Goal: Task Accomplishment & Management: Use online tool/utility

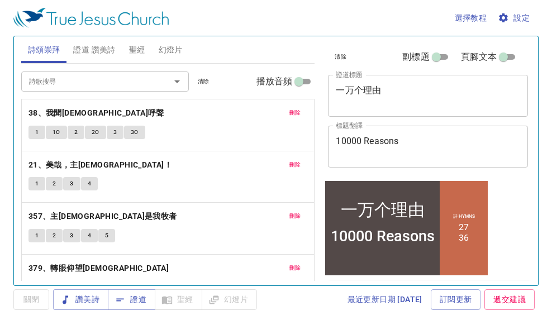
click at [290, 112] on span "刪除" at bounding box center [296, 113] width 12 height 10
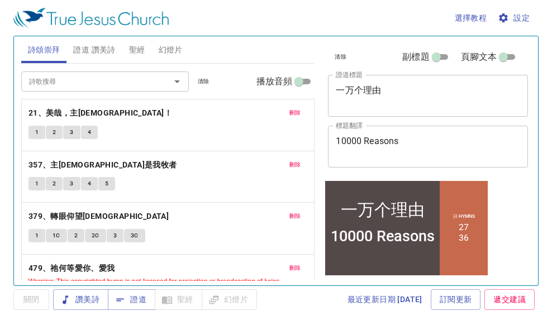
click at [290, 112] on span "刪除" at bounding box center [296, 113] width 12 height 10
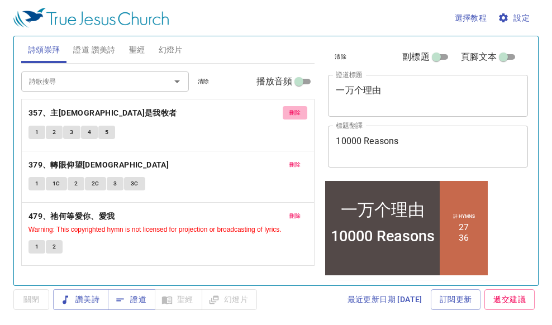
click at [288, 112] on button "刪除" at bounding box center [295, 112] width 25 height 13
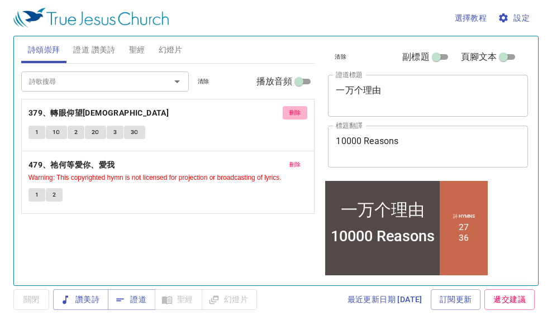
click at [288, 112] on button "刪除" at bounding box center [295, 112] width 25 height 13
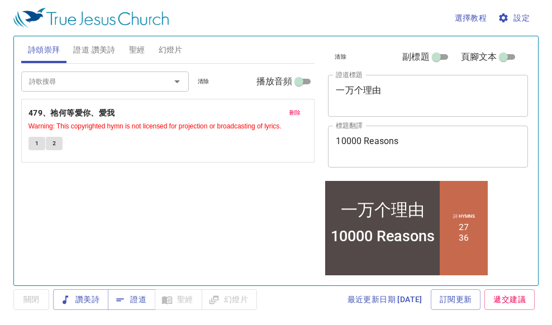
click at [288, 112] on button "刪除" at bounding box center [295, 112] width 25 height 13
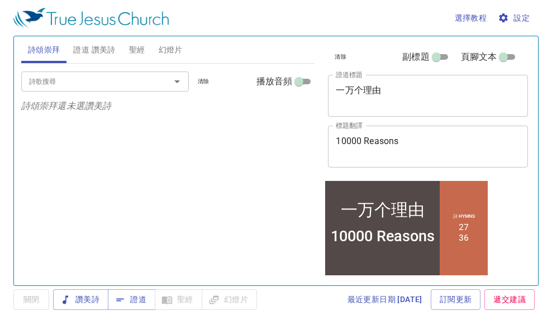
click at [114, 84] on input "詩歌搜尋" at bounding box center [89, 81] width 128 height 13
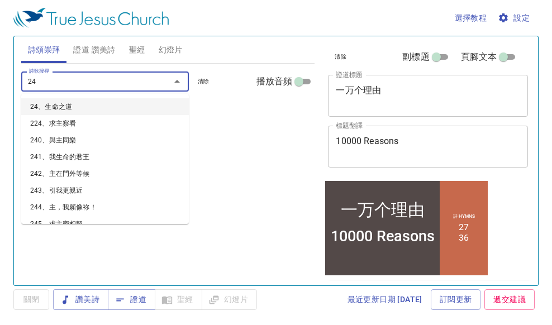
type input "2"
type input "351"
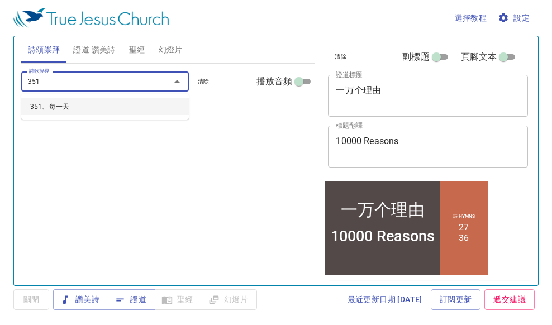
click at [88, 108] on li "351、每一天" at bounding box center [105, 106] width 168 height 17
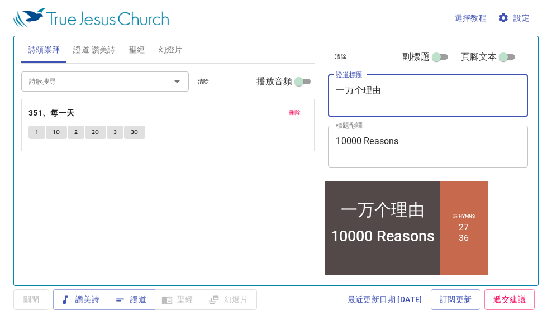
click at [393, 96] on textarea "一万个理由" at bounding box center [428, 95] width 184 height 21
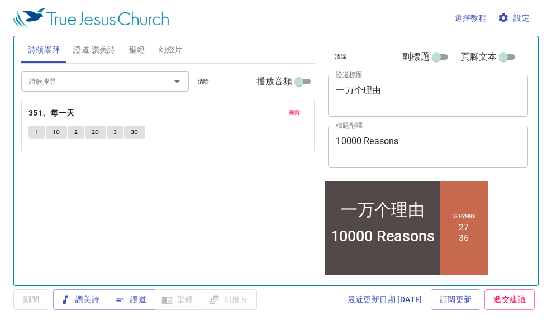
click at [416, 135] on div "10000 Reasons x 標題翻譯" at bounding box center [428, 147] width 200 height 42
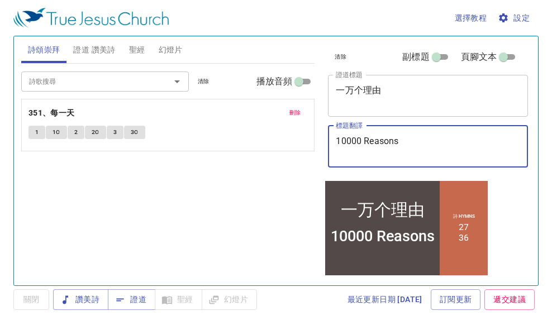
click at [385, 88] on textarea "一万个理由" at bounding box center [428, 95] width 184 height 21
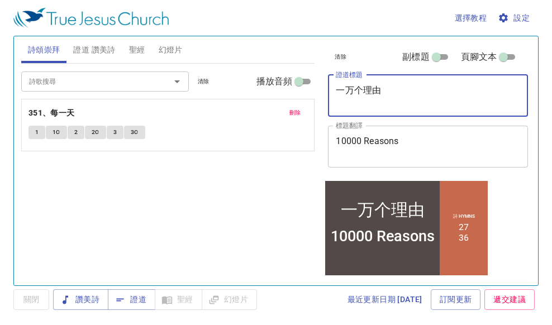
drag, startPoint x: 394, startPoint y: 94, endPoint x: 330, endPoint y: 87, distance: 63.5
click at [330, 87] on div "一万个理由 x 證道標題" at bounding box center [428, 96] width 200 height 42
click at [389, 92] on textarea "一万个理由" at bounding box center [428, 95] width 184 height 21
click at [361, 91] on textarea "一万个理由" at bounding box center [428, 95] width 184 height 21
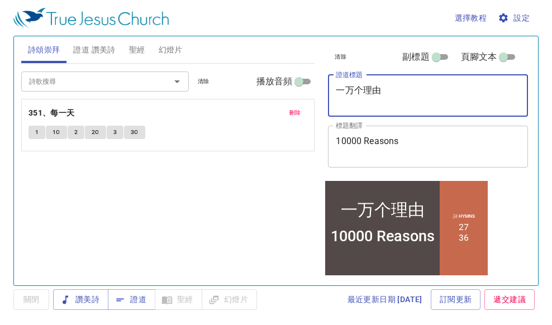
click at [361, 91] on textarea "一万个理由" at bounding box center [428, 95] width 184 height 21
paste textarea "带领全家信主"
type textarea "带领全家信主"
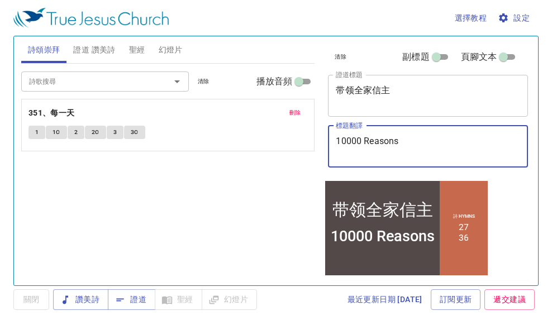
click at [369, 146] on textarea "10000 Reasons" at bounding box center [428, 146] width 184 height 21
paste textarea "Lead The Entire Family To Believe In The Lord"
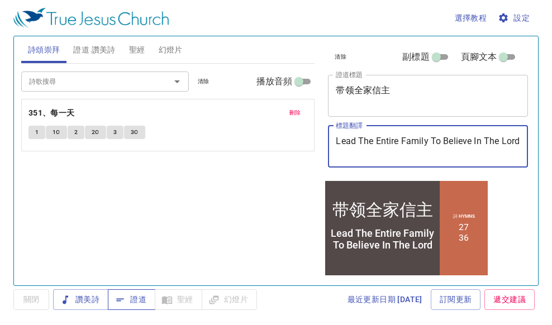
type textarea "Lead The Entire Family To Believe In The Lord"
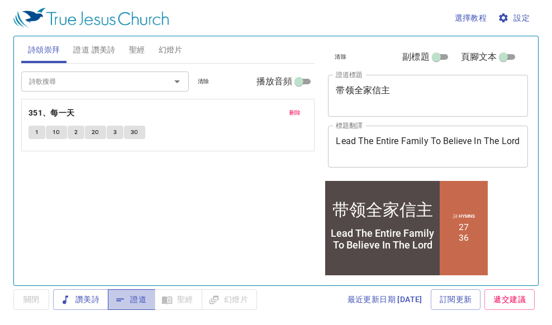
click at [136, 299] on span "證道" at bounding box center [132, 300] width 30 height 14
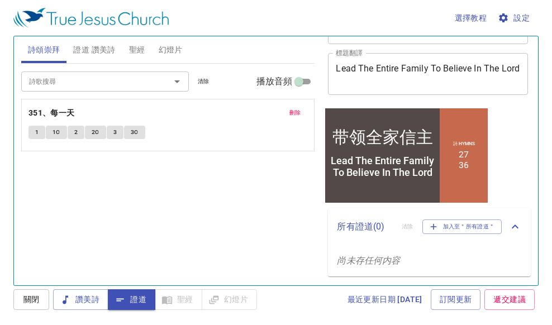
click at [453, 145] on p "詩 Hymns" at bounding box center [464, 143] width 22 height 6
click at [93, 300] on span "讚美詩" at bounding box center [80, 300] width 37 height 14
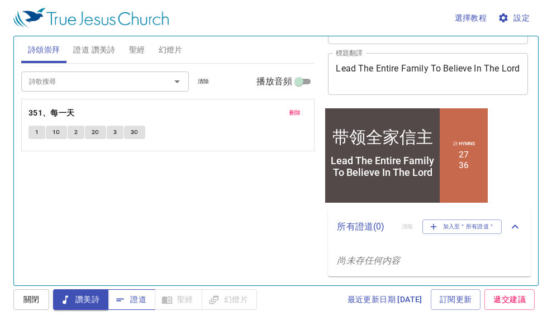
click at [121, 302] on icon "button" at bounding box center [120, 300] width 11 height 11
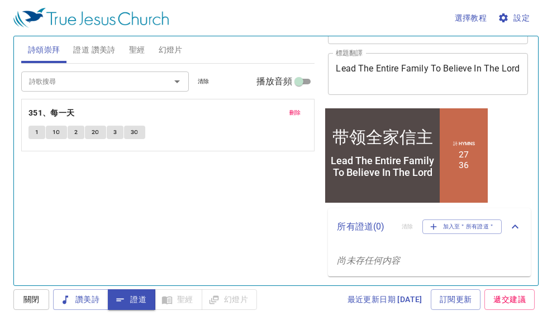
click at [172, 308] on div "讚美詩 證道 聖經 幻燈片" at bounding box center [155, 300] width 204 height 21
click at [459, 172] on div "詩 Hymns 27 36" at bounding box center [464, 155] width 48 height 94
click at [429, 158] on div "Lead The Entire Family To Believe In The Lord" at bounding box center [383, 165] width 111 height 23
click at [86, 48] on span "證道 讚美詩" at bounding box center [94, 50] width 42 height 14
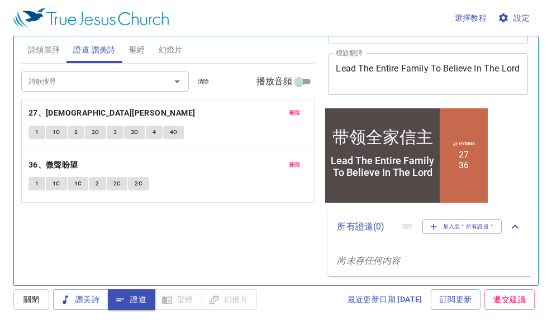
click at [288, 109] on button "刪除" at bounding box center [295, 112] width 25 height 13
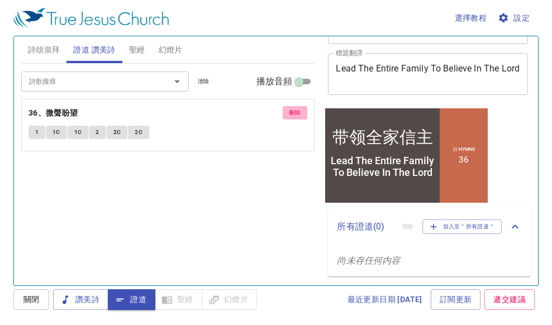
click at [296, 115] on span "刪除" at bounding box center [296, 113] width 12 height 10
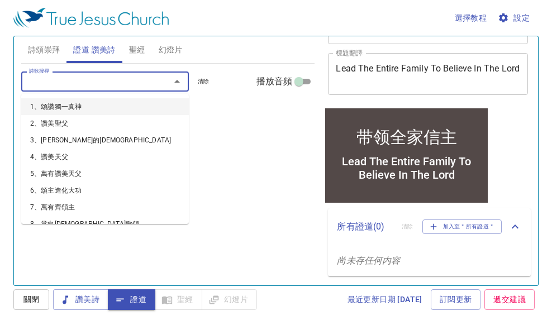
click at [81, 83] on input "詩歌搜尋" at bounding box center [89, 81] width 128 height 13
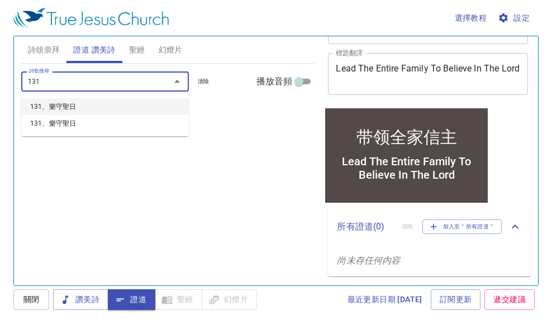
type input "131"
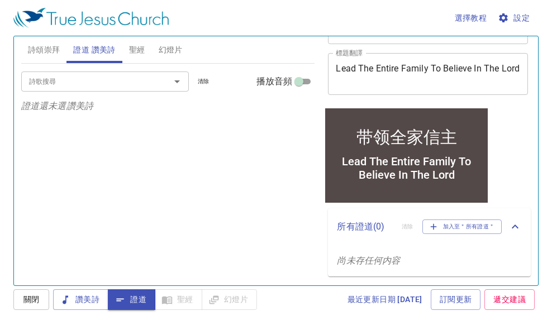
click at [263, 173] on div "詩歌搜尋 詩歌搜尋 清除 播放音頻 證道還未選讚美詩" at bounding box center [168, 170] width 294 height 212
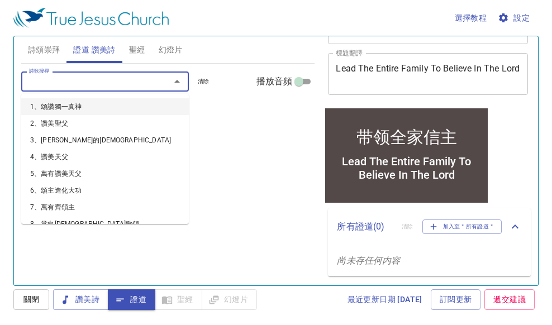
click at [73, 78] on input "詩歌搜尋" at bounding box center [89, 81] width 128 height 13
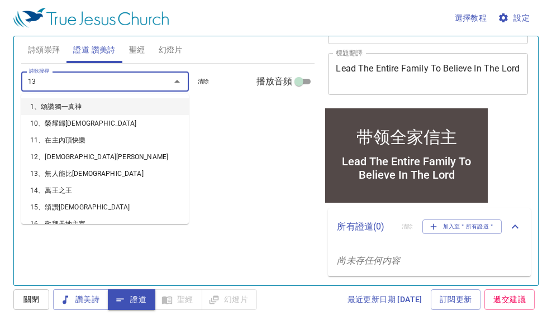
type input "131"
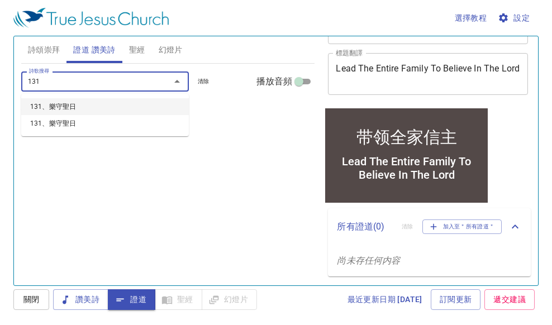
click at [77, 113] on li "131、樂守聖日" at bounding box center [105, 106] width 168 height 17
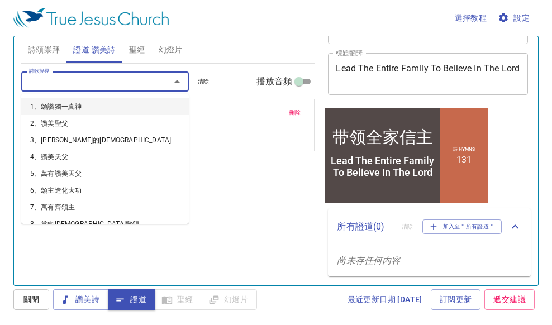
click at [38, 81] on input "詩歌搜尋" at bounding box center [89, 81] width 128 height 13
type input "231"
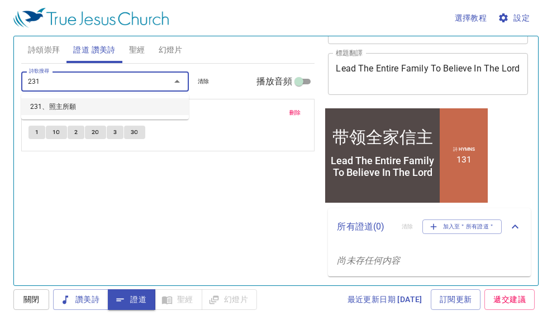
click at [53, 108] on li "231、照主所願" at bounding box center [105, 106] width 168 height 17
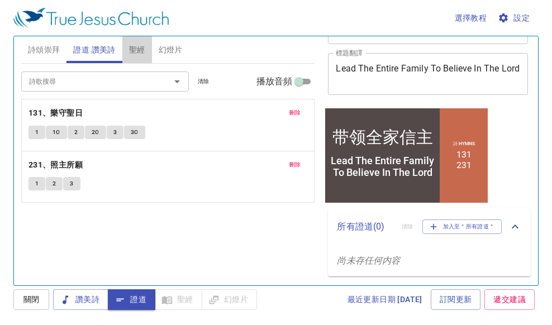
click at [137, 49] on span "聖經" at bounding box center [137, 50] width 16 height 14
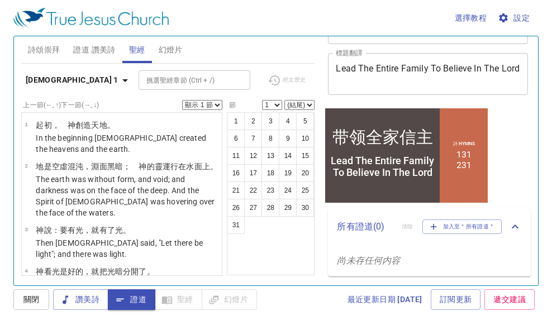
click at [101, 42] on button "證道 讚美詩" at bounding box center [94, 49] width 55 height 27
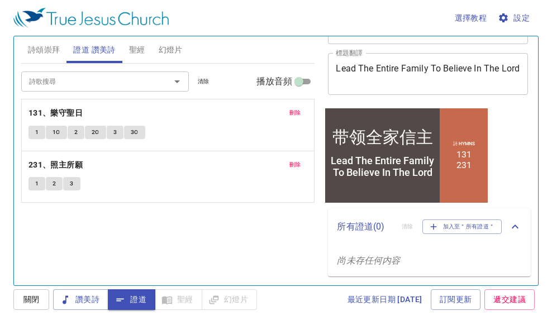
click at [34, 136] on button "1" at bounding box center [37, 132] width 17 height 13
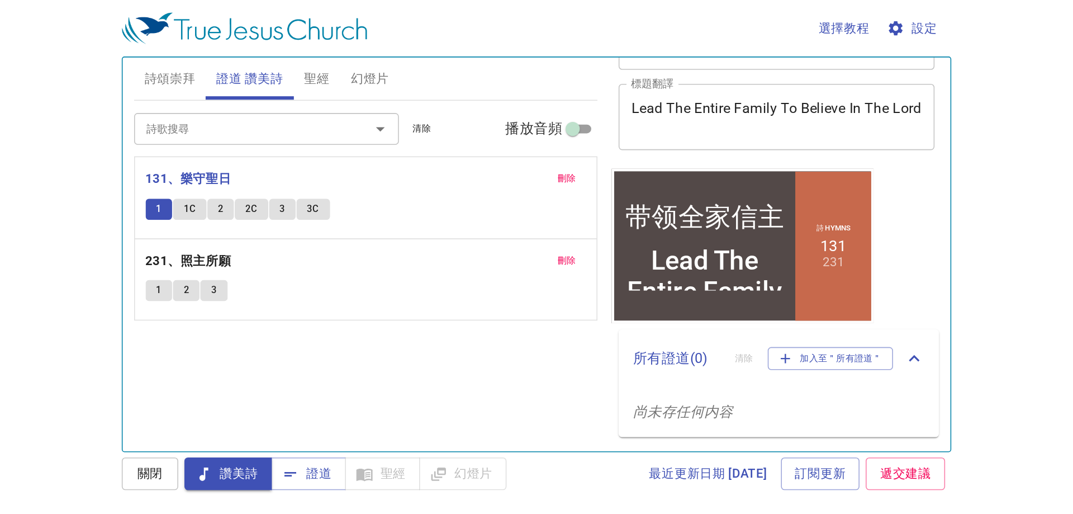
scroll to position [0, 0]
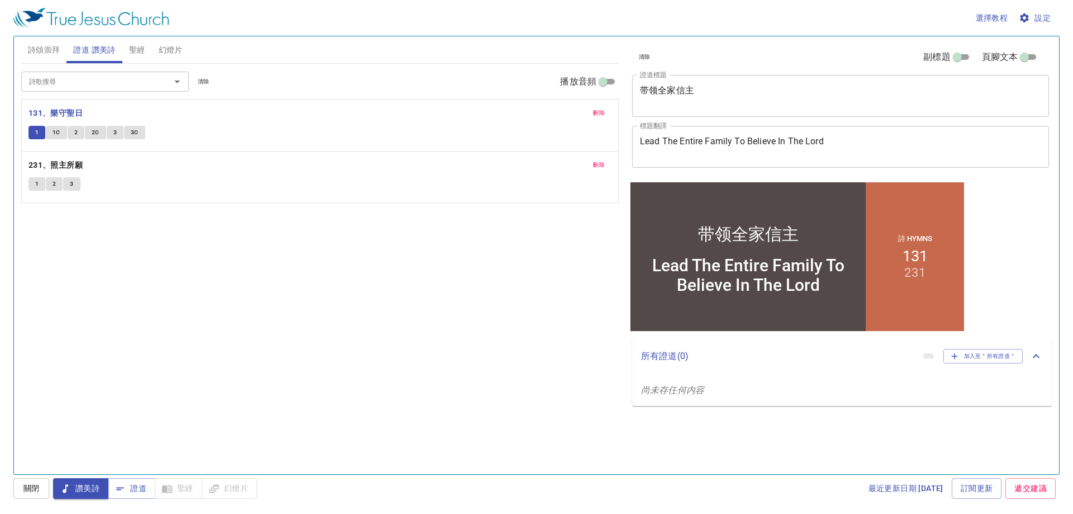
click at [234, 325] on div "讚美詩 證道 聖經 幻燈片" at bounding box center [155, 488] width 204 height 21
click at [217, 325] on div "讚美詩 證道 聖經 幻燈片" at bounding box center [155, 488] width 204 height 21
click at [45, 44] on span "詩頌崇拜" at bounding box center [44, 50] width 32 height 14
click at [122, 325] on icon "button" at bounding box center [120, 488] width 11 height 11
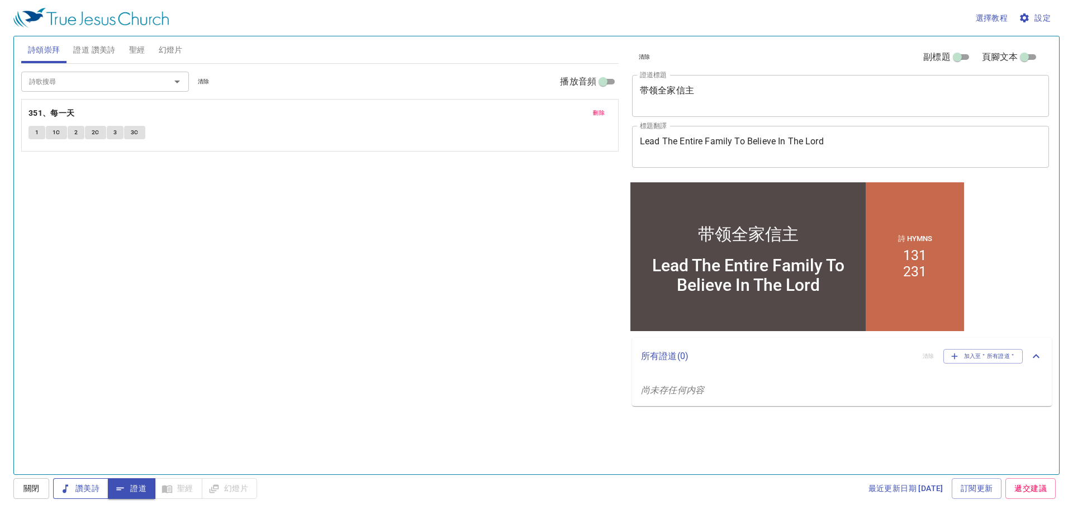
click at [82, 325] on span "讚美詩" at bounding box center [80, 488] width 37 height 14
click at [151, 325] on button "證道" at bounding box center [132, 488] width 48 height 21
click at [173, 43] on span "幻燈片" at bounding box center [171, 50] width 24 height 14
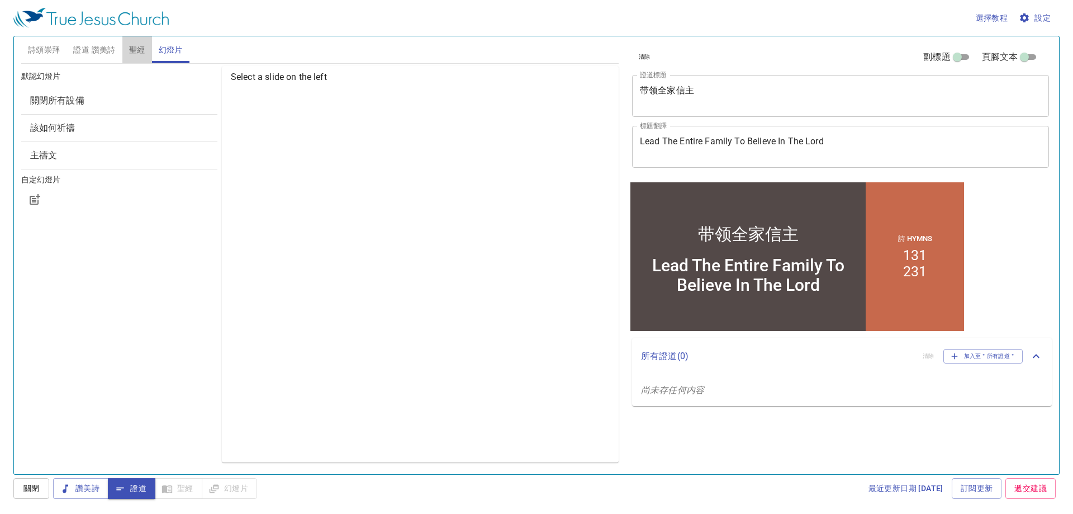
click at [127, 42] on button "聖經" at bounding box center [137, 49] width 30 height 27
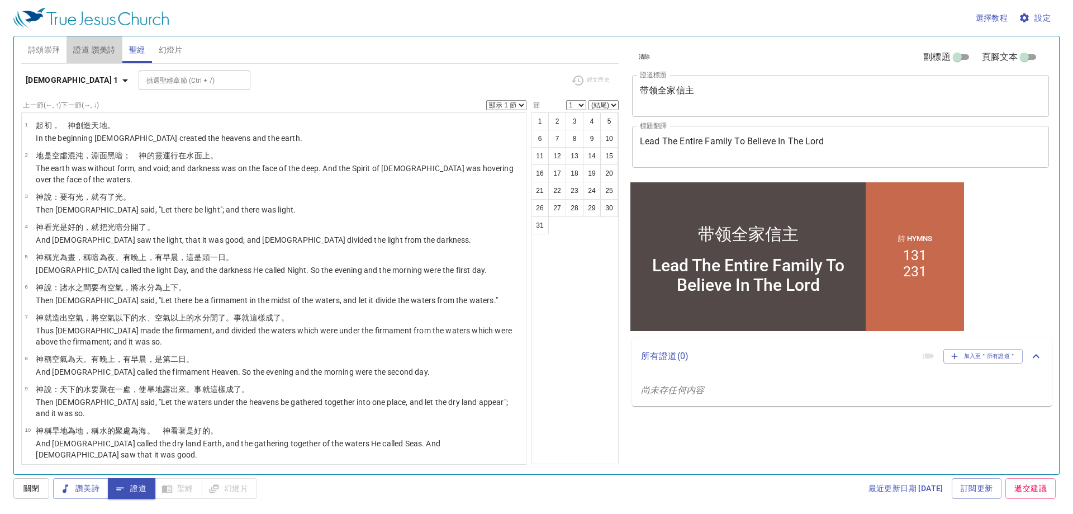
click at [99, 45] on span "證道 讚美詩" at bounding box center [94, 50] width 42 height 14
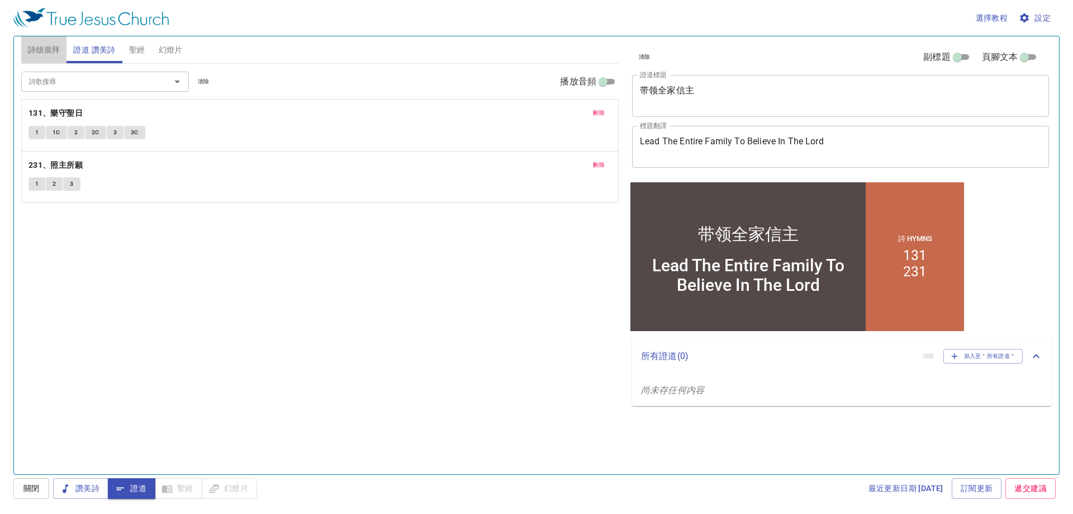
click at [53, 46] on span "詩頌崇拜" at bounding box center [44, 50] width 32 height 14
click at [30, 130] on button "1" at bounding box center [37, 132] width 17 height 13
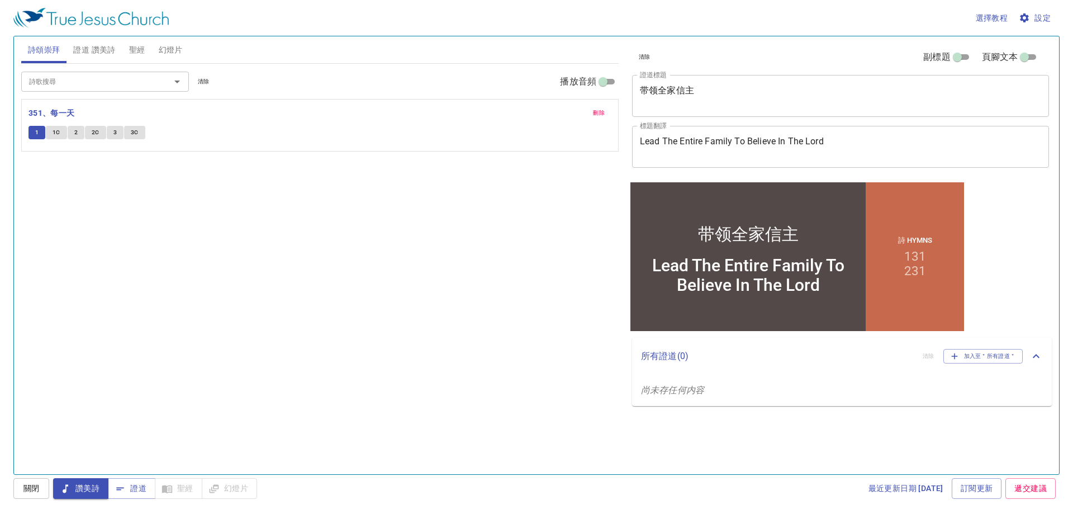
click at [30, 130] on button "1" at bounding box center [37, 132] width 17 height 13
click at [52, 136] on button "1C" at bounding box center [56, 132] width 21 height 13
click at [84, 134] on button "2" at bounding box center [76, 132] width 17 height 13
click at [111, 325] on button "證道" at bounding box center [132, 488] width 48 height 21
click at [88, 325] on span "讚美詩" at bounding box center [80, 488] width 37 height 14
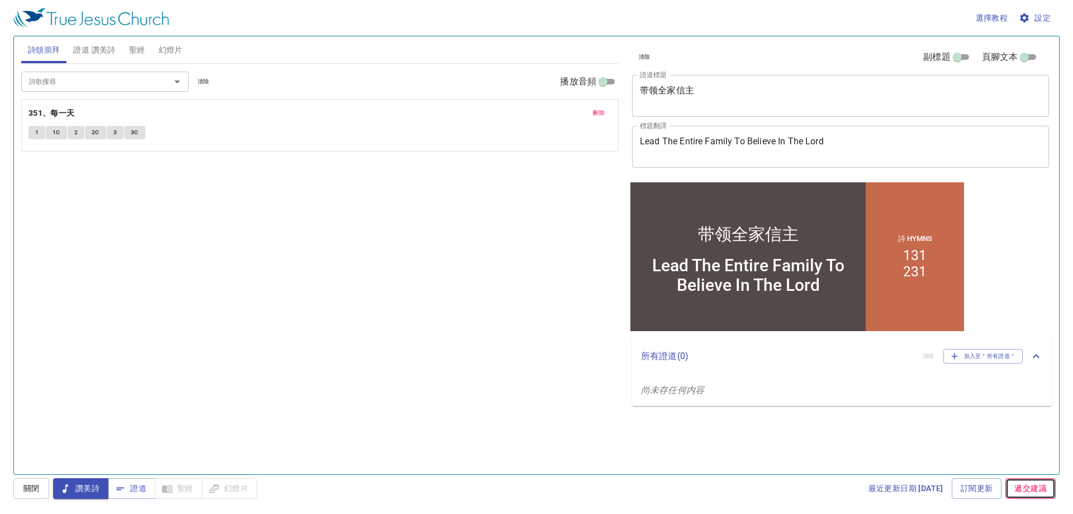
click at [552, 325] on link "遞交建議" at bounding box center [1031, 488] width 50 height 21
click at [93, 53] on span "證道 讚美詩" at bounding box center [94, 50] width 42 height 14
click at [151, 56] on button "聖經" at bounding box center [137, 49] width 30 height 27
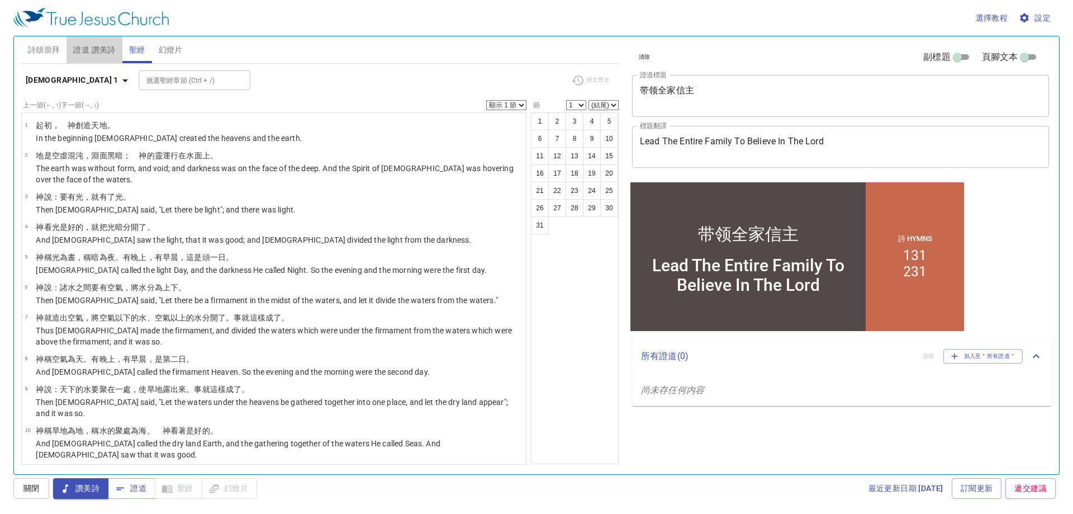
click at [101, 43] on span "證道 讚美詩" at bounding box center [94, 50] width 42 height 14
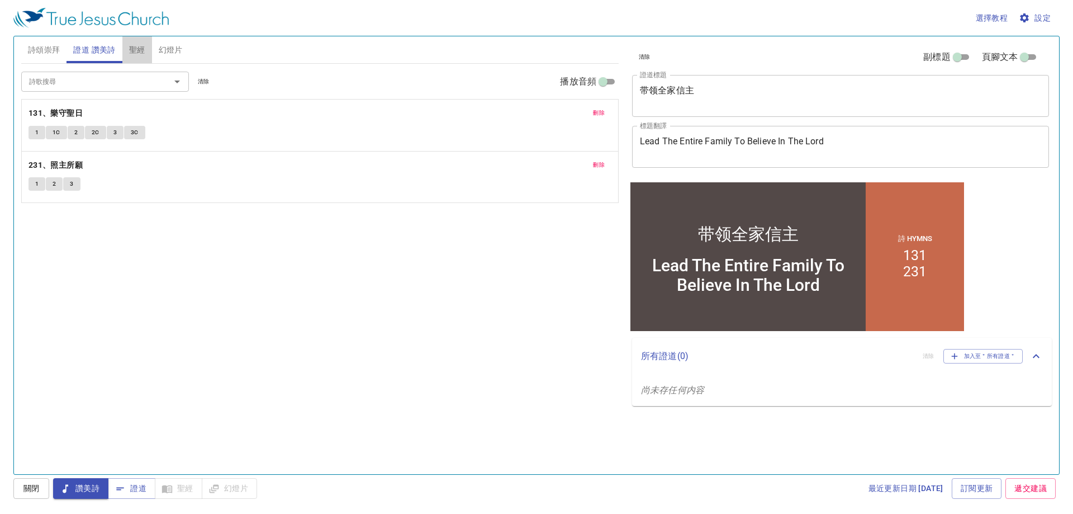
click at [142, 46] on span "聖經" at bounding box center [137, 50] width 16 height 14
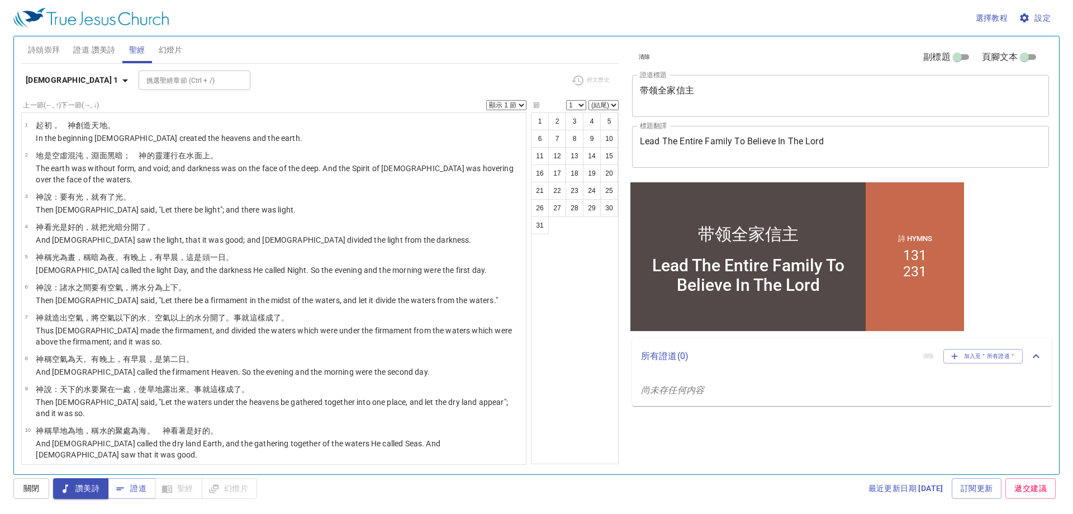
click at [106, 39] on button "證道 讚美詩" at bounding box center [94, 49] width 55 height 27
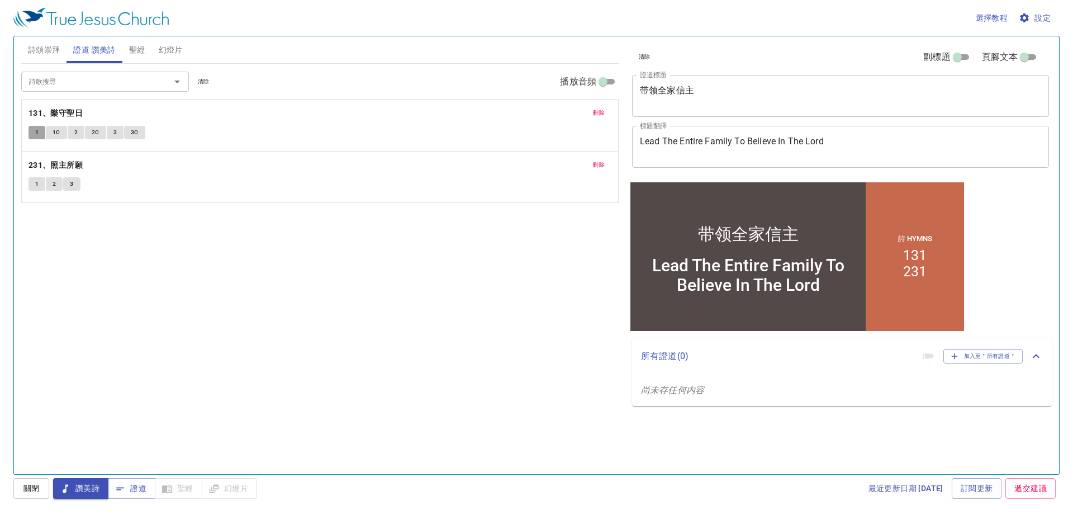
click at [36, 136] on span "1" at bounding box center [36, 132] width 3 height 10
click at [177, 47] on span "幻燈片" at bounding box center [171, 50] width 24 height 14
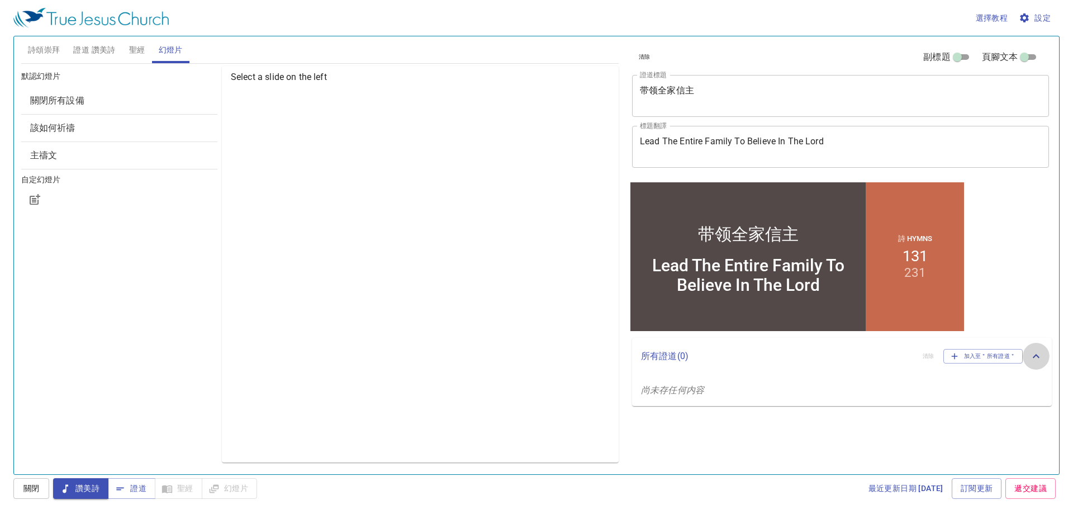
click at [552, 325] on icon at bounding box center [1036, 355] width 13 height 13
click at [552, 325] on icon at bounding box center [1036, 351] width 13 height 13
click at [138, 61] on button "聖經" at bounding box center [137, 49] width 30 height 27
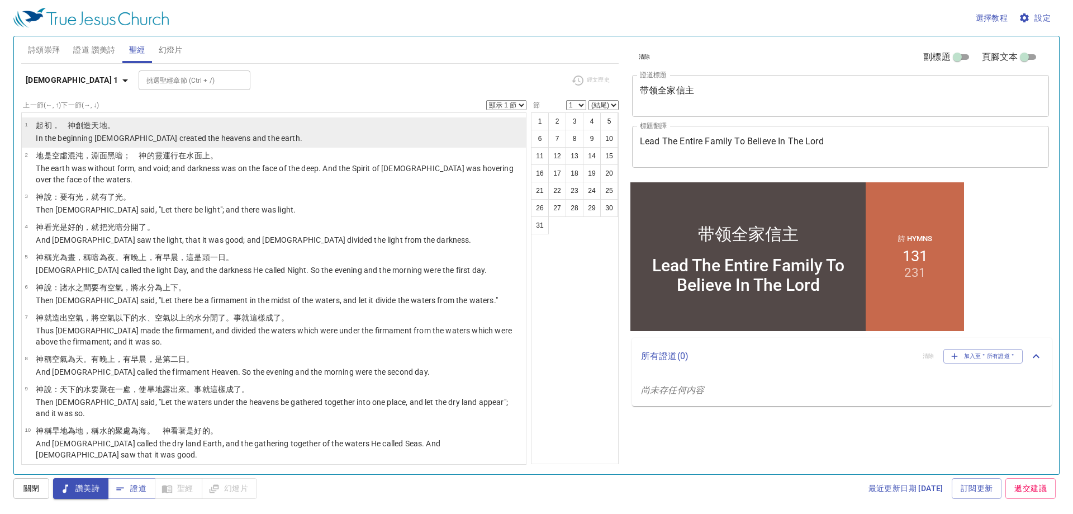
click at [74, 139] on p "In the beginning God created the heavens and the earth." at bounding box center [169, 137] width 267 height 11
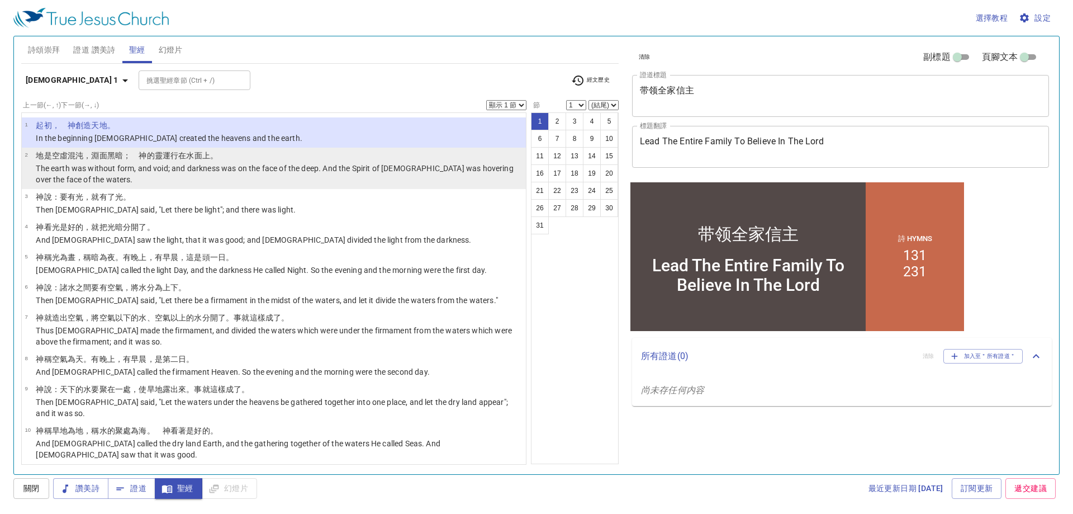
click at [87, 177] on p "The earth was without form, and void; and darkness was on the face of the deep.…" at bounding box center [279, 174] width 487 height 22
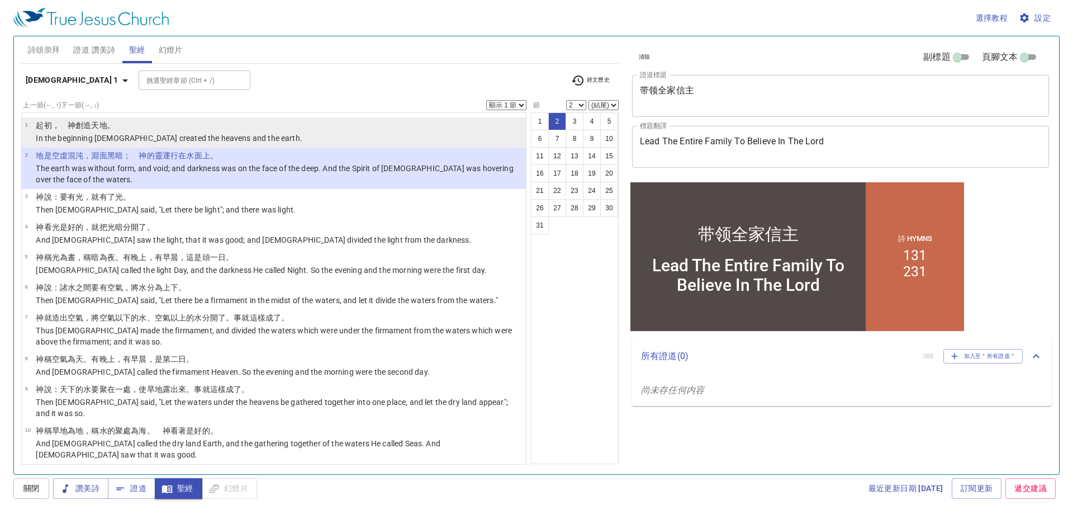
click at [79, 135] on p "In the beginning God created the heavens and the earth." at bounding box center [169, 137] width 267 height 11
select select "1"
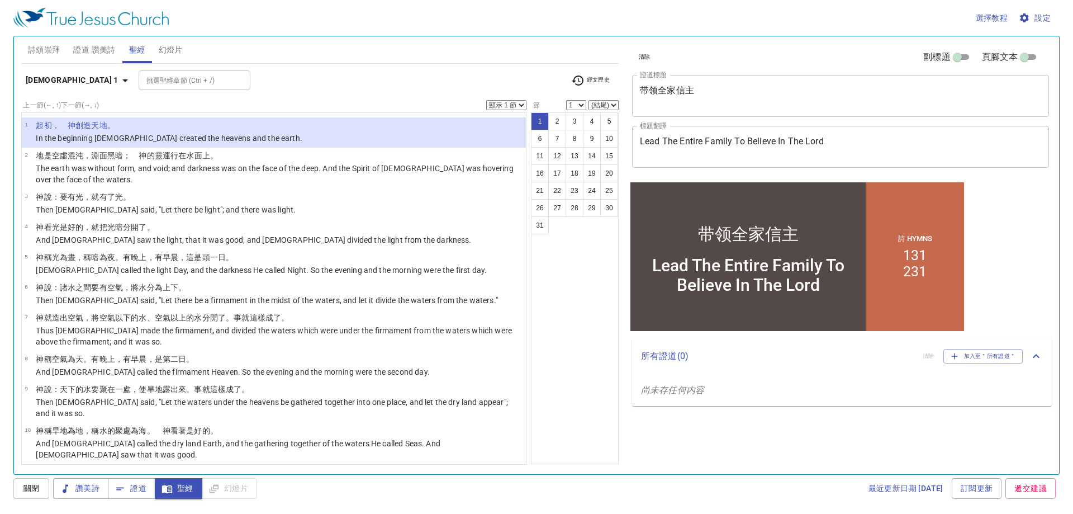
click at [96, 35] on div "選擇教程 設定" at bounding box center [534, 18] width 1042 height 36
click at [96, 51] on span "證道 讚美詩" at bounding box center [94, 50] width 42 height 14
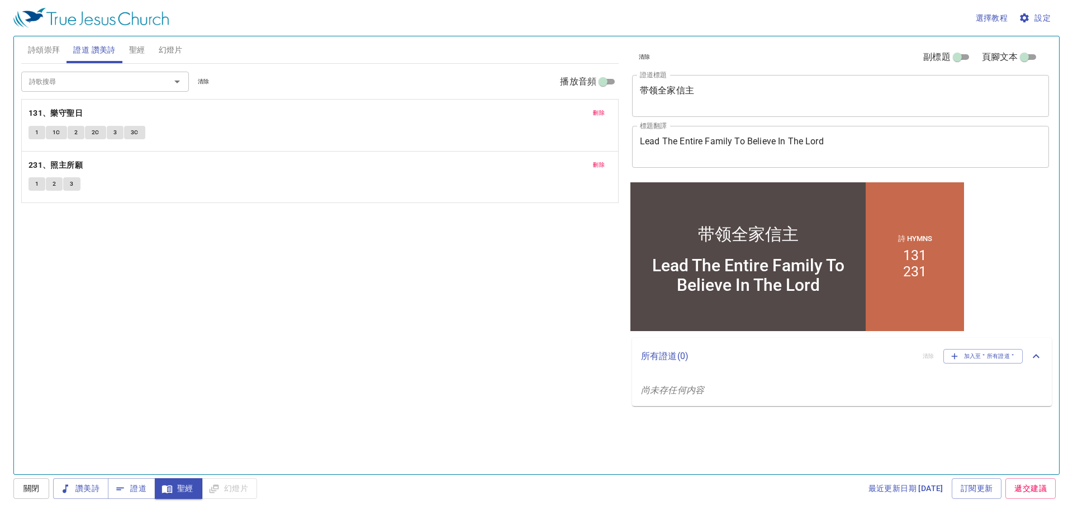
click at [42, 45] on span "詩頌崇拜" at bounding box center [44, 50] width 32 height 14
click at [433, 302] on div "詩歌搜尋 詩歌搜尋 清除 播放音頻 刪除 351、每一天 1 1C 2 2C 3 3C" at bounding box center [320, 264] width 598 height 401
drag, startPoint x: 428, startPoint y: 302, endPoint x: 269, endPoint y: 302, distance: 158.7
click at [269, 303] on div "詩歌搜尋 詩歌搜尋 清除 播放音頻 刪除 351、每一天 1 1C 2 2C 3 3C" at bounding box center [320, 264] width 598 height 401
click at [552, 59] on input "頁腳文本" at bounding box center [1024, 59] width 40 height 13
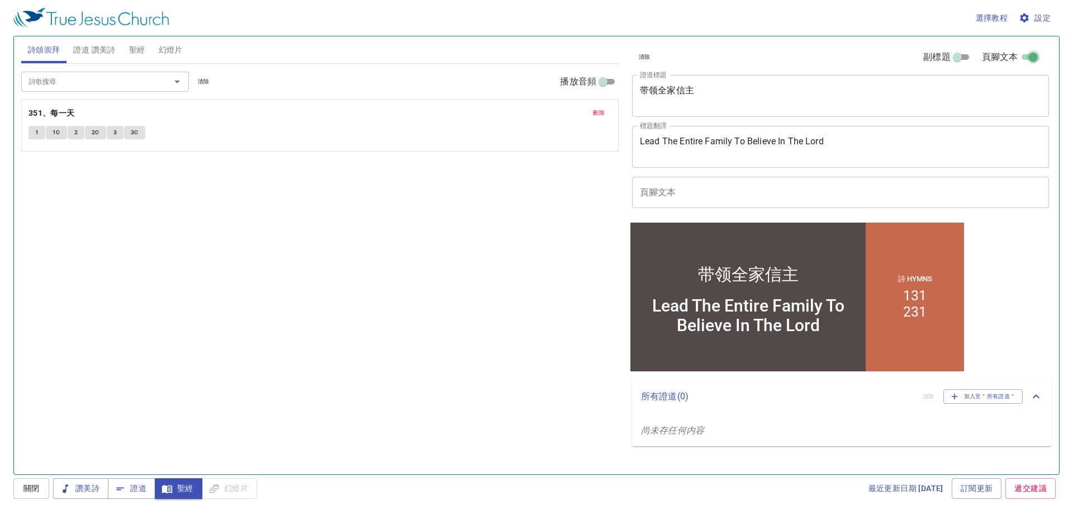
click at [552, 56] on input "頁腳文本" at bounding box center [1033, 59] width 40 height 13
checkbox input "false"
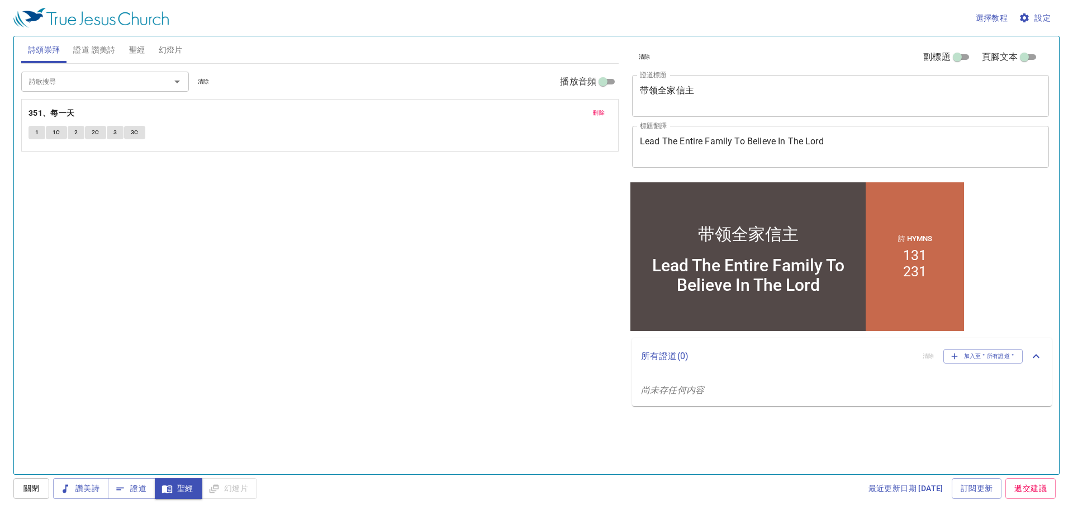
click at [552, 58] on input "副標題" at bounding box center [957, 59] width 40 height 13
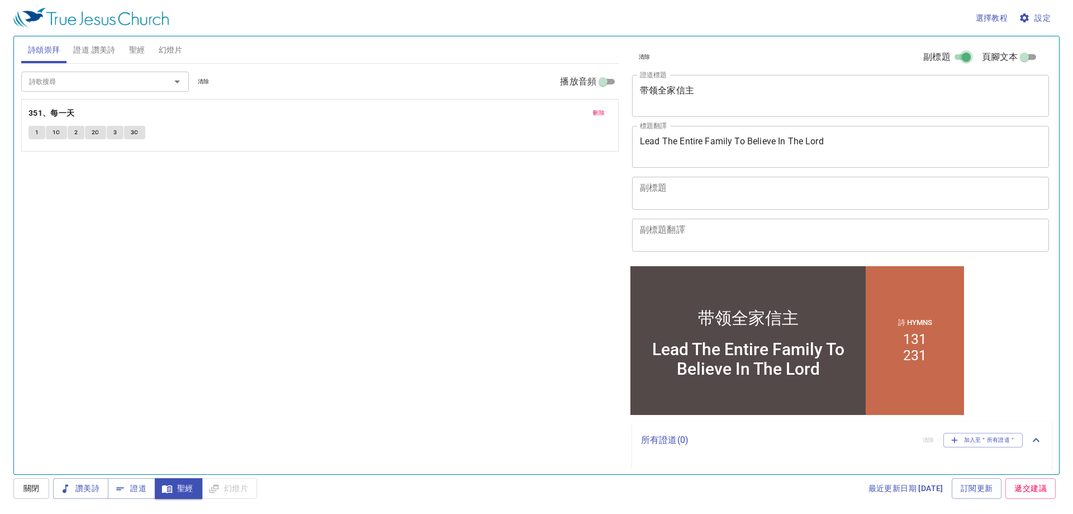
click at [552, 56] on input "副標題" at bounding box center [966, 59] width 40 height 13
checkbox input "false"
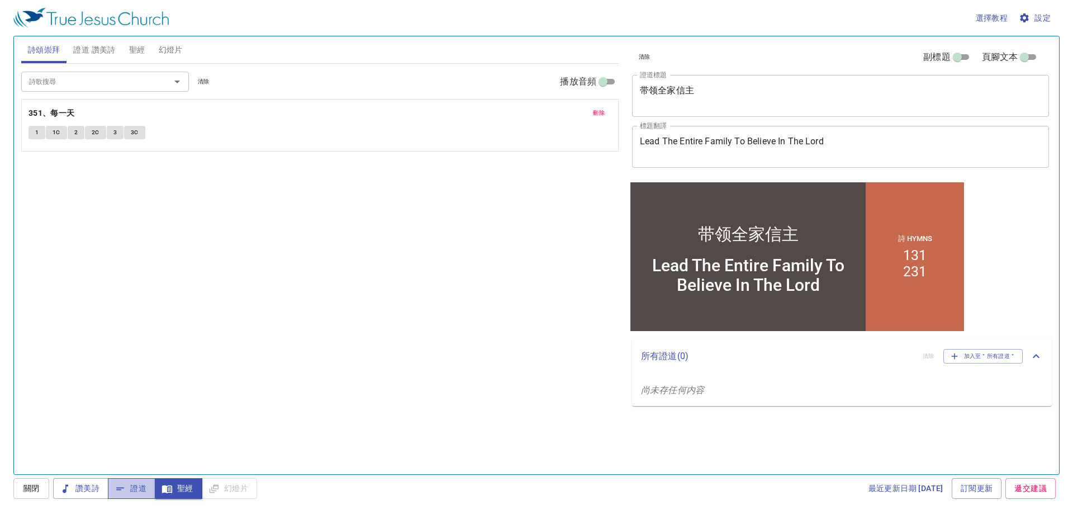
click at [138, 325] on span "證道" at bounding box center [132, 488] width 30 height 14
click at [76, 325] on span "讚美詩" at bounding box center [80, 488] width 37 height 14
click at [237, 325] on div "讚美詩 證道 聖經 幻燈片" at bounding box center [155, 488] width 204 height 21
click at [236, 325] on div "讚美詩 證道 聖經 幻燈片" at bounding box center [155, 488] width 204 height 21
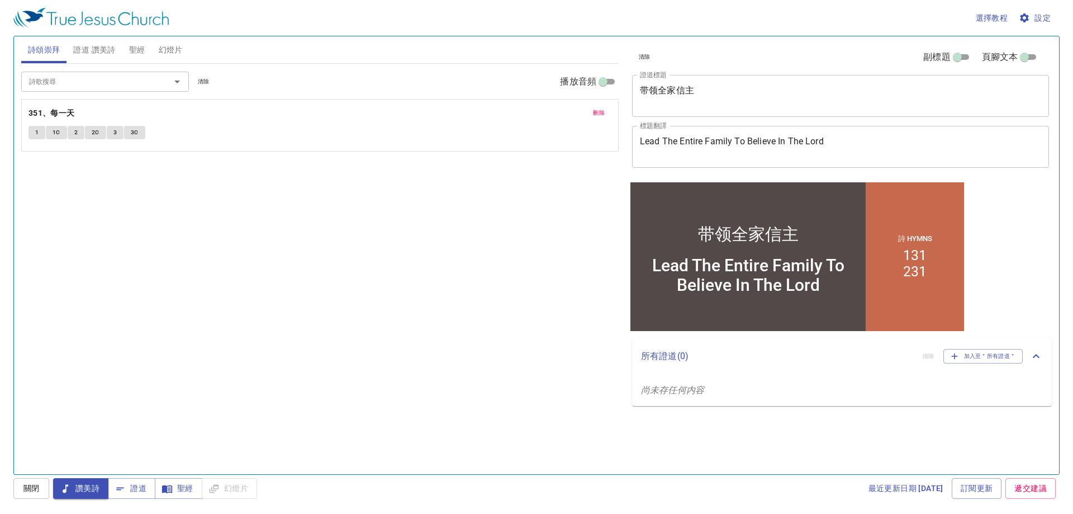
click at [420, 325] on div "詩歌搜尋 詩歌搜尋 清除 播放音頻 刪除 351、每一天 1 1C 2 2C 3 3C" at bounding box center [320, 264] width 598 height 401
click at [220, 325] on div "讚美詩 證道 聖經 幻燈片" at bounding box center [155, 488] width 204 height 21
click at [27, 325] on span "關閉" at bounding box center [31, 488] width 18 height 14
click at [91, 325] on span "讚美詩" at bounding box center [80, 488] width 37 height 14
click at [132, 325] on span "證道" at bounding box center [132, 488] width 30 height 14
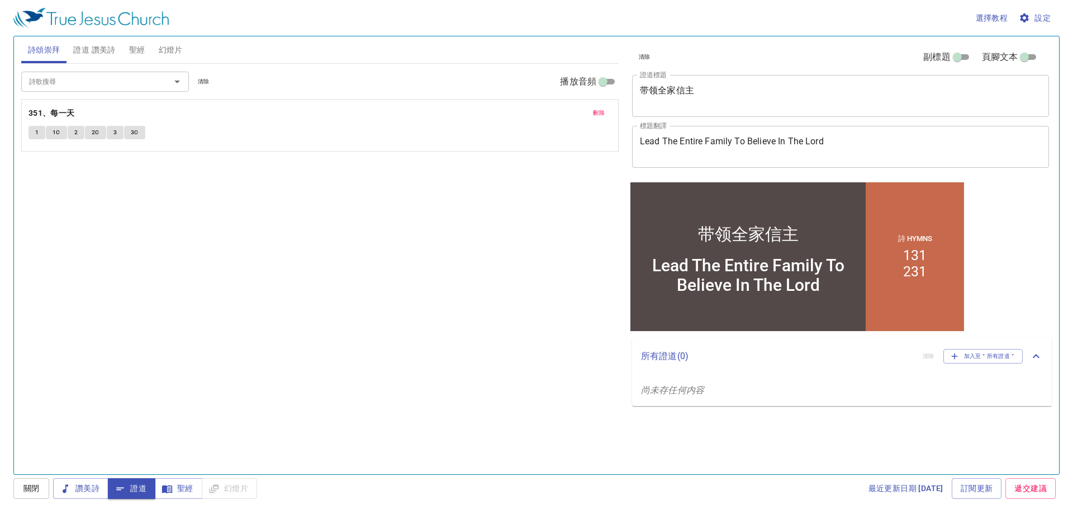
click at [118, 325] on icon "button" at bounding box center [120, 488] width 11 height 11
click at [3, 325] on div "選擇教程 設定 詩頌崇拜 證道 讚美詩 聖經 幻燈片 詩歌搜尋 詩歌搜尋 清除 播放音頻 刪除 351、每一天 1 1C 2 2C 3 3C 詩歌搜尋 詩歌搜…" at bounding box center [536, 257] width 1073 height 514
click at [27, 325] on button "關閉" at bounding box center [31, 488] width 36 height 21
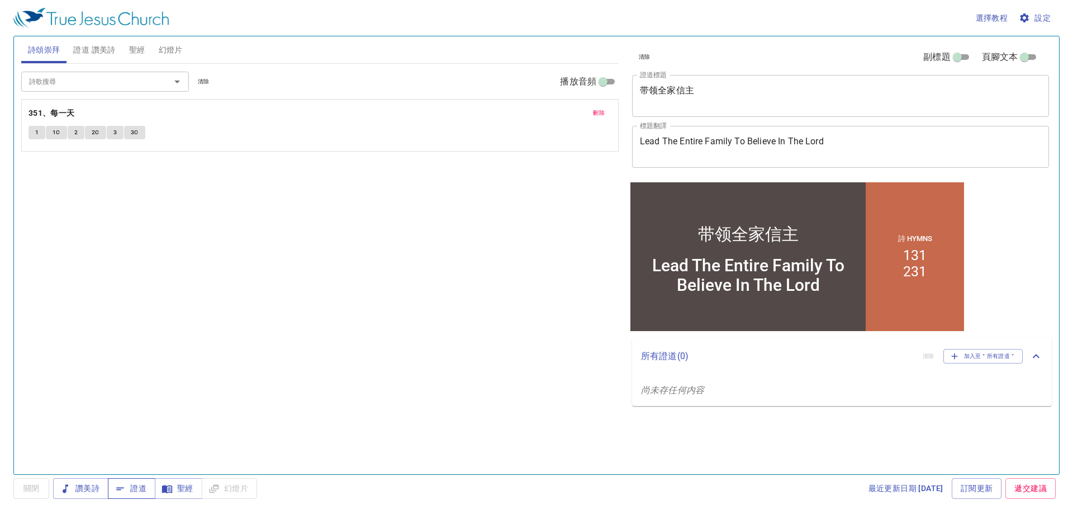
click at [134, 325] on span "證道" at bounding box center [132, 488] width 30 height 14
click at [90, 48] on span "證道 讚美詩" at bounding box center [94, 50] width 42 height 14
click at [37, 132] on span "1" at bounding box center [36, 132] width 3 height 10
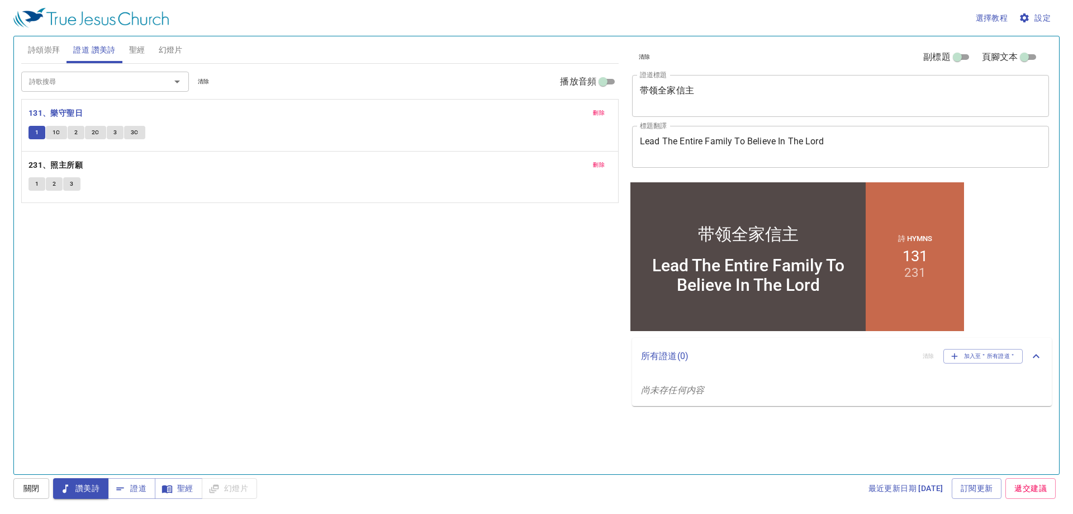
click at [88, 325] on span "讚美詩" at bounding box center [80, 488] width 37 height 14
click at [77, 325] on span "讚美詩" at bounding box center [80, 488] width 37 height 14
click at [27, 325] on button "關閉" at bounding box center [31, 488] width 36 height 21
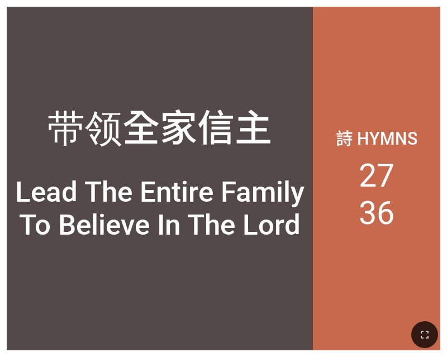
click at [392, 177] on li "27" at bounding box center [377, 175] width 36 height 37
click at [391, 174] on li "27" at bounding box center [377, 175] width 36 height 37
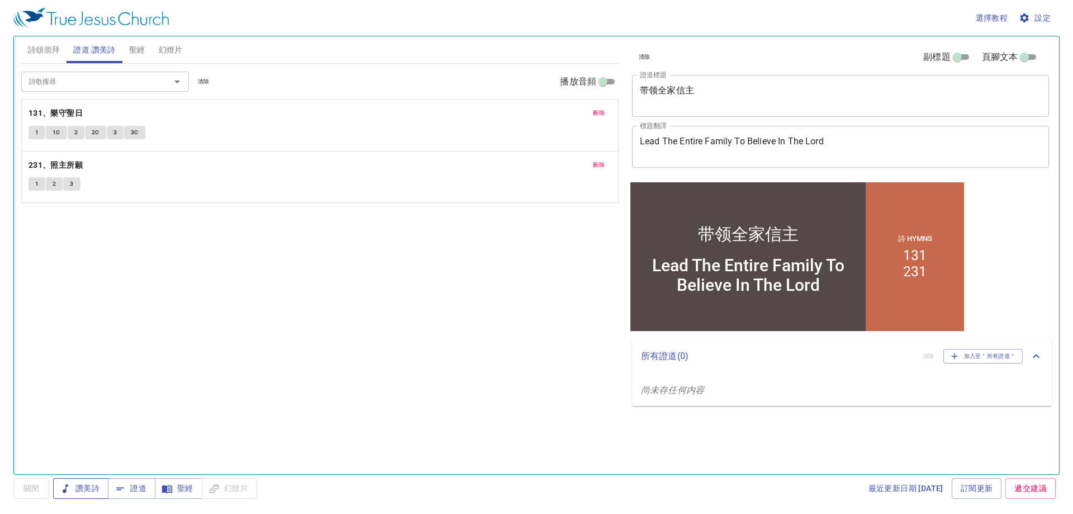
click at [76, 480] on button "讚美詩" at bounding box center [80, 488] width 55 height 21
click at [35, 129] on span "1" at bounding box center [36, 132] width 3 height 10
click at [195, 282] on div "詩歌搜尋 詩歌搜尋 清除 播放音頻 刪除 131、樂守聖日 1 1C 2 2C 3 3C 刪除 231、照主所願 1 2 3" at bounding box center [320, 264] width 598 height 401
click at [56, 109] on b "131、樂守聖日" at bounding box center [56, 113] width 54 height 14
click at [125, 487] on icon "button" at bounding box center [120, 488] width 11 height 11
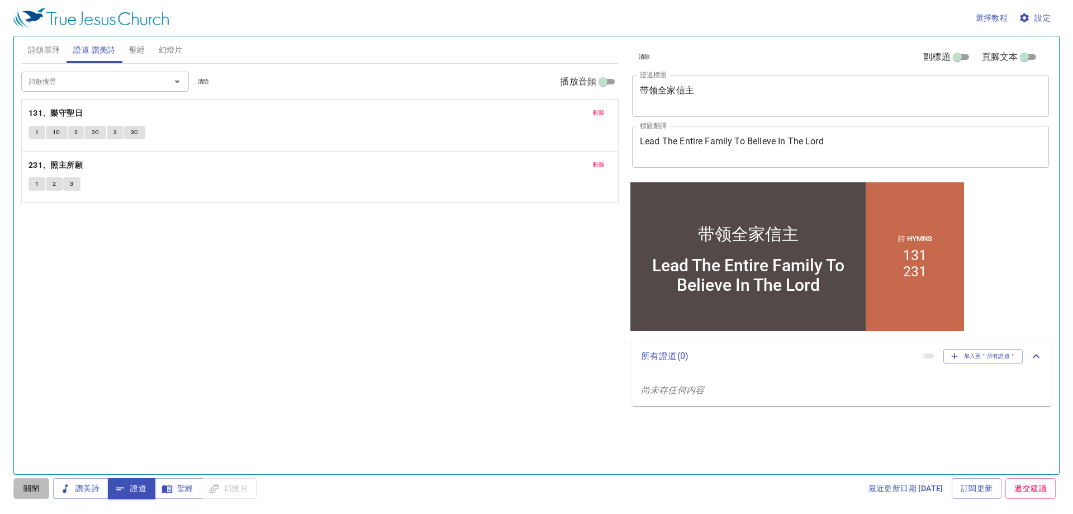
click at [26, 490] on span "關閉" at bounding box center [31, 488] width 18 height 14
click at [136, 488] on span "證道" at bounding box center [132, 488] width 30 height 14
click at [34, 134] on button "1" at bounding box center [37, 132] width 17 height 13
click at [67, 107] on b "131、樂守聖日" at bounding box center [56, 113] width 54 height 14
click at [49, 132] on button "1C" at bounding box center [56, 132] width 21 height 13
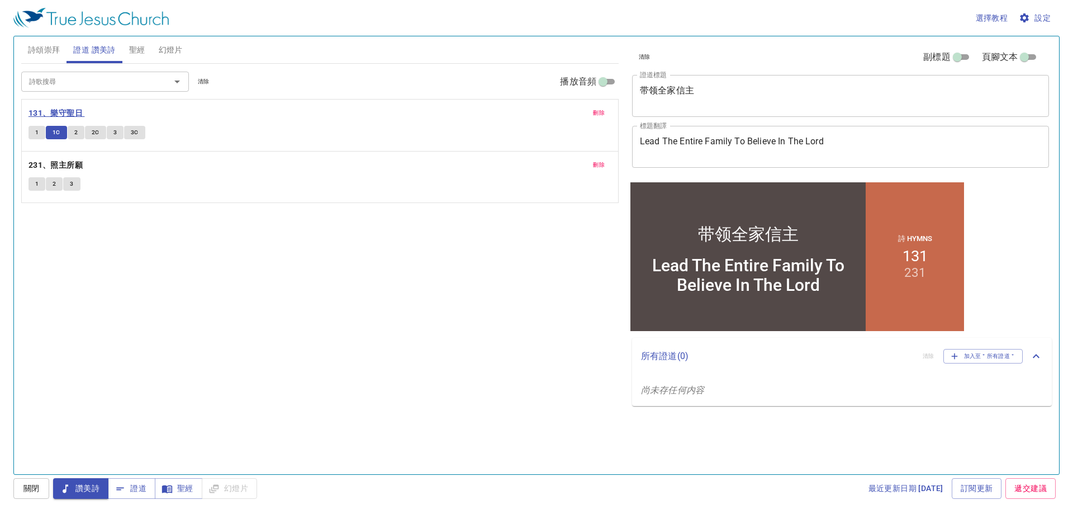
click at [46, 113] on b "131、樂守聖日" at bounding box center [56, 113] width 54 height 14
click at [60, 139] on button "1C" at bounding box center [56, 132] width 21 height 13
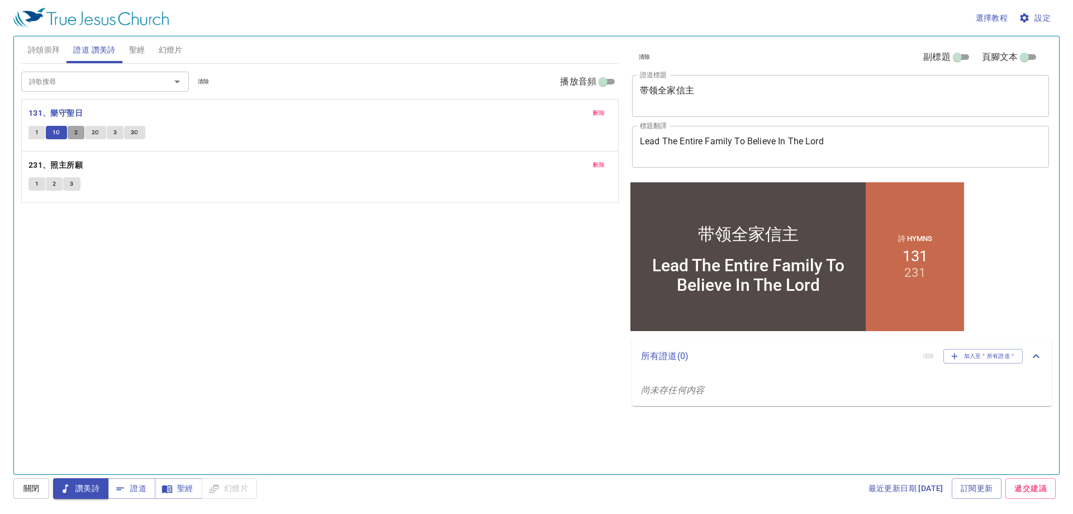
click at [74, 131] on span "2" at bounding box center [75, 132] width 3 height 10
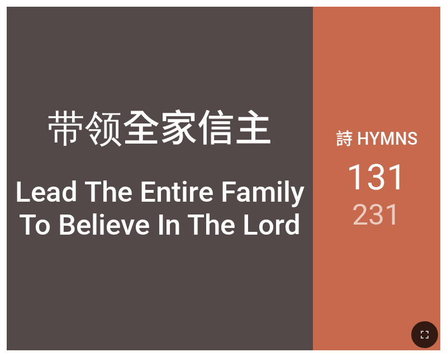
click at [115, 108] on div "带领全家信主" at bounding box center [160, 126] width 225 height 56
drag, startPoint x: 424, startPoint y: 325, endPoint x: 741, endPoint y: 473, distance: 350.1
click at [423, 325] on button "button" at bounding box center [424, 334] width 27 height 27
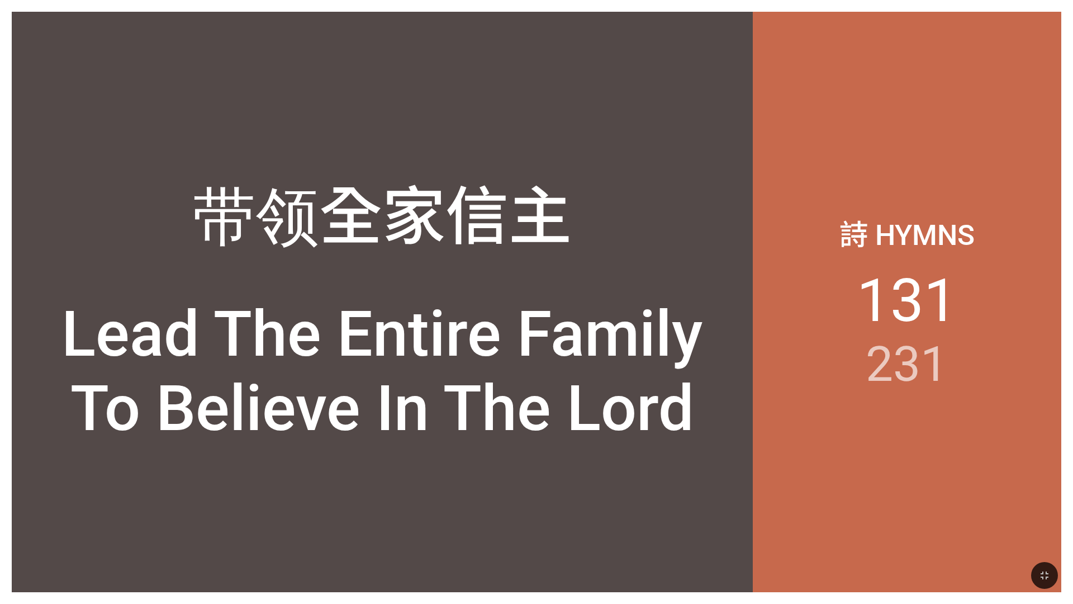
click at [429, 338] on div "Lead The Entire Family To Believe In The Lord" at bounding box center [382, 371] width 717 height 149
click at [447, 297] on li "131" at bounding box center [907, 301] width 101 height 70
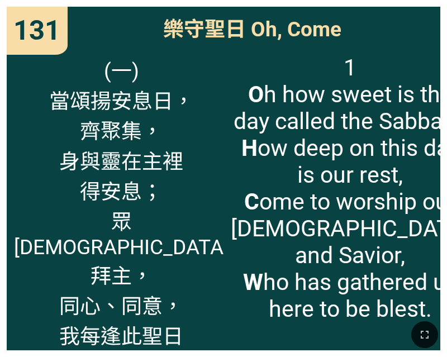
click at [250, 123] on span "1 O h how sweet is the day called the Sabbath, H ow deep on this day is our res…" at bounding box center [350, 188] width 239 height 268
click at [219, 184] on div "(一) 當頌揚安息日， 齊聚集， 身與靈在主裡 得安息； 眾[DEMOGRAPHIC_DATA]拜主， 同心、同意， 我每逢此聖日 最歡喜。" at bounding box center [115, 199] width 217 height 304
drag, startPoint x: 346, startPoint y: 101, endPoint x: 351, endPoint y: 65, distance: 35.6
click at [343, 100] on span "1 O h how sweet is the day called the Sabbath, H ow deep on this day is our res…" at bounding box center [350, 188] width 239 height 268
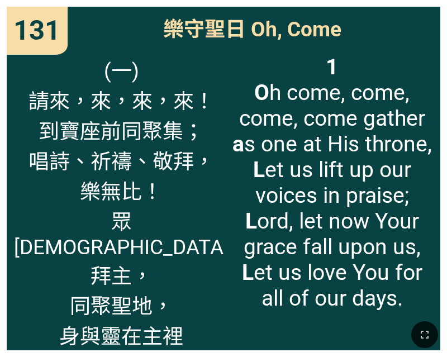
click at [164, 106] on span "(一) 請來，來，來，來！ 到寶座前同聚集； 唱詩、祈禱、敬拜， 樂無比！ 眾聖徒敬拜主， 同聚聖地， 身與靈在主裡 得安息。" at bounding box center [121, 217] width 215 height 326
click at [155, 195] on span "(一) 請來，來，來，來！ 到寶座前同聚集； 唱詩、祈禱、敬拜， 樂無比！ 眾聖徒敬拜主， 同聚聖地， 身與靈在主裡 得安息。" at bounding box center [121, 217] width 215 height 326
click at [416, 336] on button "button" at bounding box center [424, 334] width 27 height 27
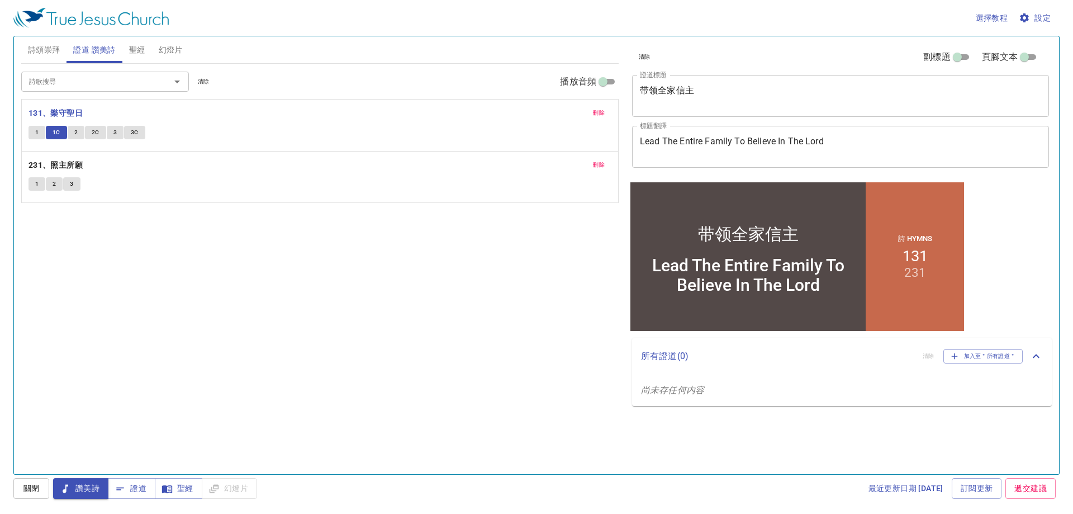
drag, startPoint x: 196, startPoint y: 381, endPoint x: 187, endPoint y: 383, distance: 9.1
click at [187, 383] on div "詩歌搜尋 詩歌搜尋 清除 播放音頻 刪除 131、樂守聖日 1 1C 2 2C 3 3C 刪除 231、照主所願 1 2 3" at bounding box center [320, 264] width 598 height 401
click at [486, 250] on div "詩歌搜尋 詩歌搜尋 清除 播放音頻 刪除 131、樂守聖日 1 1C 2 2C 3 3C 刪除 231、照主所願 1 2 3" at bounding box center [320, 264] width 598 height 401
click at [111, 490] on button "證道" at bounding box center [132, 488] width 48 height 21
drag, startPoint x: 189, startPoint y: 499, endPoint x: 179, endPoint y: 489, distance: 14.2
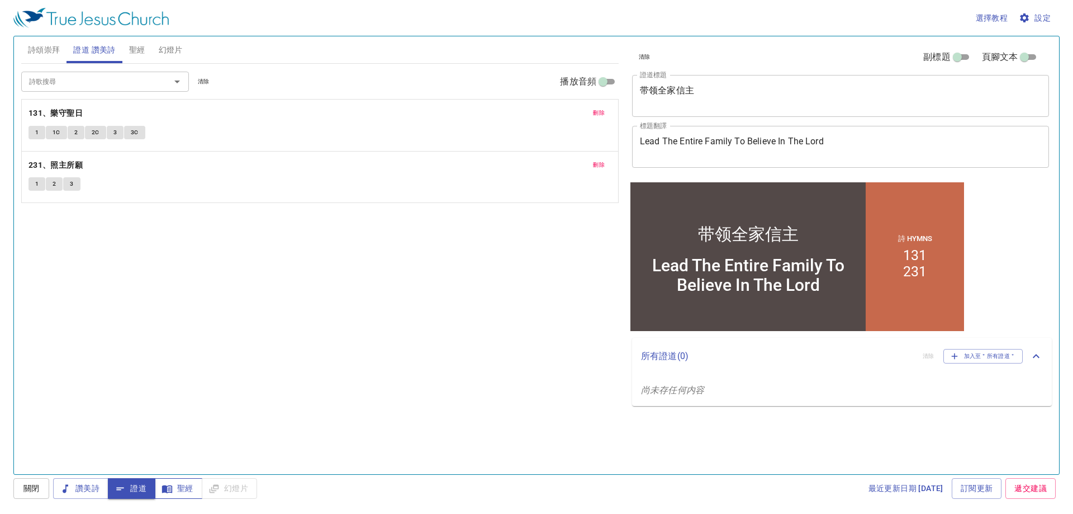
click at [188, 499] on div "選擇教程 設定 詩頌崇拜 證道 讚美詩 聖經 幻燈片 詩歌搜尋 詩歌搜尋 清除 播放音頻 刪除 351、每一天 1 1C 2 2C 3 3C 詩歌搜尋 詩歌搜…" at bounding box center [536, 257] width 1073 height 514
click at [177, 487] on span "聖經" at bounding box center [179, 488] width 30 height 14
click at [26, 487] on span "關閉" at bounding box center [31, 488] width 18 height 14
click at [177, 486] on span "聖經" at bounding box center [179, 488] width 30 height 14
click at [138, 51] on span "聖經" at bounding box center [137, 50] width 16 height 14
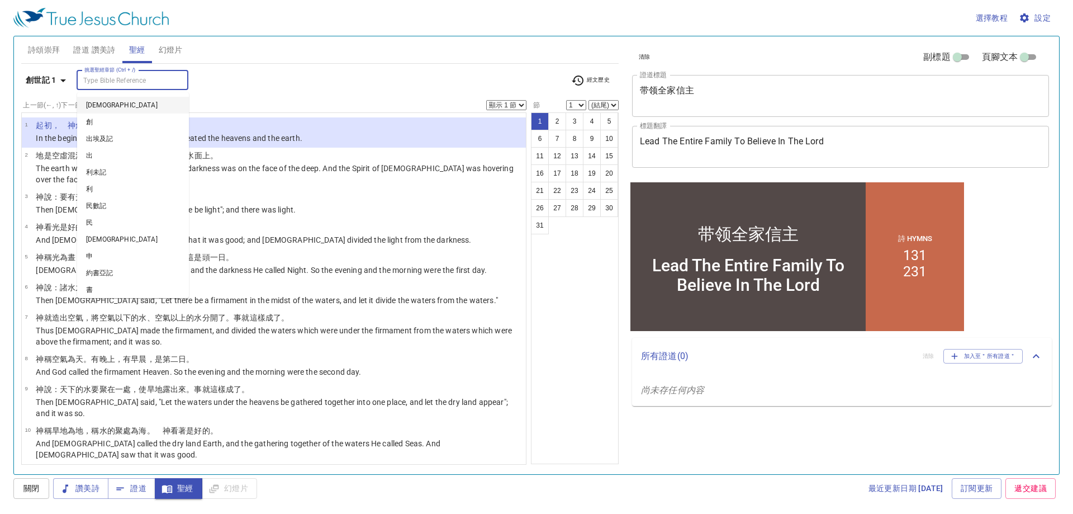
click at [97, 76] on input "挑選聖經章節 (Ctrl + /)" at bounding box center [123, 80] width 87 height 13
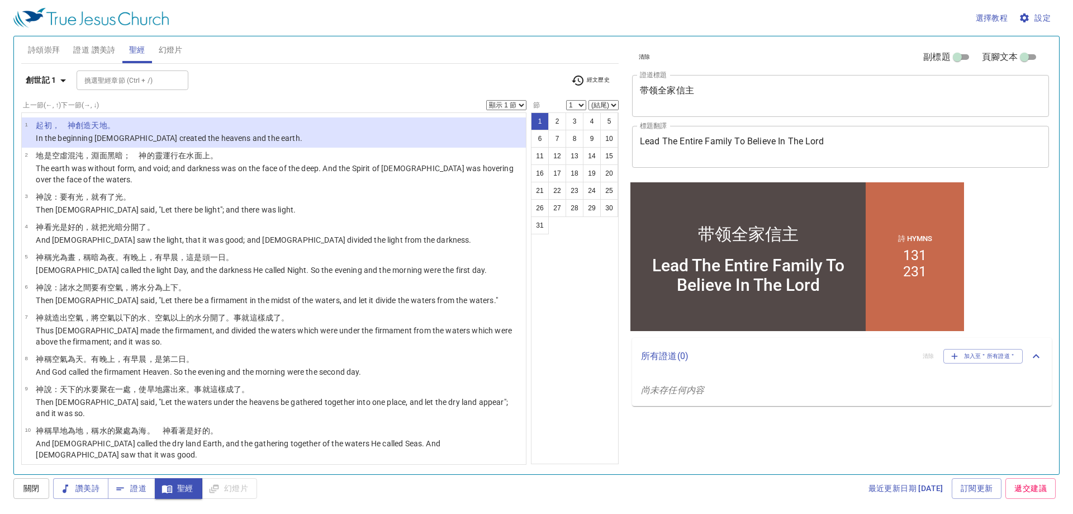
drag, startPoint x: 292, startPoint y: 106, endPoint x: 183, endPoint y: 68, distance: 115.6
click at [286, 102] on div "上一節 (←, ↑) 下一節 (→, ↓) 顯示 1 節 顯示 2 節 顯示 3 節 顯示 4 節 顯示 5 節" at bounding box center [273, 105] width 505 height 10
click at [163, 48] on span "幻燈片" at bounding box center [171, 50] width 24 height 14
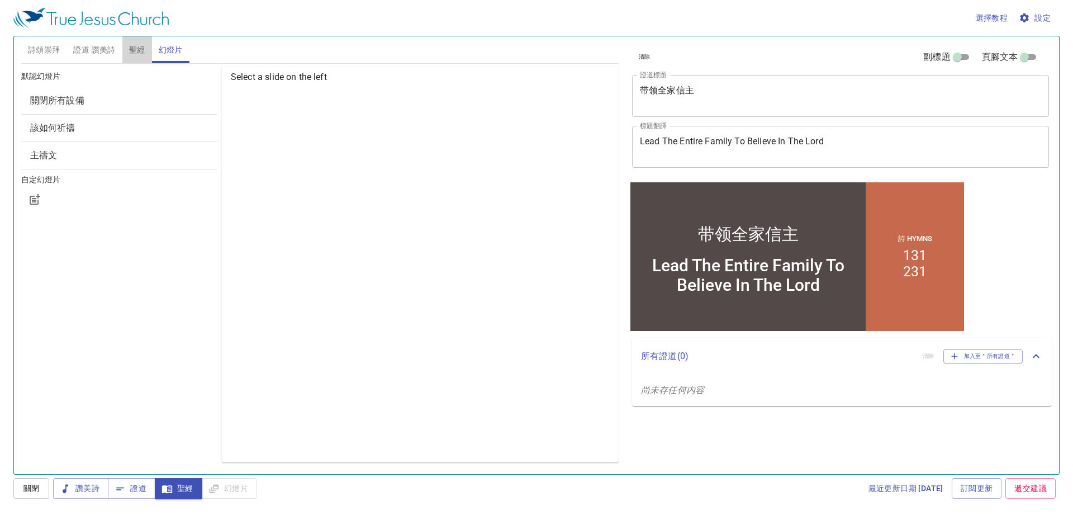
click at [130, 46] on span "聖經" at bounding box center [137, 50] width 16 height 14
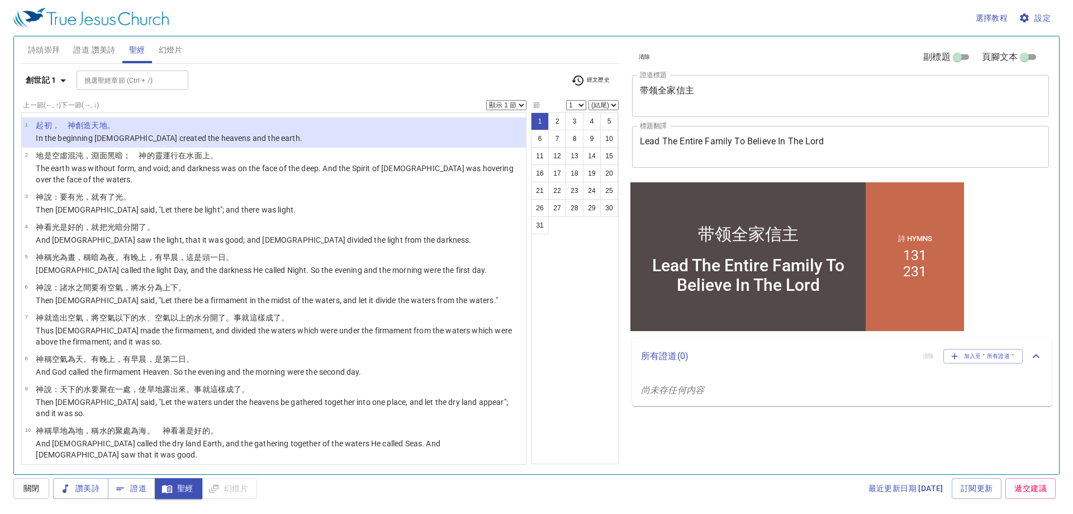
click at [89, 45] on span "證道 讚美詩" at bounding box center [94, 50] width 42 height 14
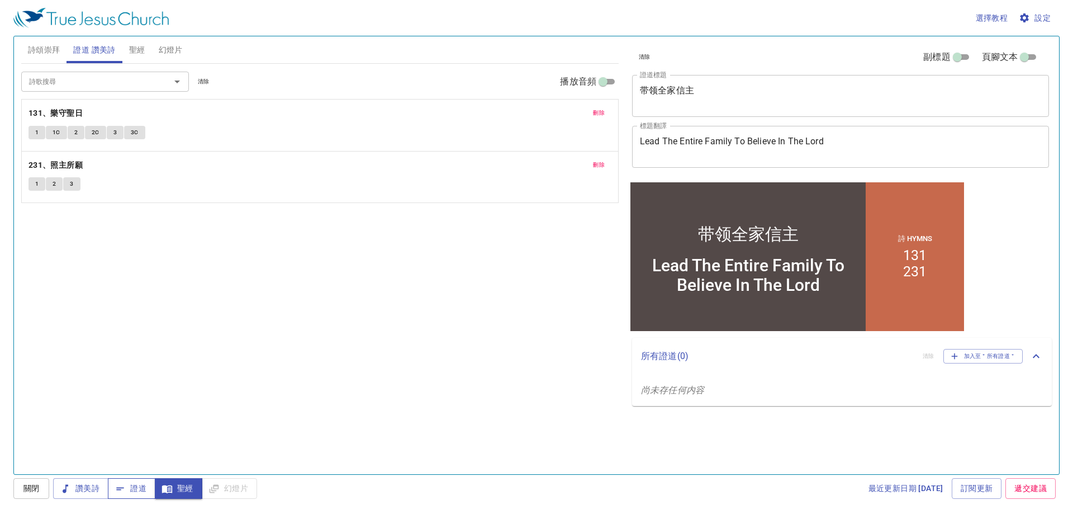
click at [130, 490] on span "證道" at bounding box center [132, 488] width 30 height 14
click at [83, 485] on span "讚美詩" at bounding box center [80, 488] width 37 height 14
click at [121, 485] on icon "button" at bounding box center [120, 488] width 11 height 11
click at [183, 363] on div "詩歌搜尋 詩歌搜尋 清除 播放音頻 刪除 131、樂守聖日 1 1C 2 2C 3 3C 刪除 231、照主所願 1 2 3" at bounding box center [320, 264] width 598 height 401
click at [38, 481] on button "關閉" at bounding box center [31, 488] width 36 height 21
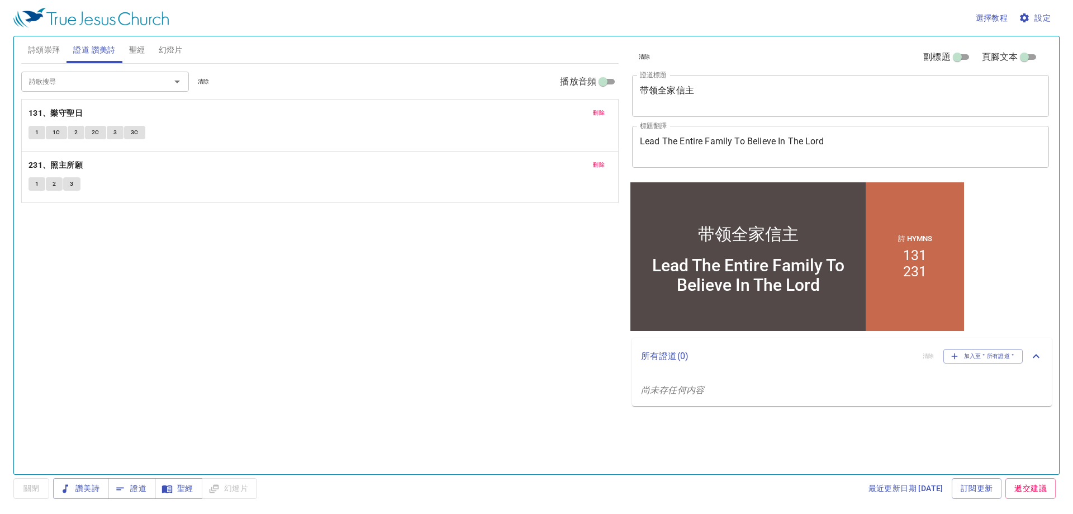
click at [113, 130] on span "3" at bounding box center [114, 132] width 3 height 10
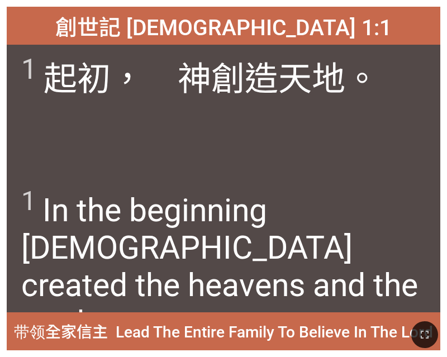
click at [155, 151] on div "1 ﻿起初 ，　[DEMOGRAPHIC_DATA] 創造 天 地 。" at bounding box center [224, 112] width 434 height 134
click at [339, 226] on span "1 In the beginning God created the heavens and the earth." at bounding box center [223, 264] width 405 height 156
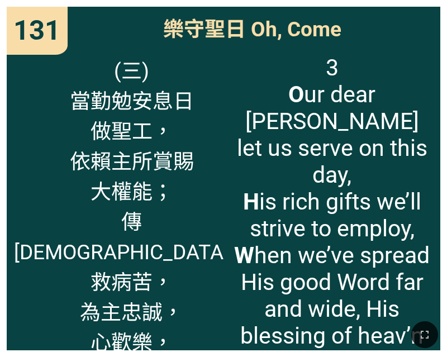
click at [243, 171] on span "3 O ur dear Lord let us serve on this day, H is [PERSON_NAME] gifts we’ll striv…" at bounding box center [332, 215] width 202 height 322
click at [330, 275] on span "3 O ur dear Lord let us serve on this day, H is [PERSON_NAME] gifts we’ll striv…" at bounding box center [332, 215] width 202 height 322
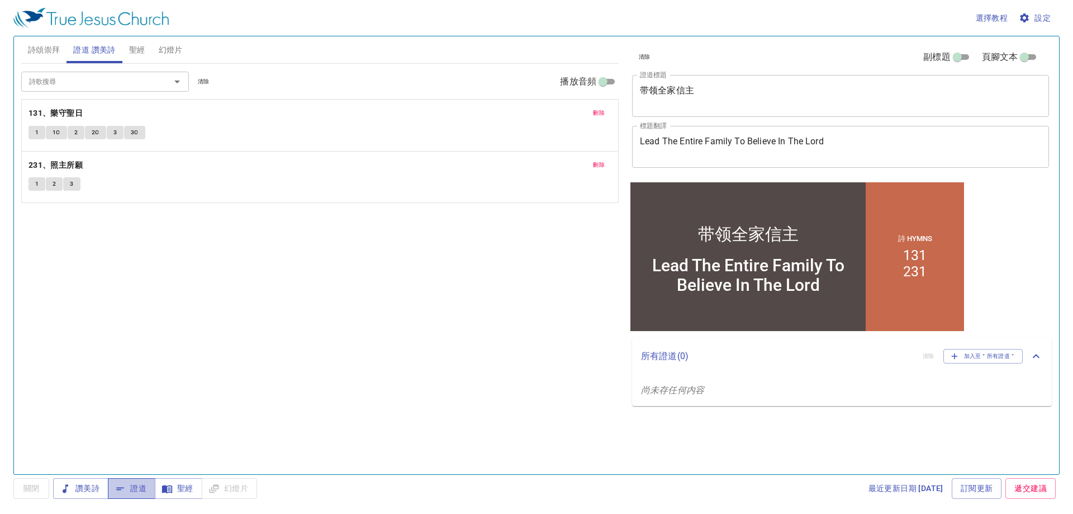
click at [134, 490] on span "證道" at bounding box center [132, 488] width 30 height 14
click at [38, 136] on span "1" at bounding box center [36, 132] width 3 height 10
click at [84, 486] on span "讚美詩" at bounding box center [80, 488] width 37 height 14
click at [20, 485] on button "關閉" at bounding box center [31, 488] width 36 height 21
click at [33, 133] on button "1" at bounding box center [37, 132] width 17 height 13
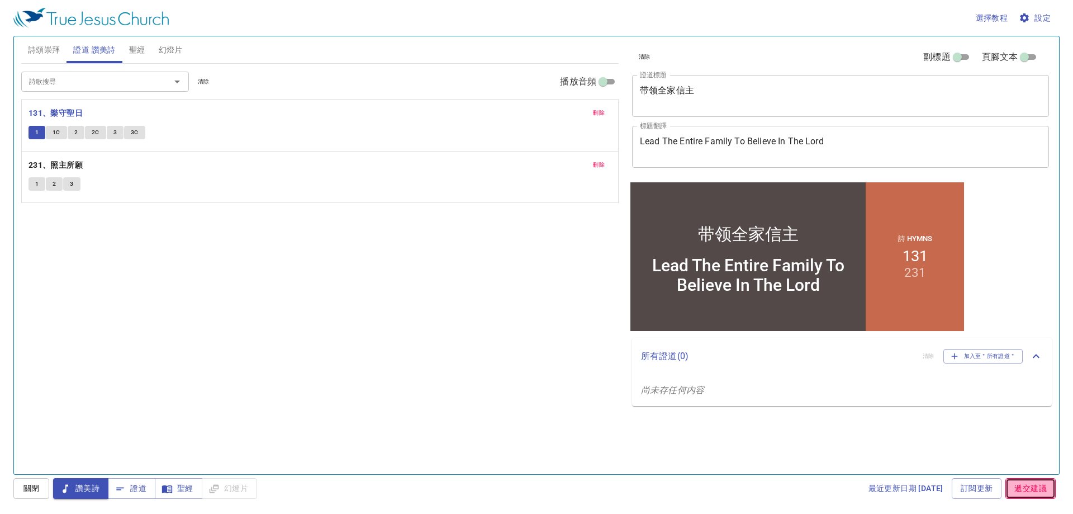
click at [1027, 492] on span "遞交建議" at bounding box center [1030, 488] width 32 height 14
click at [612, 79] on input "播放音頻" at bounding box center [603, 83] width 40 height 13
checkbox input "true"
select select "1"
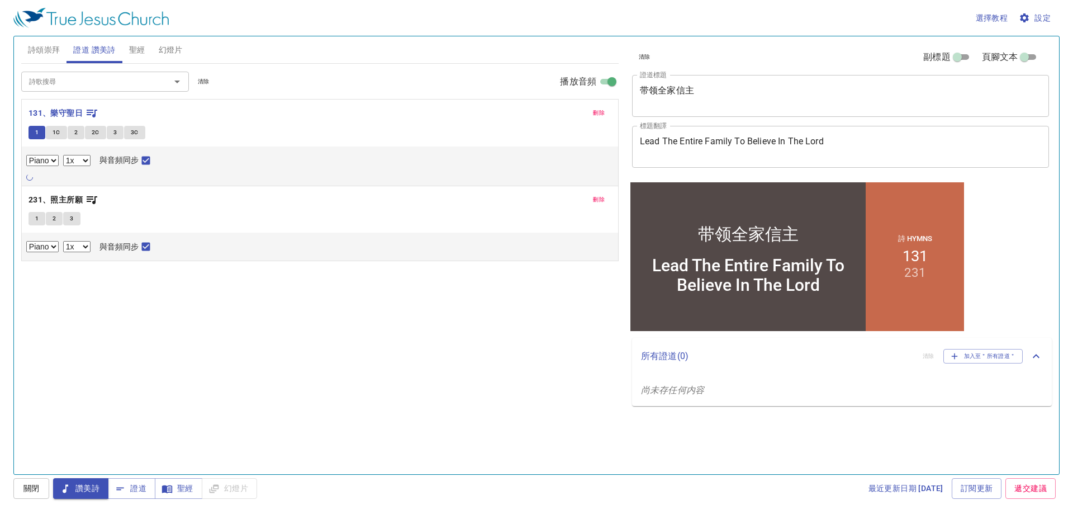
click at [608, 79] on input "播放音頻" at bounding box center [612, 83] width 40 height 13
checkbox input "false"
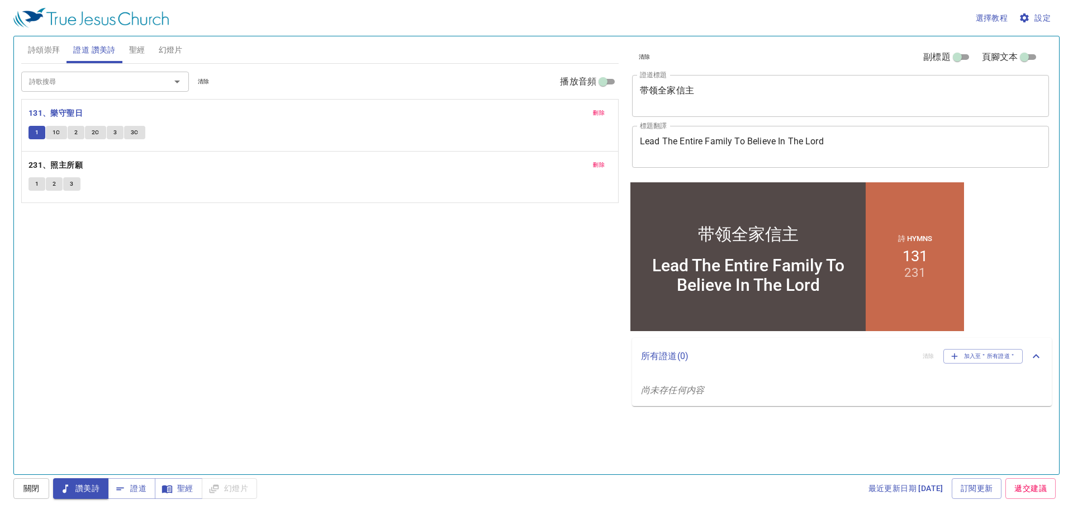
click at [420, 262] on div "詩歌搜尋 詩歌搜尋 清除 播放音頻 刪除 131、樂守聖日 1 1C 2 2C 3 3C 刪除 231、照主所願 1 2 3" at bounding box center [320, 264] width 598 height 401
click at [227, 487] on div "讚美詩 證道 聖經 幻燈片" at bounding box center [155, 488] width 204 height 21
click at [238, 473] on div "詩頌崇拜 證道 讚美詩 聖經 幻燈片 詩歌搜尋 詩歌搜尋 清除 播放音頻 刪除 351、每一天 1 1C 2 2C 3 3C 詩歌搜尋 詩歌搜尋 清除 播放音…" at bounding box center [536, 255] width 1046 height 439
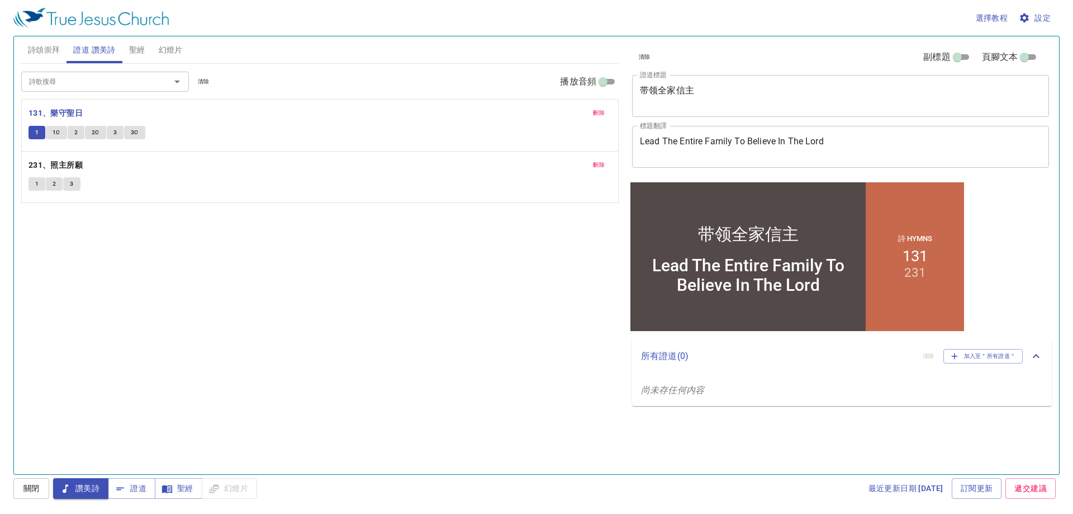
click at [221, 447] on div "詩歌搜尋 詩歌搜尋 清除 播放音頻 刪除 131、樂守聖日 1 1C 2 2C 3 3C 刪除 231、照主所願 1 2 3" at bounding box center [320, 264] width 598 height 401
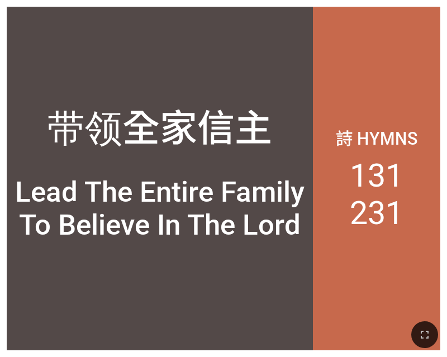
click at [407, 247] on div "詩 Hymns 131 231" at bounding box center [376, 179] width 127 height 344
drag, startPoint x: 424, startPoint y: 339, endPoint x: 725, endPoint y: 471, distance: 328.4
click at [423, 339] on icon "button" at bounding box center [424, 334] width 13 height 13
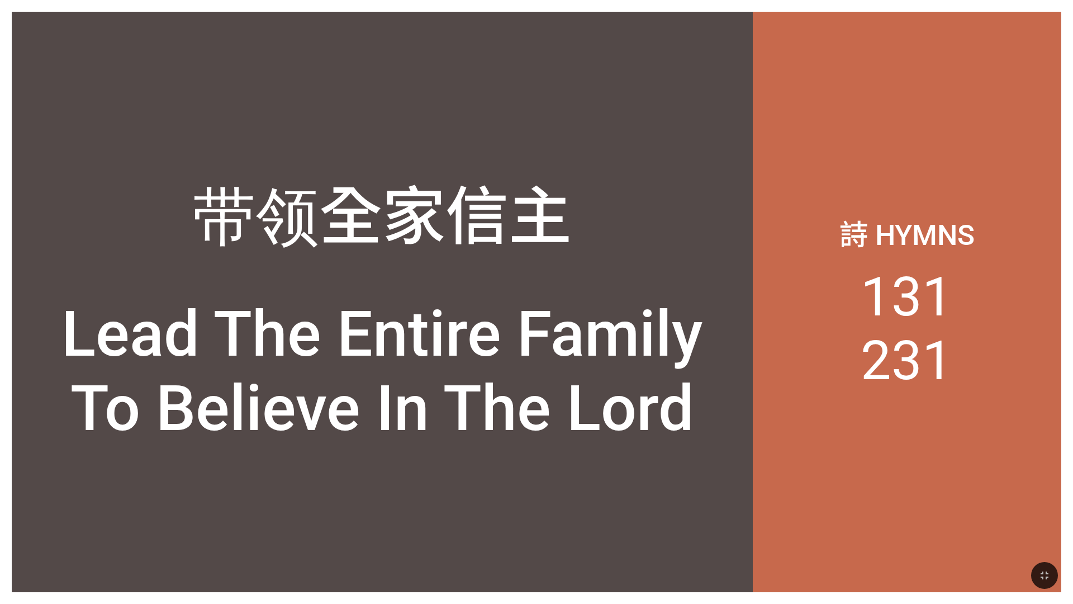
click at [447, 340] on div "Lead The Entire Family To Believe In The Lord" at bounding box center [382, 371] width 717 height 149
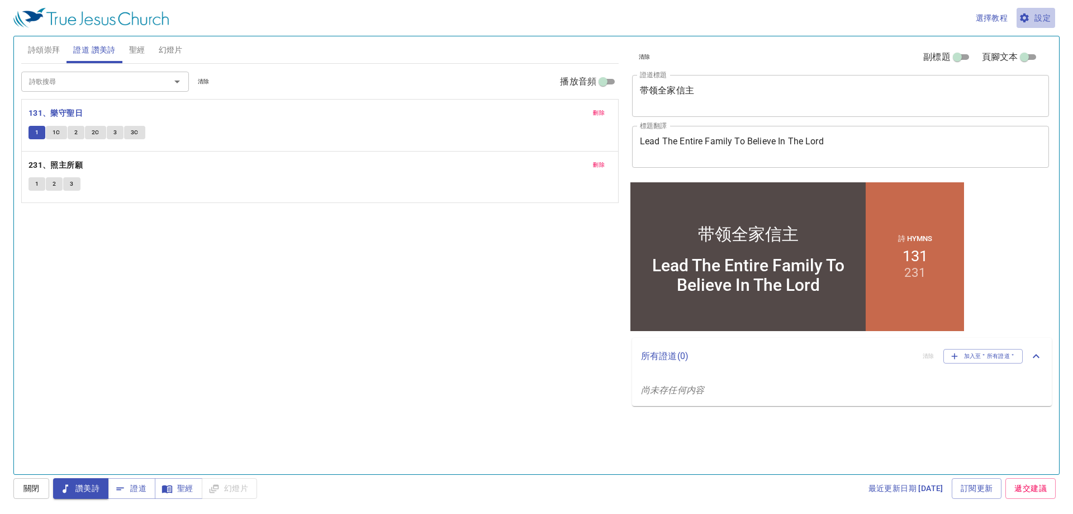
click at [1032, 17] on span "設定" at bounding box center [1036, 18] width 30 height 14
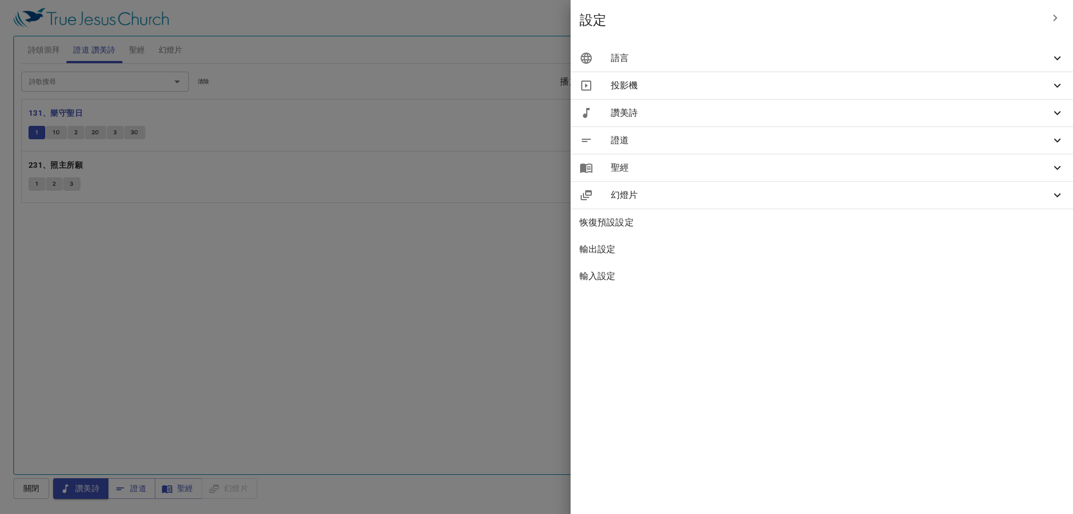
click at [842, 197] on span "幻燈片" at bounding box center [831, 194] width 440 height 13
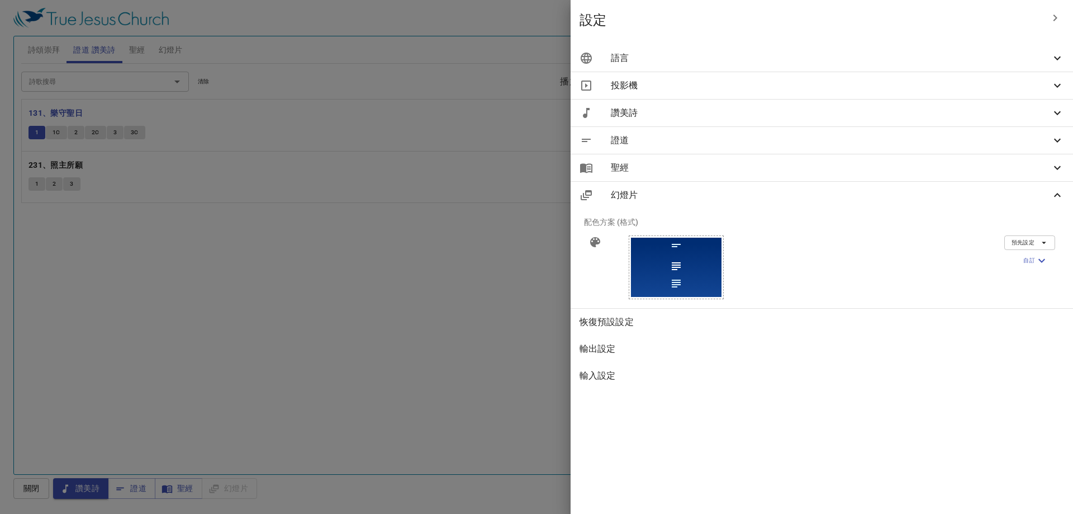
click at [521, 327] on div at bounding box center [536, 257] width 1073 height 514
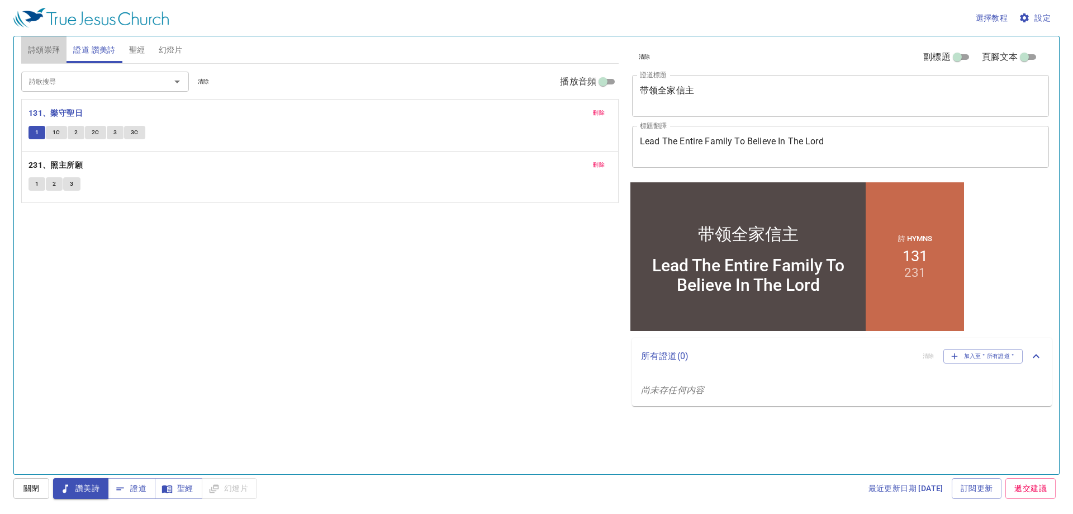
click at [40, 53] on span "詩頌崇拜" at bounding box center [44, 50] width 32 height 14
click at [79, 17] on img at bounding box center [90, 18] width 155 height 20
click at [101, 55] on span "證道 讚美詩" at bounding box center [94, 50] width 42 height 14
click at [148, 56] on button "聖經" at bounding box center [137, 49] width 30 height 27
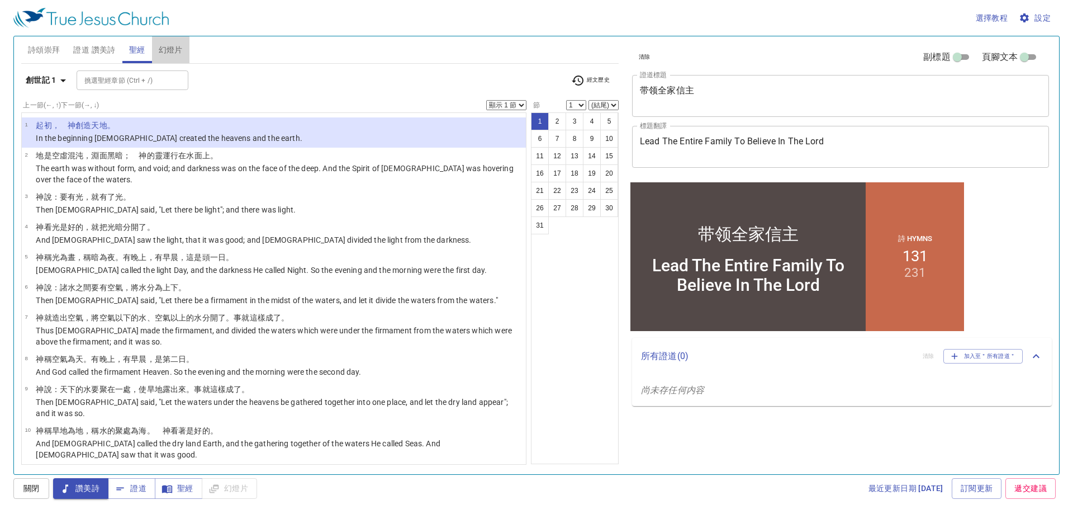
click at [184, 59] on button "幻燈片" at bounding box center [170, 49] width 37 height 27
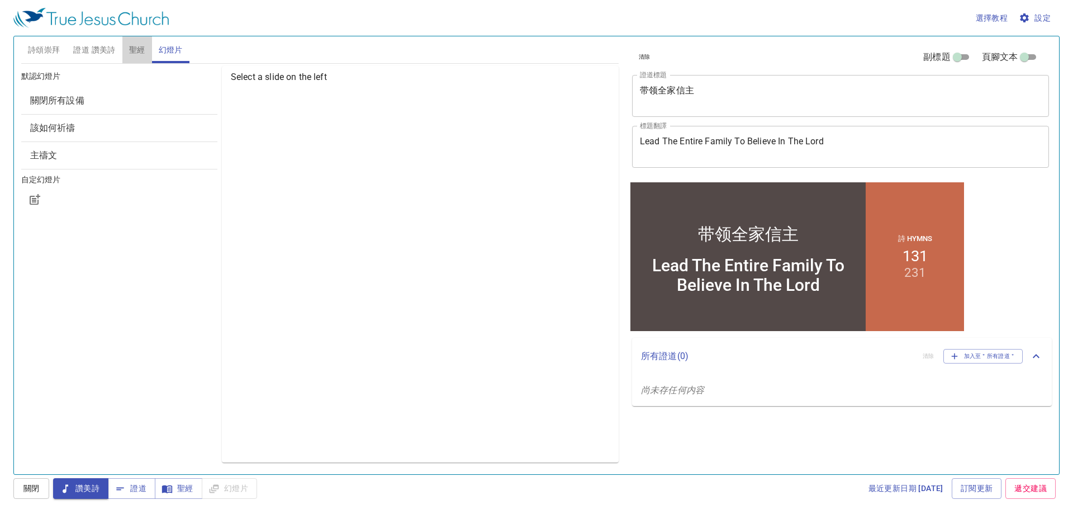
click at [126, 56] on button "聖經" at bounding box center [137, 49] width 30 height 27
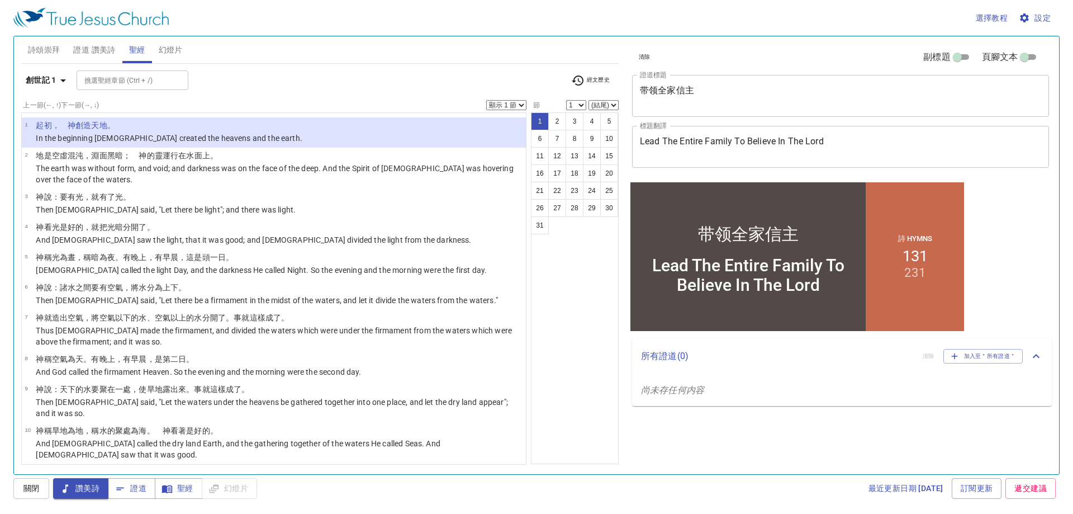
click at [116, 137] on p "In the beginning [DEMOGRAPHIC_DATA] created the heavens and the earth." at bounding box center [169, 137] width 267 height 11
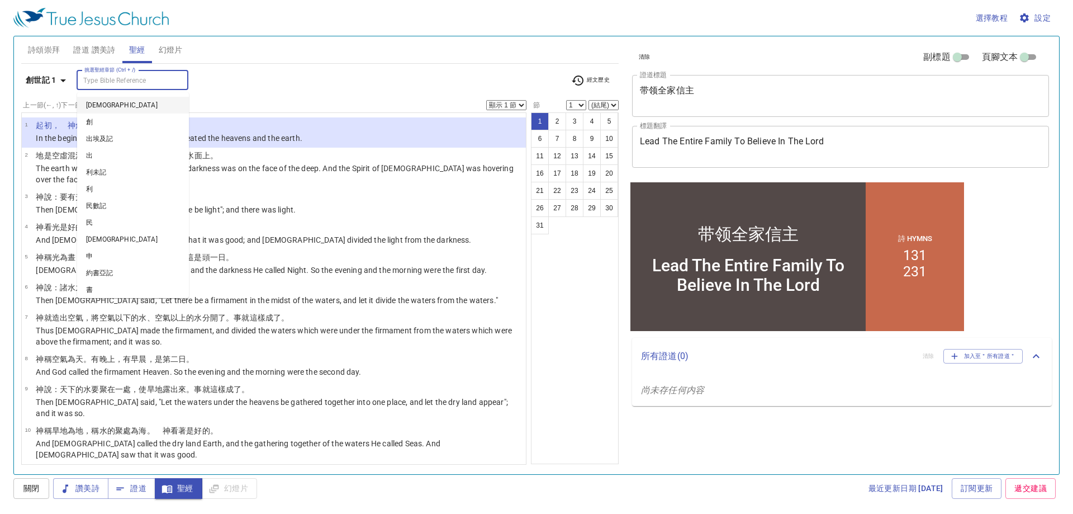
click at [119, 83] on input "挑選聖經章節 (Ctrl + /)" at bounding box center [123, 80] width 87 height 13
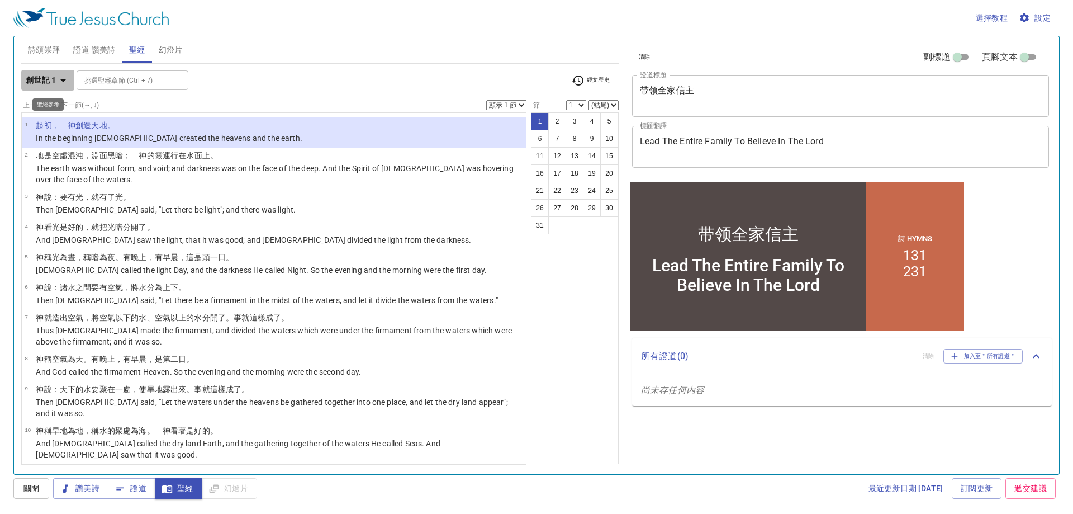
click at [49, 76] on b "創世記 1" at bounding box center [41, 80] width 31 height 14
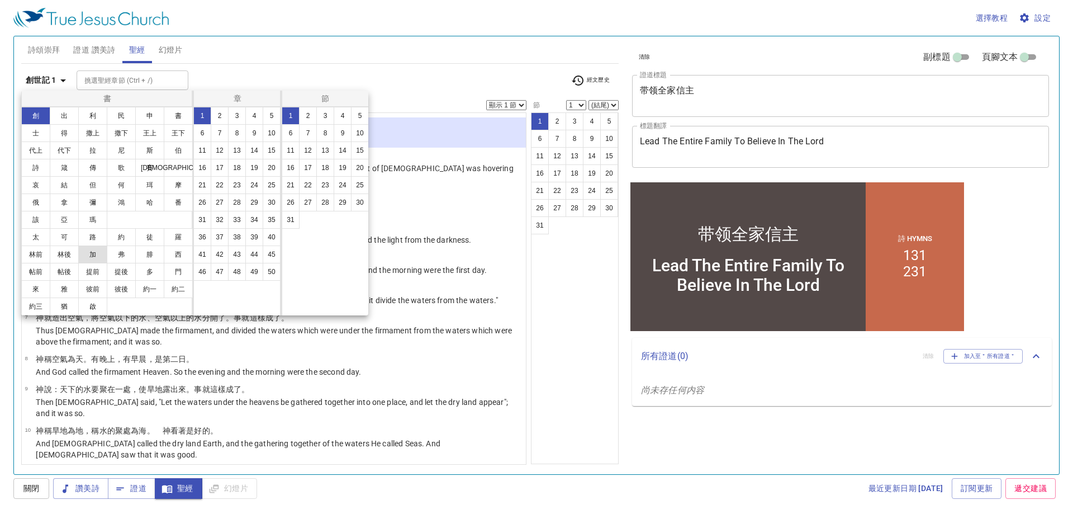
click at [89, 252] on button "加" at bounding box center [92, 254] width 29 height 18
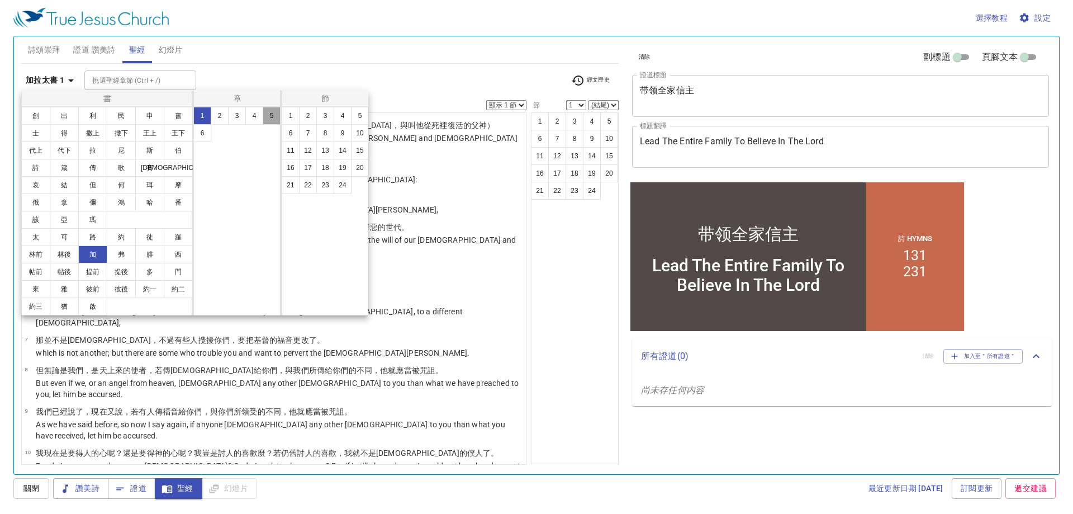
click at [269, 121] on button "5" at bounding box center [272, 116] width 18 height 18
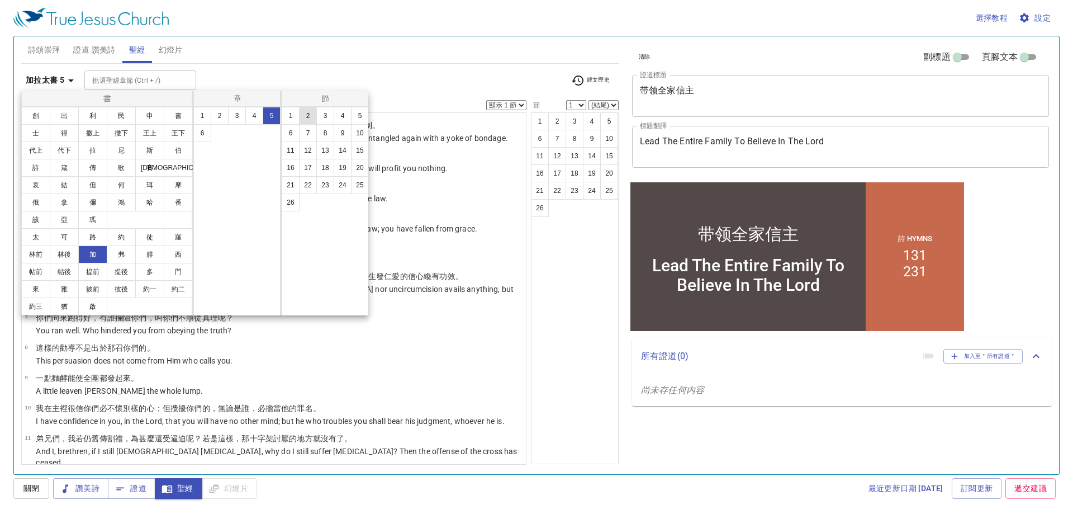
click at [301, 122] on button "2" at bounding box center [308, 116] width 18 height 18
select select "2"
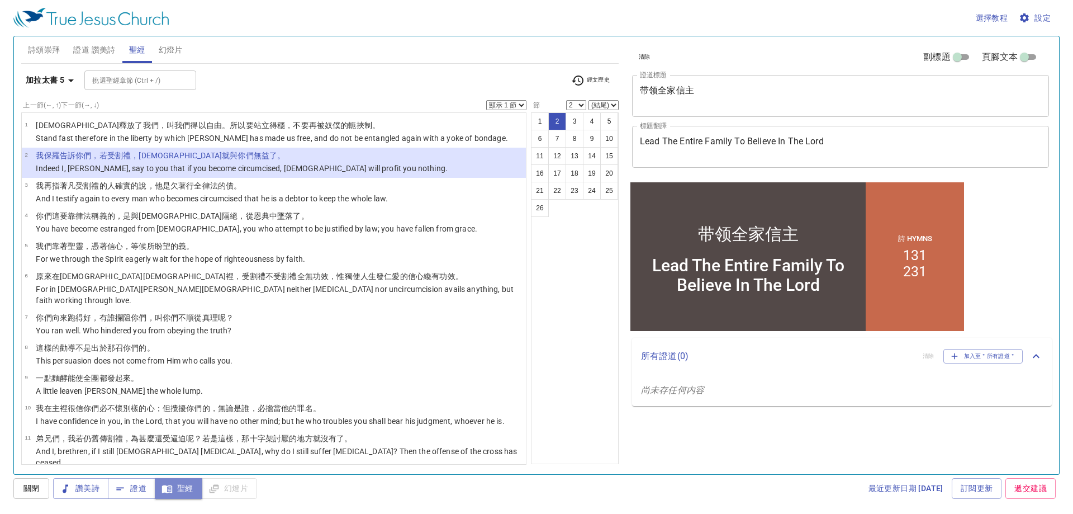
click at [174, 488] on span "聖經" at bounding box center [179, 488] width 30 height 14
click at [34, 494] on span "關閉" at bounding box center [31, 488] width 18 height 14
click at [176, 485] on span "聖經" at bounding box center [179, 488] width 30 height 14
click at [36, 492] on span "關閉" at bounding box center [31, 488] width 18 height 14
click at [35, 492] on span "關閉" at bounding box center [31, 488] width 36 height 21
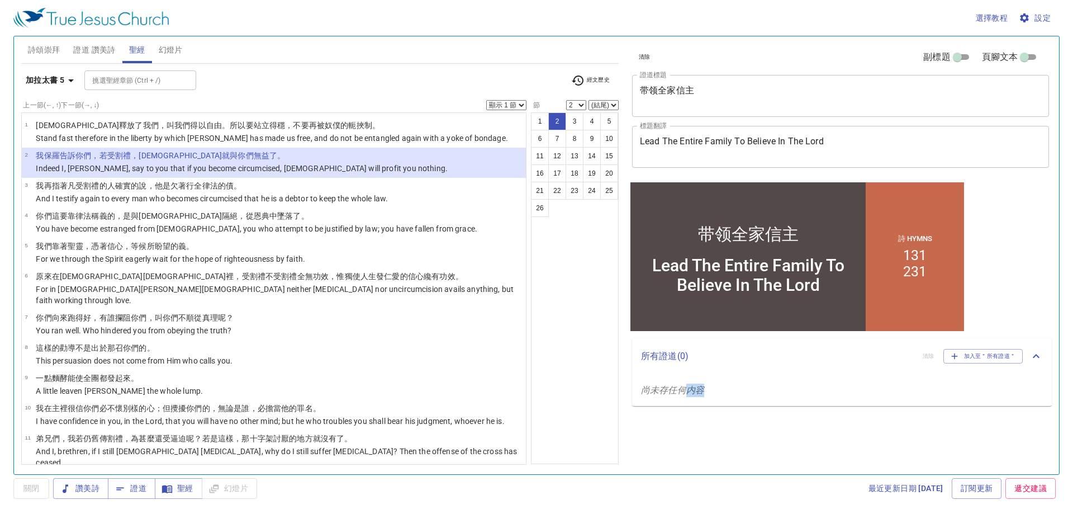
click at [35, 492] on span "關閉" at bounding box center [31, 488] width 36 height 21
click at [86, 492] on span "讚美詩" at bounding box center [80, 488] width 37 height 14
click at [125, 487] on icon "button" at bounding box center [120, 488] width 11 height 11
click at [167, 487] on icon "button" at bounding box center [167, 489] width 10 height 8
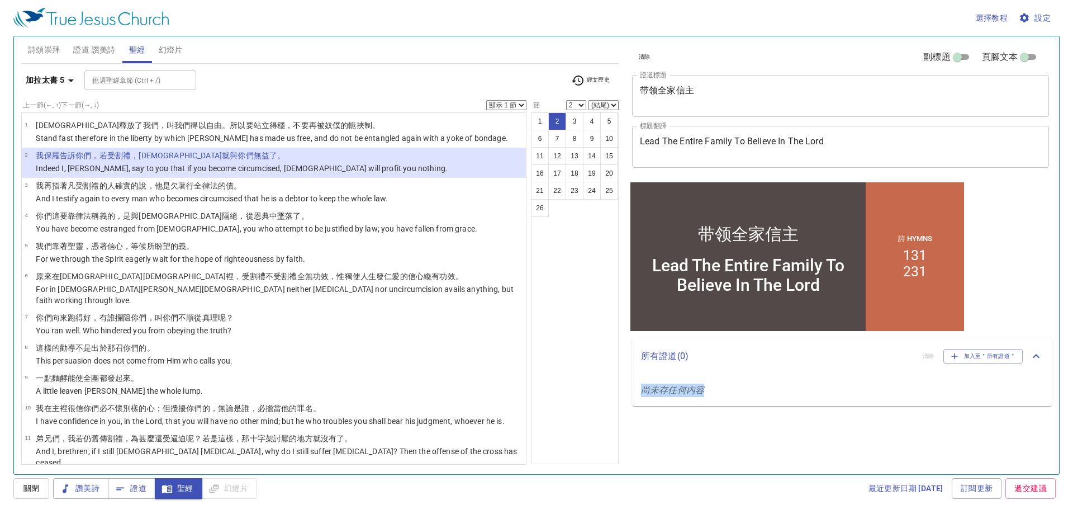
click at [174, 36] on button "幻燈片" at bounding box center [170, 49] width 37 height 27
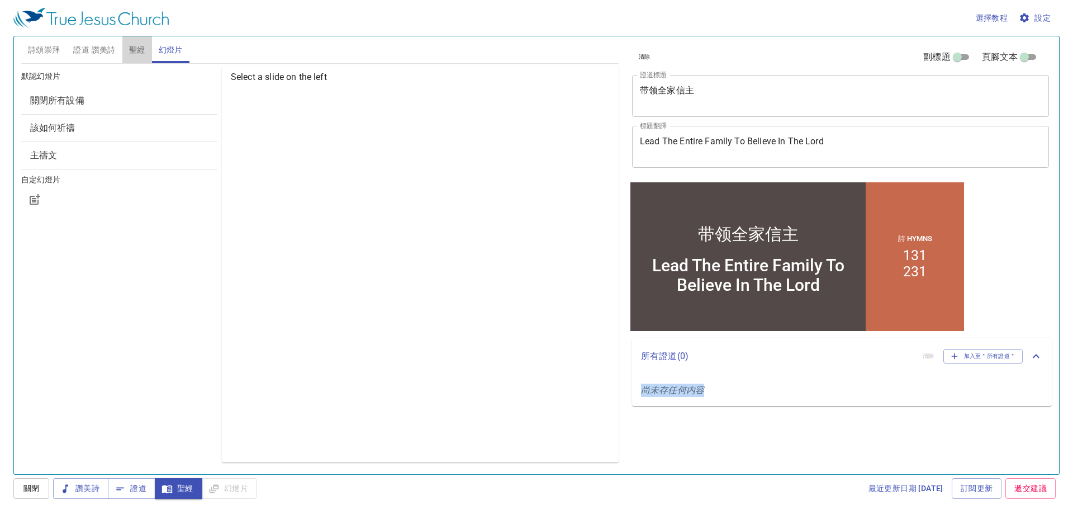
click at [141, 42] on button "聖經" at bounding box center [137, 49] width 30 height 27
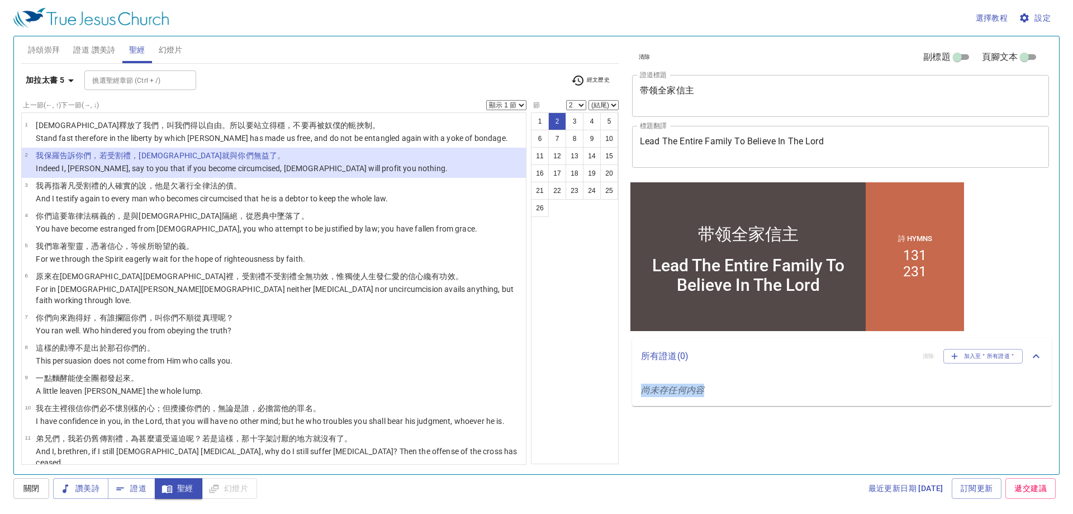
click at [108, 54] on span "證道 讚美詩" at bounding box center [94, 50] width 42 height 14
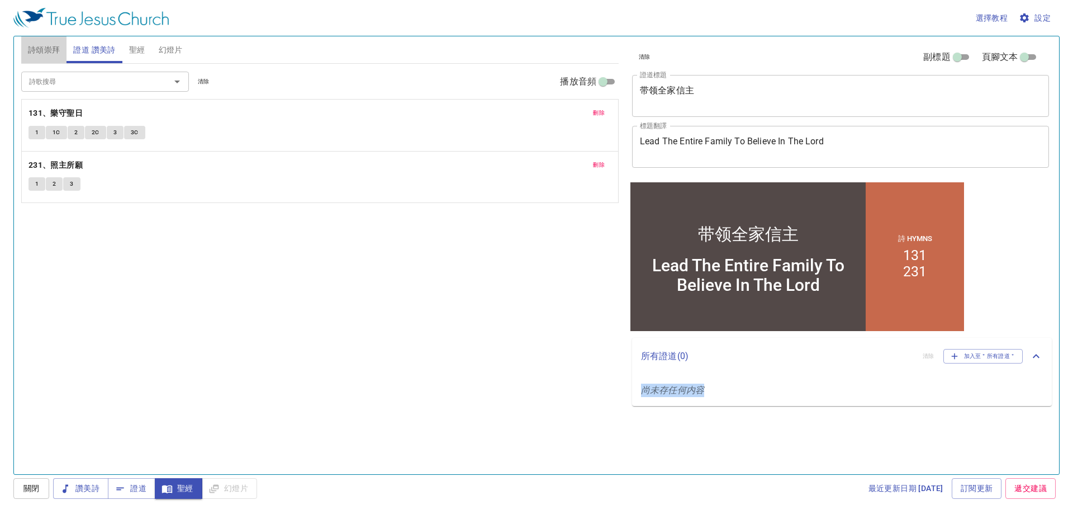
click at [39, 51] on span "詩頌崇拜" at bounding box center [44, 50] width 32 height 14
click at [82, 44] on span "證道 讚美詩" at bounding box center [94, 50] width 42 height 14
click at [141, 53] on span "聖經" at bounding box center [137, 50] width 16 height 14
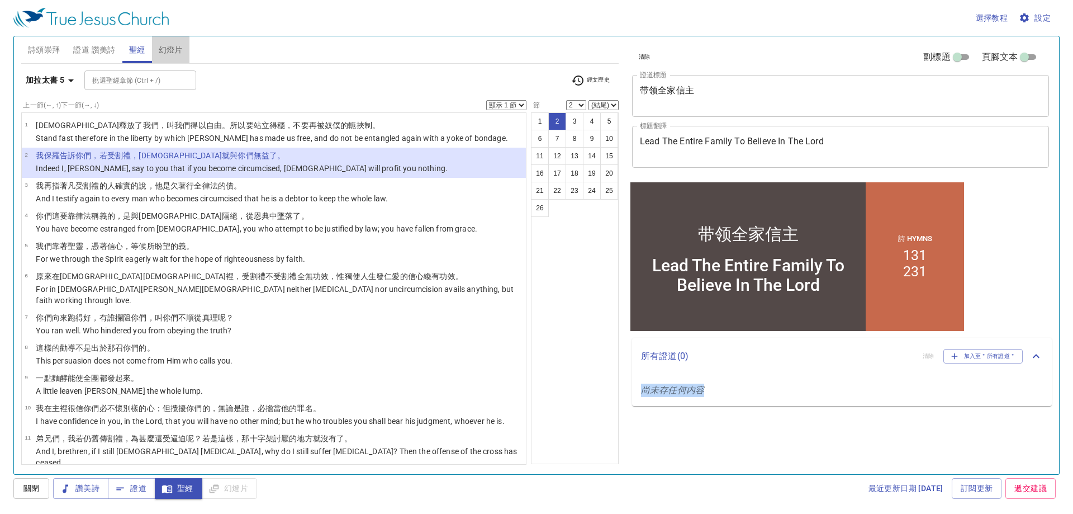
click at [187, 60] on button "幻燈片" at bounding box center [170, 49] width 37 height 27
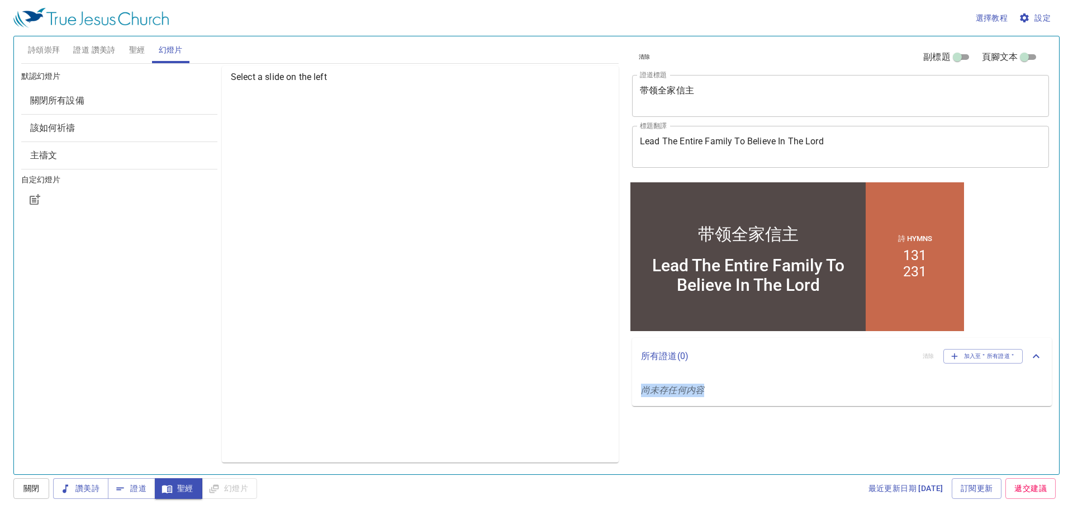
click at [756, 403] on p "尚未存任何内容" at bounding box center [842, 389] width 420 height 31
click at [742, 385] on p "尚未存任何内容" at bounding box center [842, 389] width 420 height 31
click at [1035, 354] on icon at bounding box center [1036, 355] width 13 height 13
click at [1037, 353] on icon at bounding box center [1036, 351] width 13 height 13
click at [978, 354] on span "加入至＂所有證道＂" at bounding box center [983, 356] width 65 height 10
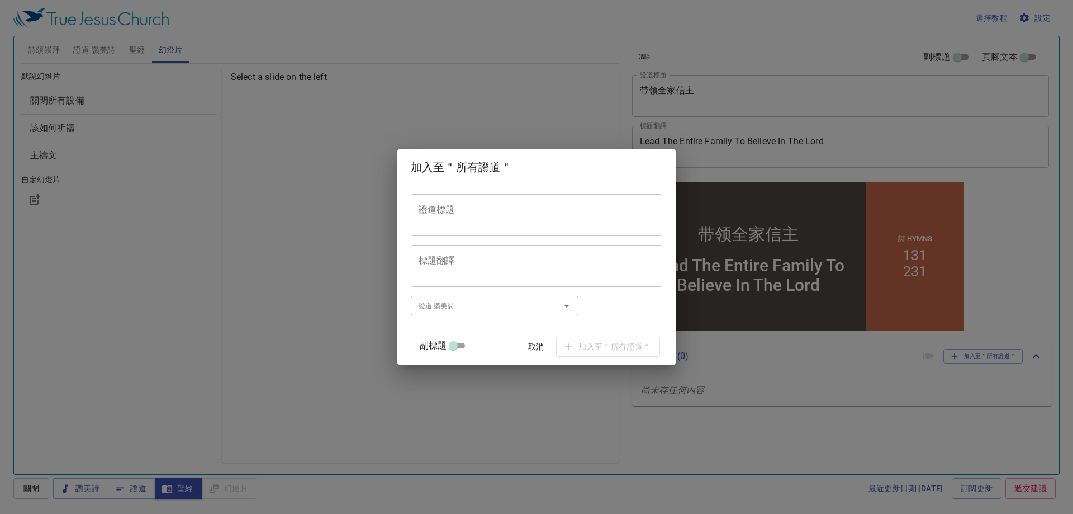
click at [523, 347] on span "取消" at bounding box center [536, 347] width 27 height 14
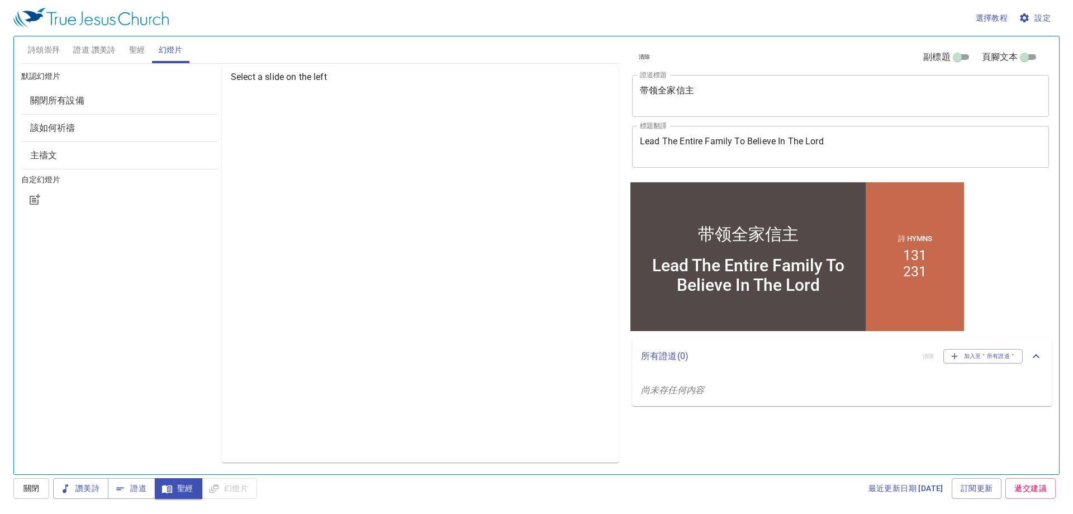
click at [229, 486] on div "讚美詩 證道 聖經 幻燈片" at bounding box center [155, 488] width 204 height 21
click at [476, 334] on div "Select a slide on the left" at bounding box center [420, 264] width 397 height 396
click at [316, 184] on div "Select a slide on the left" at bounding box center [420, 264] width 397 height 396
click at [998, 20] on span "選擇教程" at bounding box center [992, 18] width 32 height 14
click at [938, 21] on div at bounding box center [536, 257] width 1073 height 514
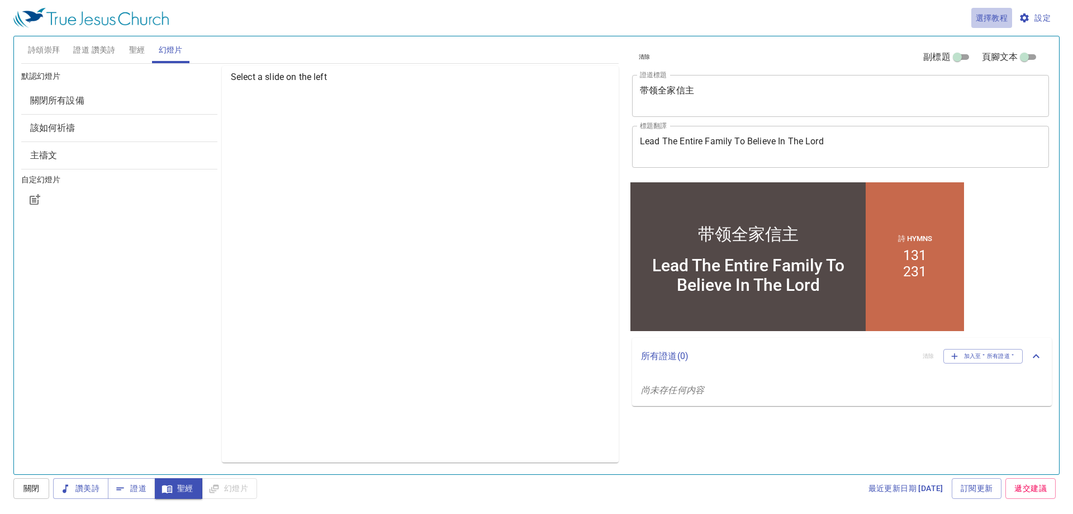
click at [1000, 25] on span "選擇教程" at bounding box center [992, 18] width 32 height 14
click at [1001, 36] on li "基本的" at bounding box center [993, 38] width 45 height 20
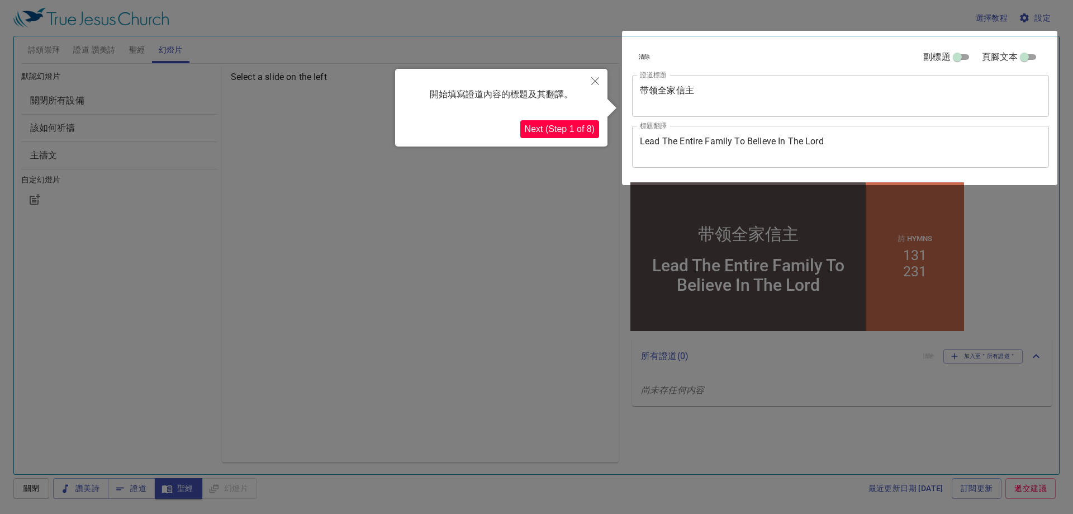
click at [577, 125] on button "Next (Step 1 of 8)" at bounding box center [559, 129] width 79 height 18
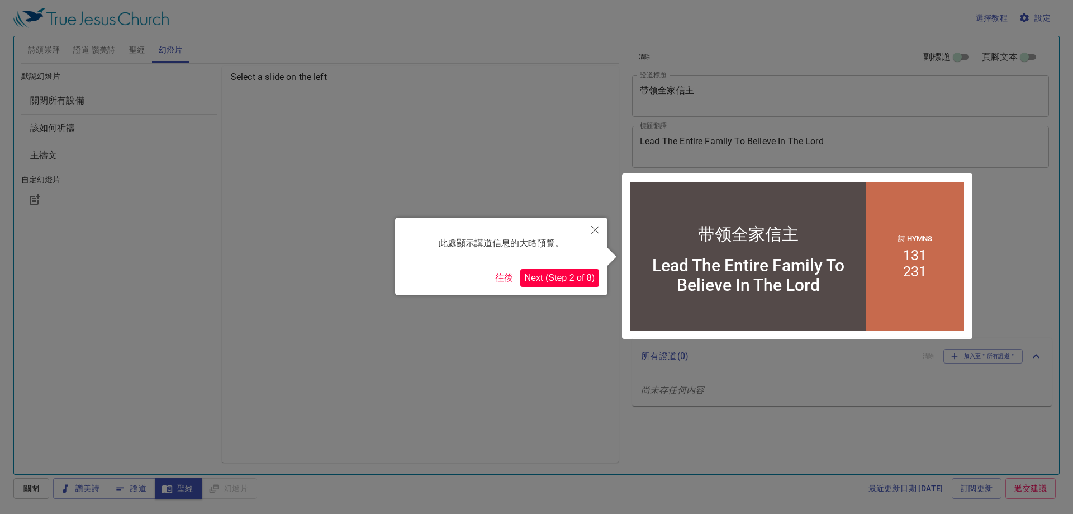
click at [559, 290] on div "此處顯示講道信息的大略預覽。 往後 Next (Step 2 of 8)" at bounding box center [501, 256] width 212 height 78
click at [563, 273] on button "Next (Step 2 of 8)" at bounding box center [559, 278] width 79 height 18
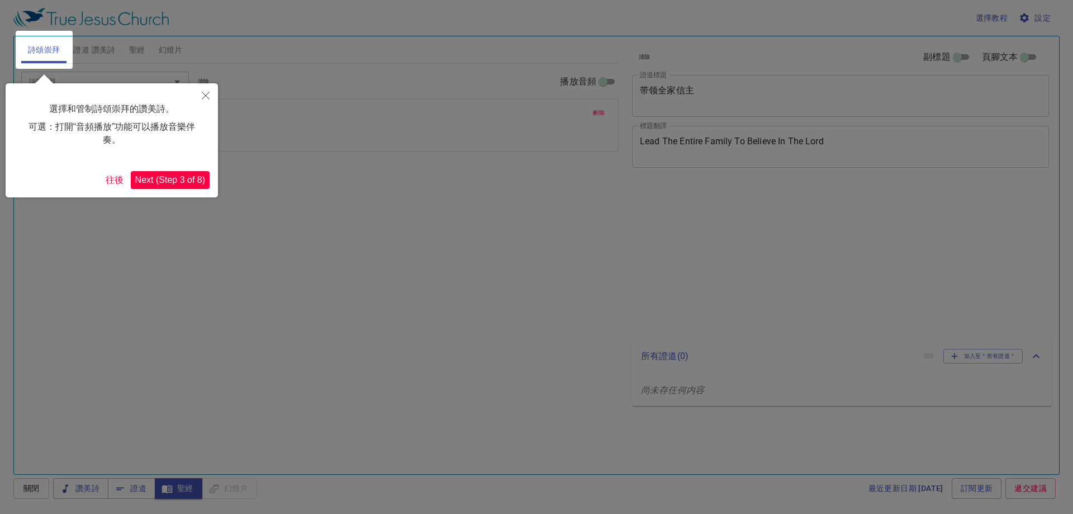
select select "2"
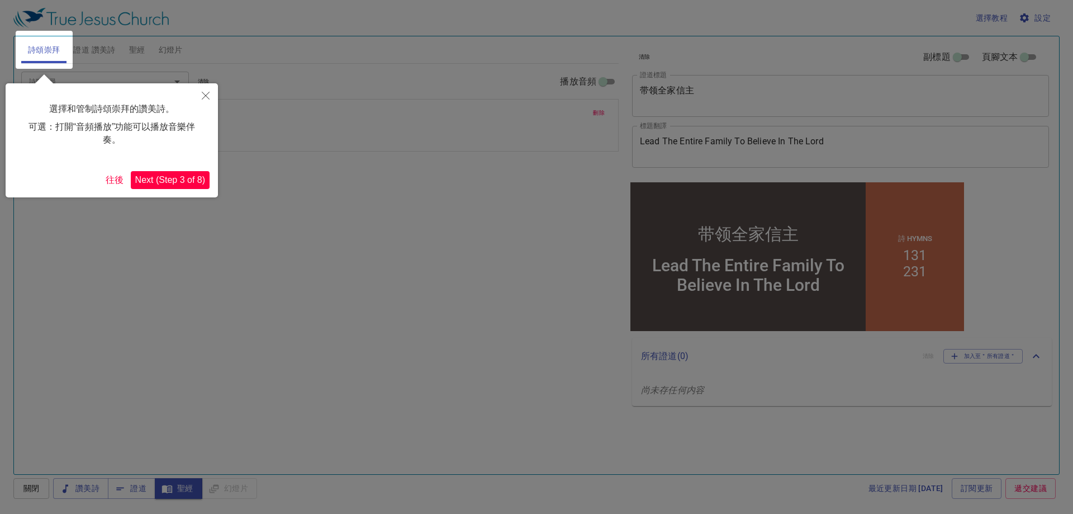
click at [178, 179] on button "Next (Step 3 of 8)" at bounding box center [170, 180] width 79 height 18
click at [182, 173] on button "Next (Step 4 of 8)" at bounding box center [170, 180] width 79 height 18
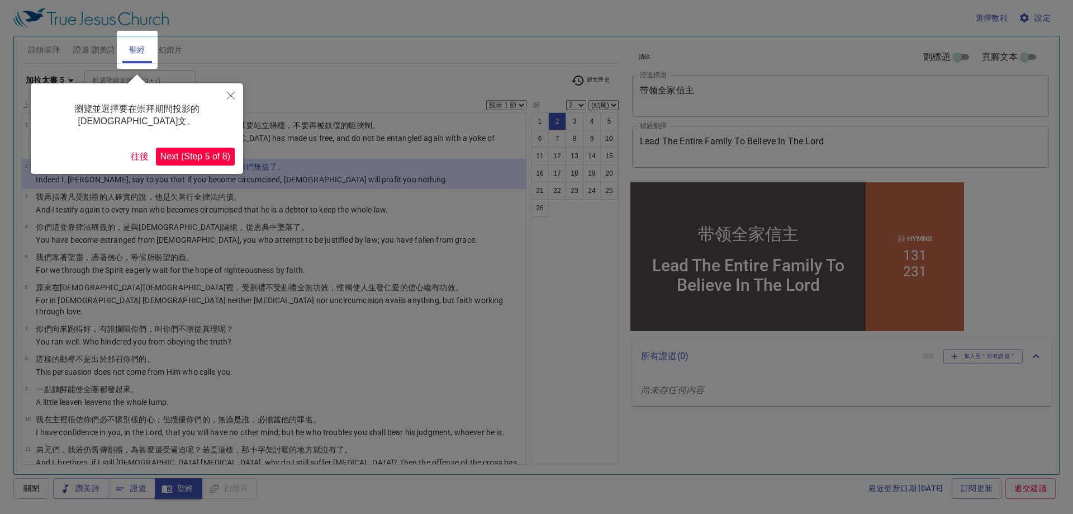
click at [186, 148] on button "Next (Step 5 of 8)" at bounding box center [195, 157] width 79 height 18
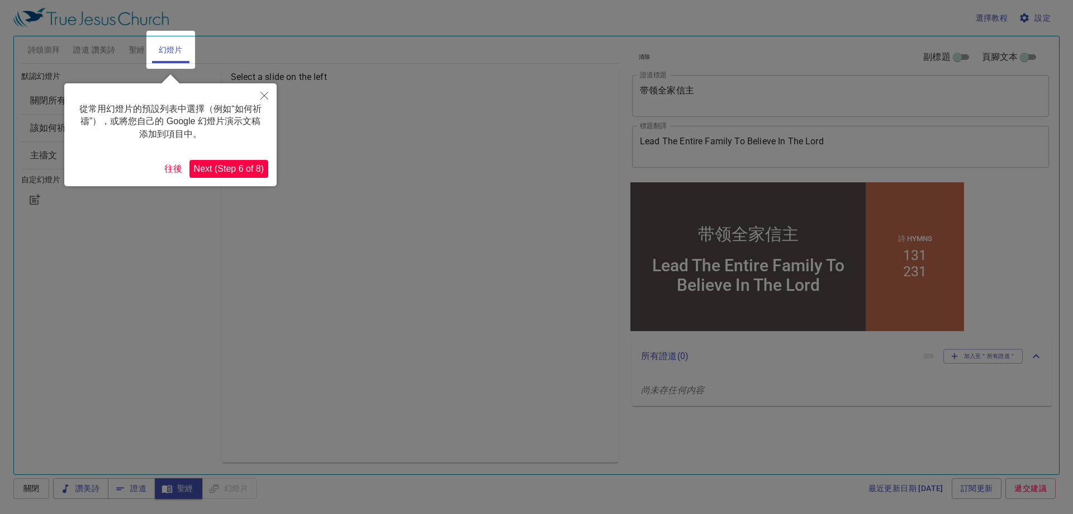
click at [225, 169] on button "Next (Step 6 of 8)" at bounding box center [228, 169] width 79 height 18
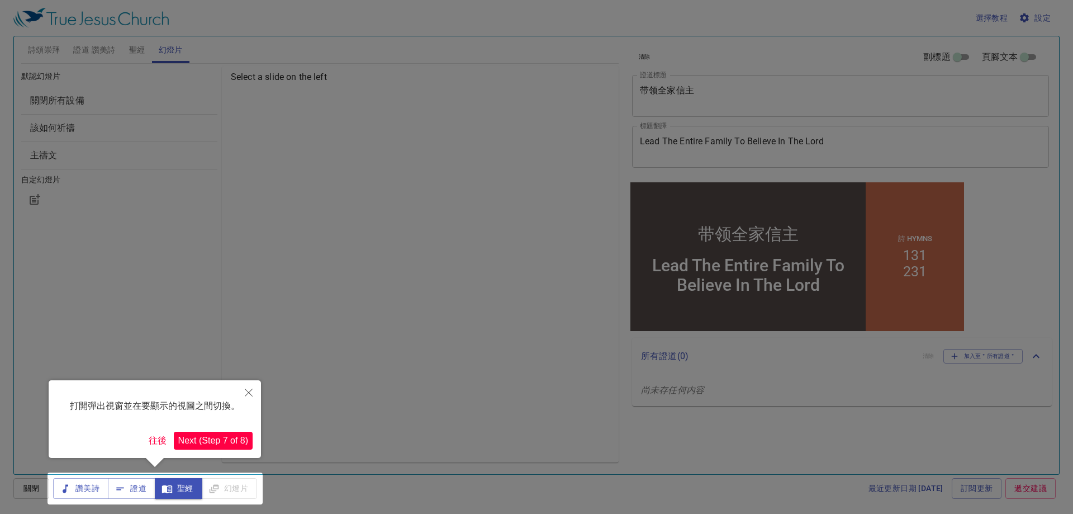
click at [203, 442] on button "Next (Step 7 of 8)" at bounding box center [213, 441] width 79 height 18
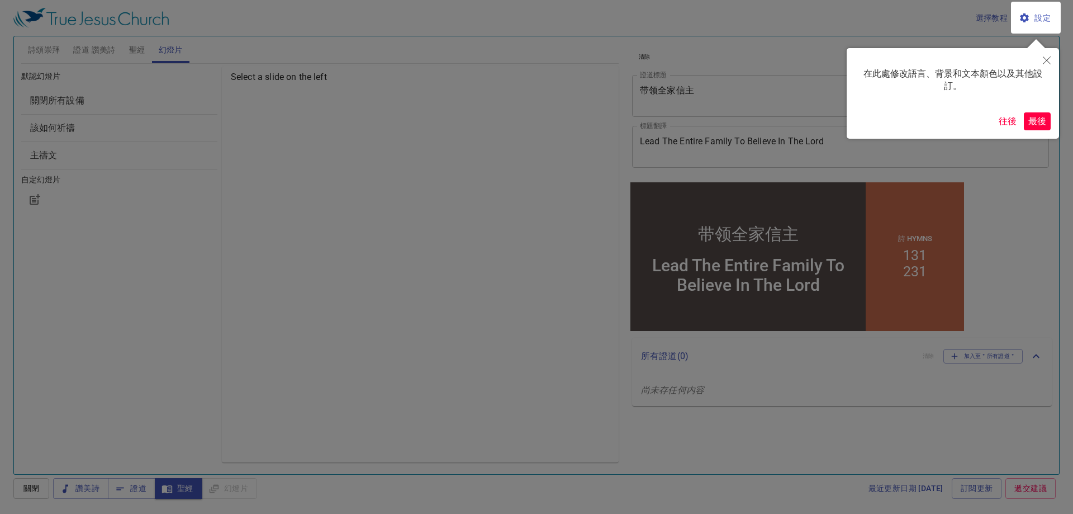
click at [1035, 124] on button "最後" at bounding box center [1037, 121] width 27 height 18
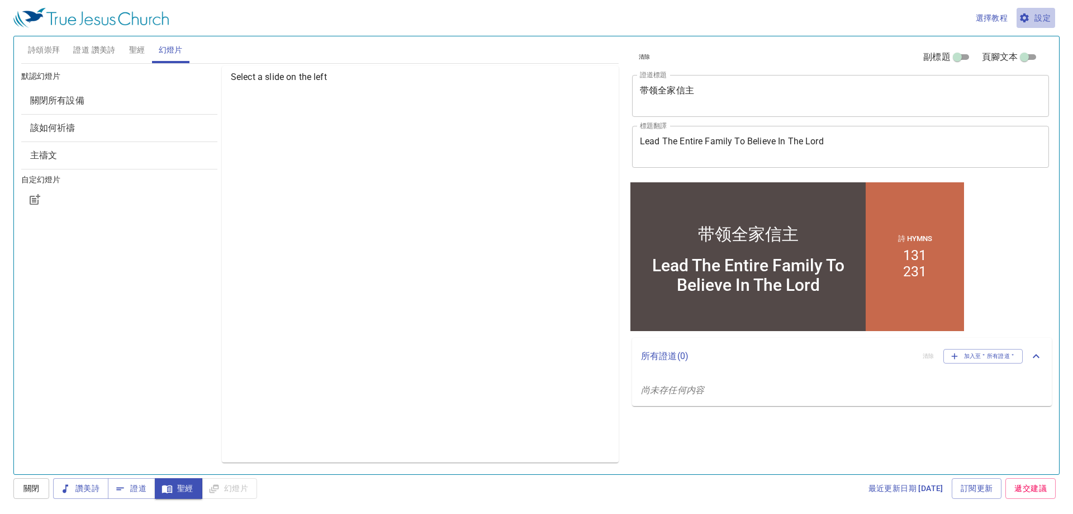
click at [1041, 27] on button "設定" at bounding box center [1036, 18] width 39 height 21
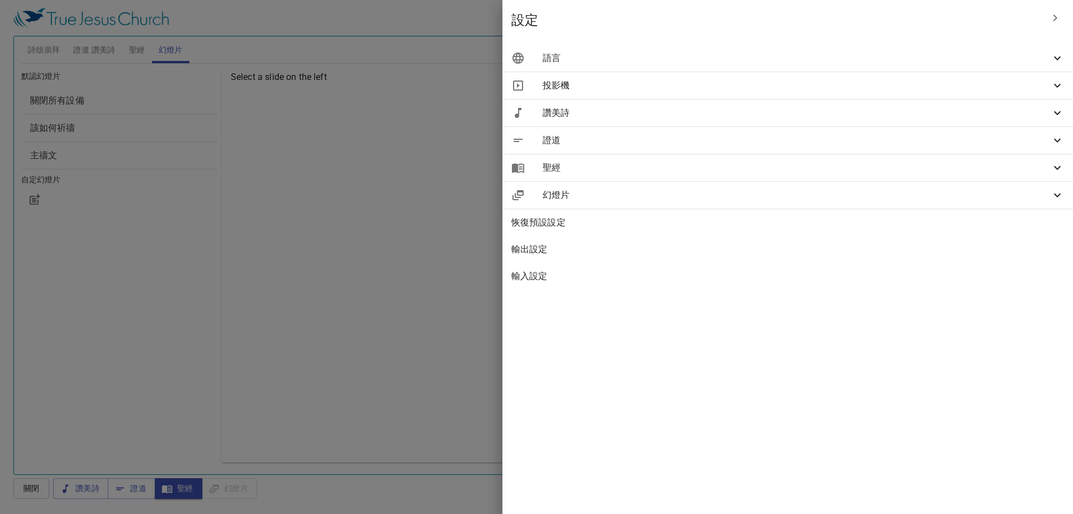
click at [939, 116] on span "讚美詩" at bounding box center [797, 112] width 508 height 13
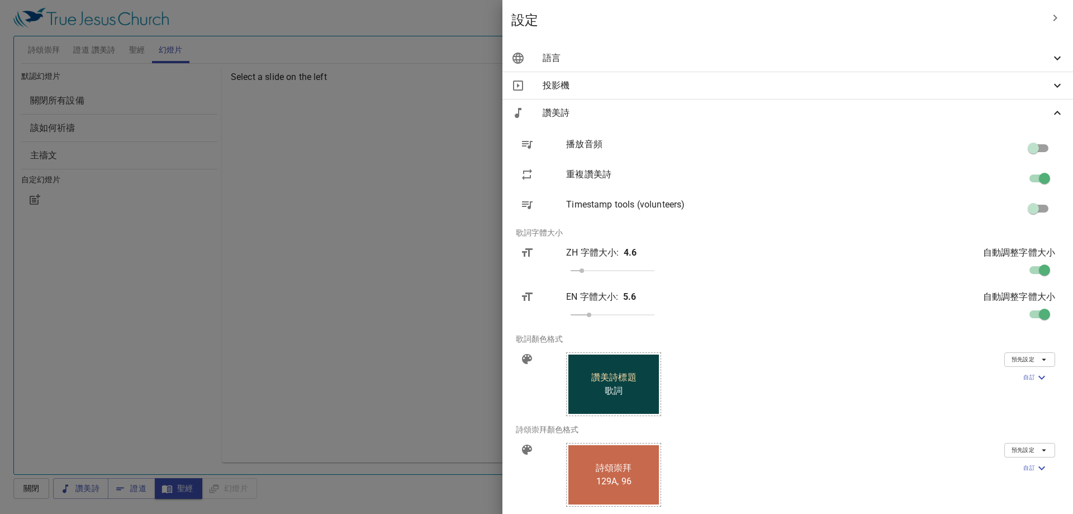
click at [979, 80] on span "投影機" at bounding box center [797, 85] width 508 height 13
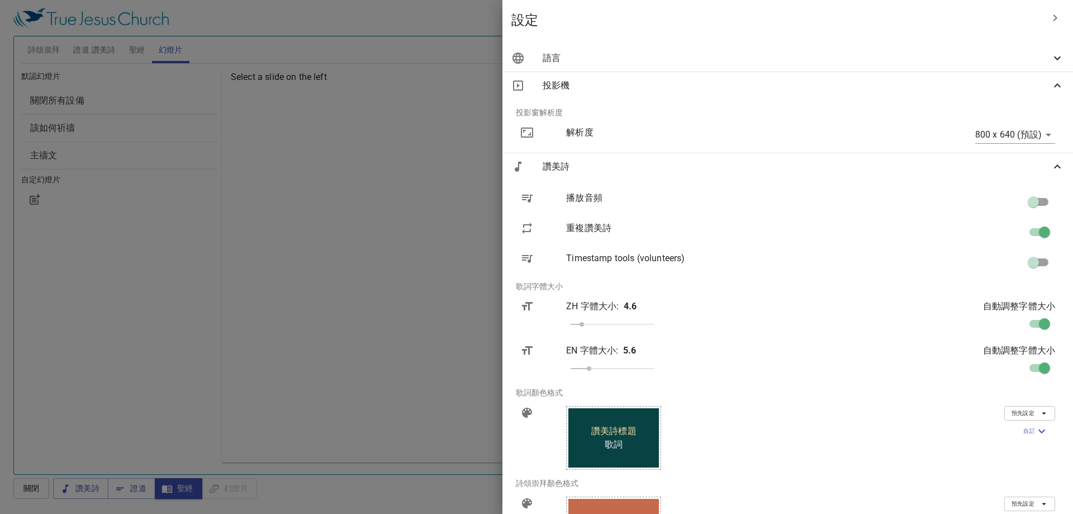
click at [963, 87] on span "投影機" at bounding box center [797, 85] width 508 height 13
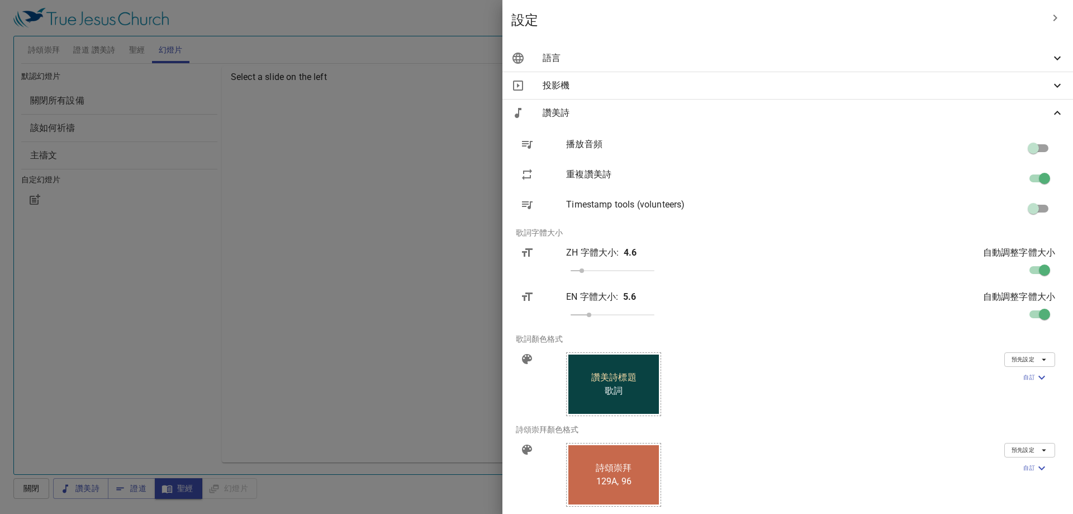
click at [1036, 120] on div "讚美詩" at bounding box center [787, 112] width 571 height 27
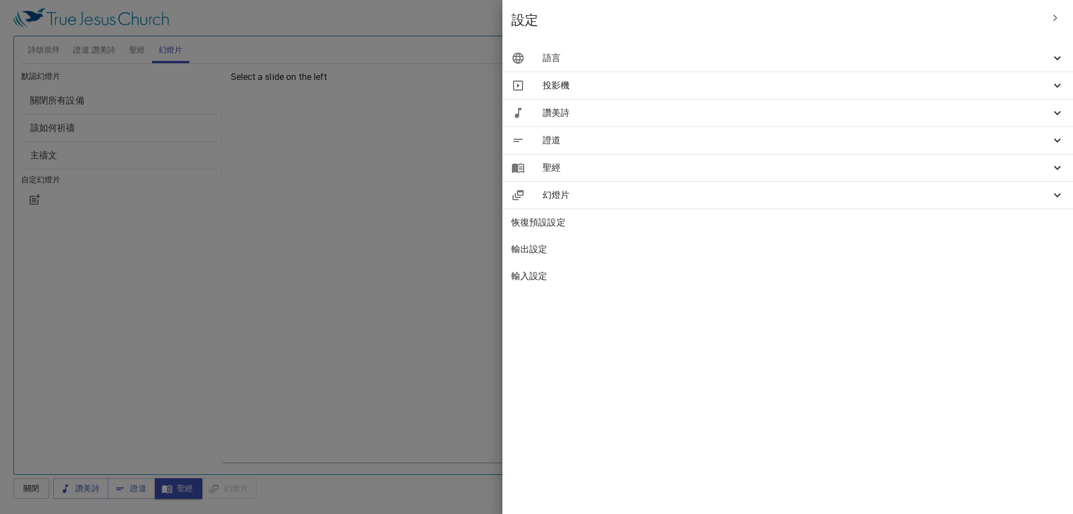
click at [1023, 189] on span "幻燈片" at bounding box center [797, 194] width 508 height 13
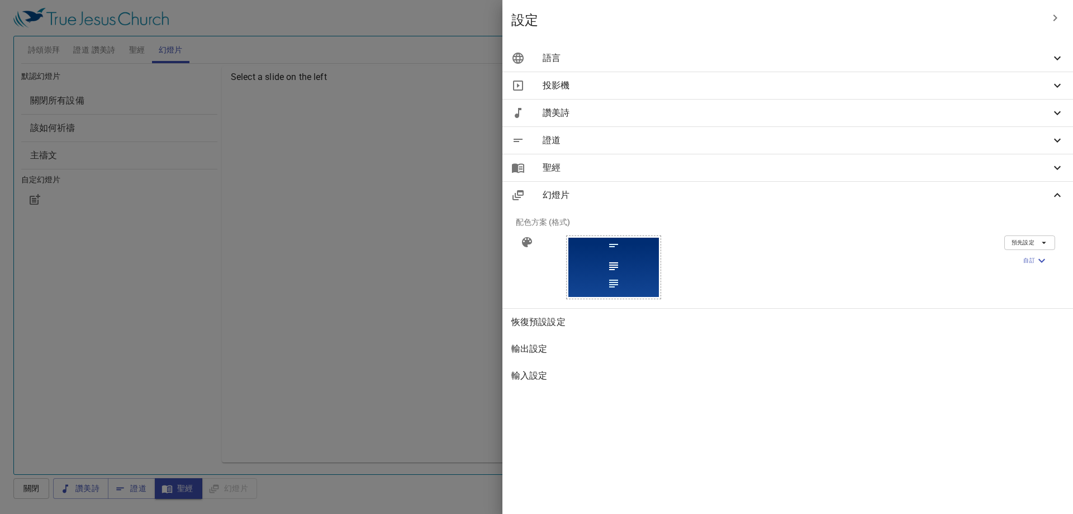
click at [884, 200] on span "幻燈片" at bounding box center [797, 194] width 508 height 13
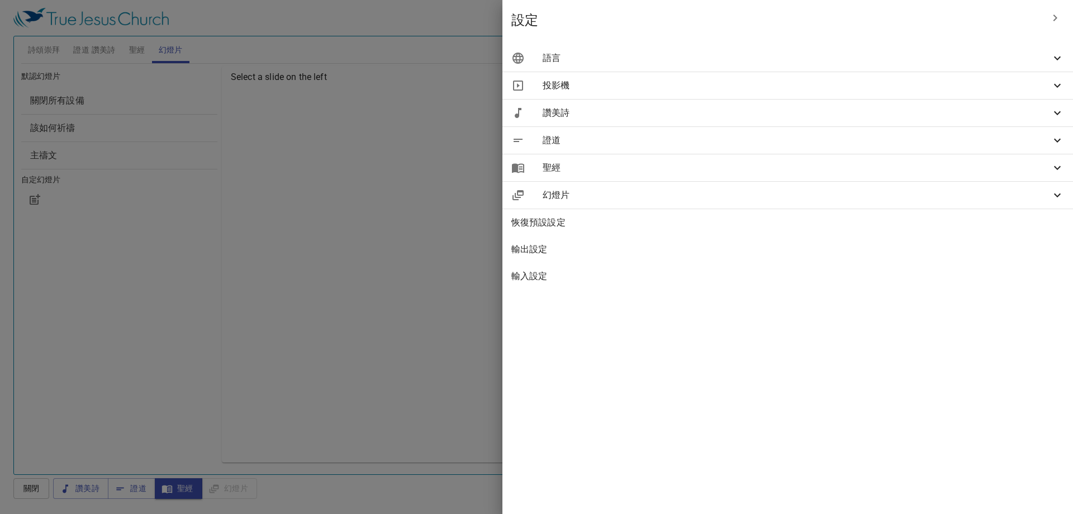
click at [938, 160] on div "聖經" at bounding box center [787, 167] width 571 height 27
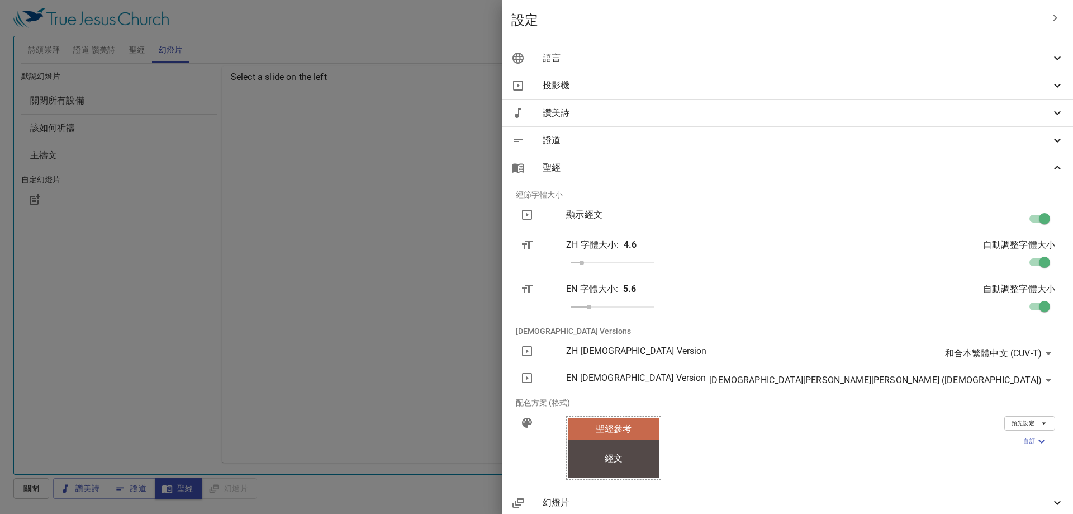
click at [946, 152] on div "證道" at bounding box center [787, 140] width 571 height 27
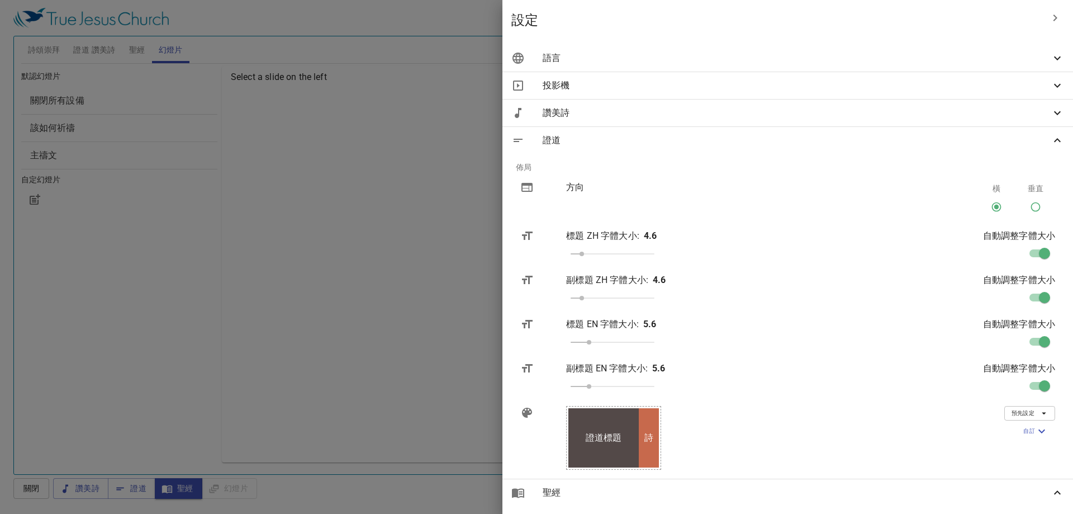
click at [958, 153] on div "證道" at bounding box center [787, 140] width 571 height 27
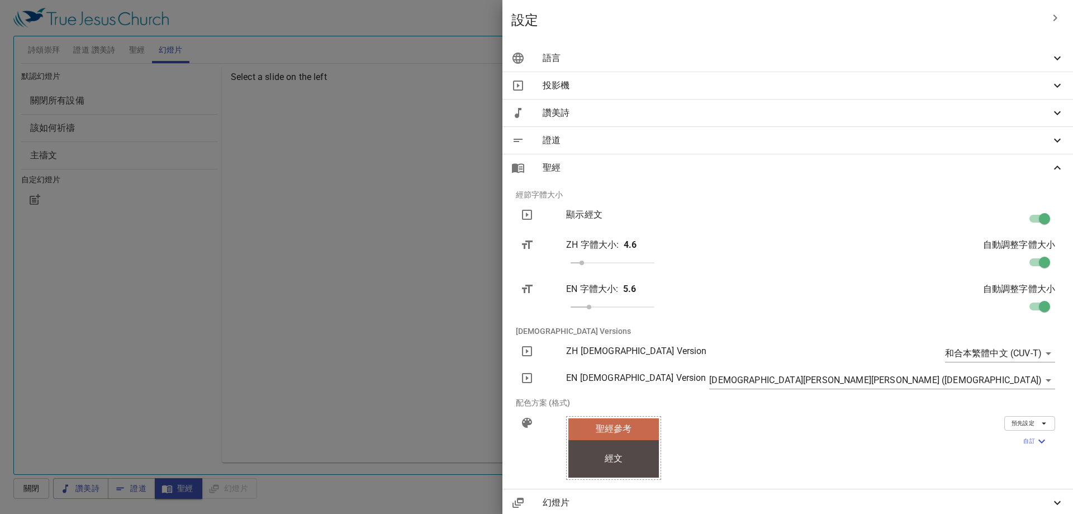
scroll to position [56, 0]
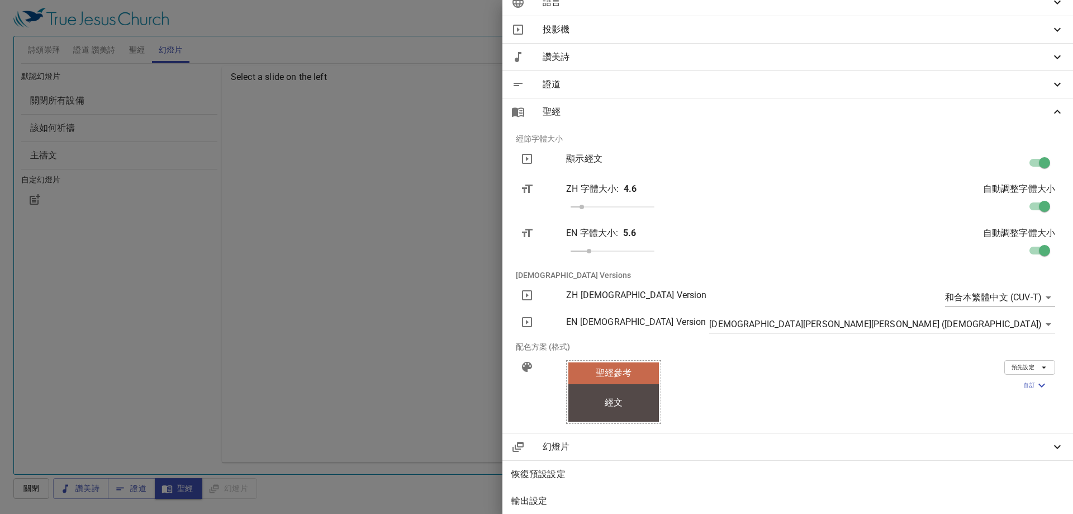
click at [959, 108] on span "聖經" at bounding box center [797, 111] width 508 height 13
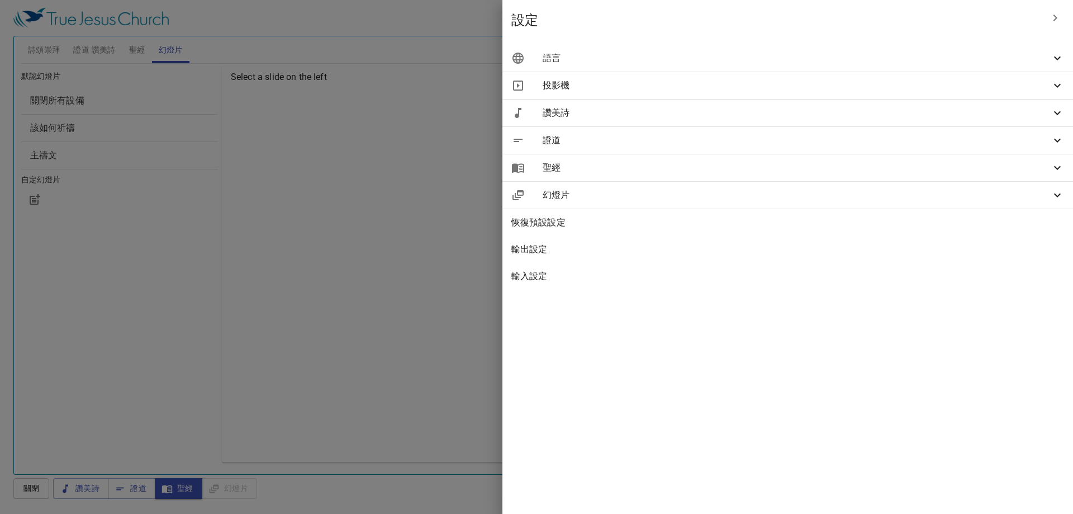
scroll to position [0, 0]
click at [533, 97] on div at bounding box center [536, 257] width 1073 height 514
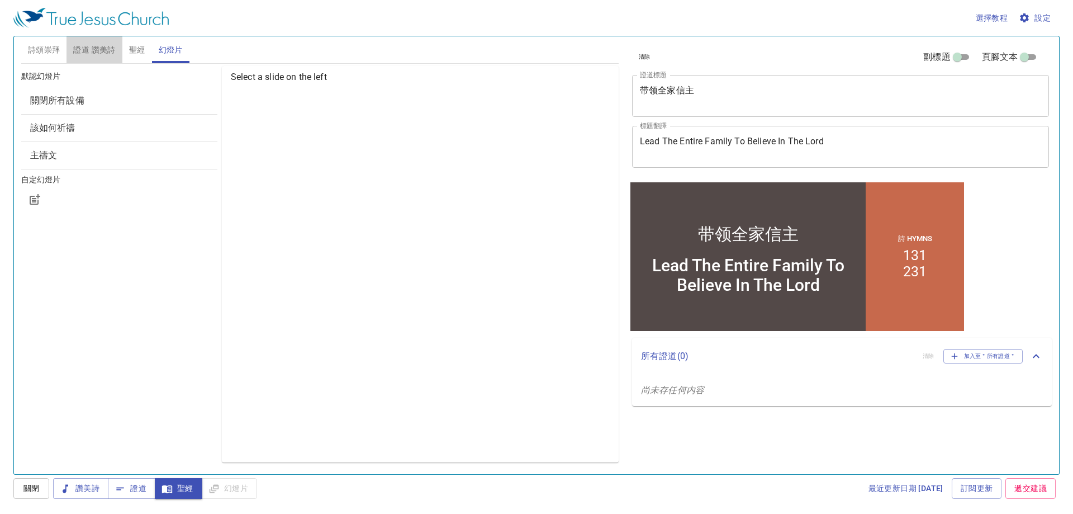
click at [104, 47] on span "證道 讚美詩" at bounding box center [94, 50] width 42 height 14
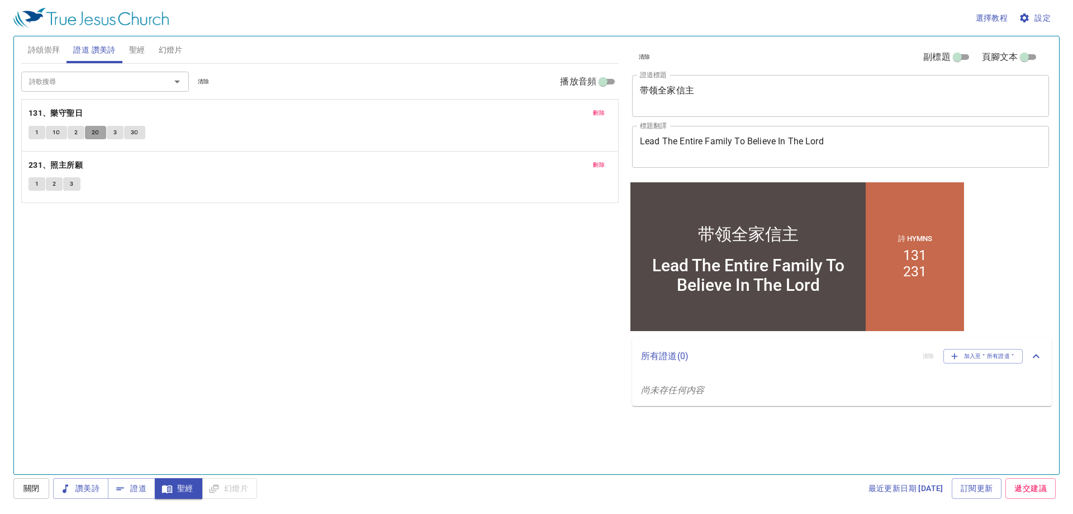
click at [85, 130] on button "2C" at bounding box center [95, 132] width 21 height 13
click at [67, 491] on icon "button" at bounding box center [65, 488] width 11 height 11
click at [26, 494] on span "關閉" at bounding box center [31, 488] width 18 height 14
click at [67, 487] on icon "button" at bounding box center [65, 488] width 11 height 11
click at [120, 483] on icon "button" at bounding box center [120, 488] width 11 height 11
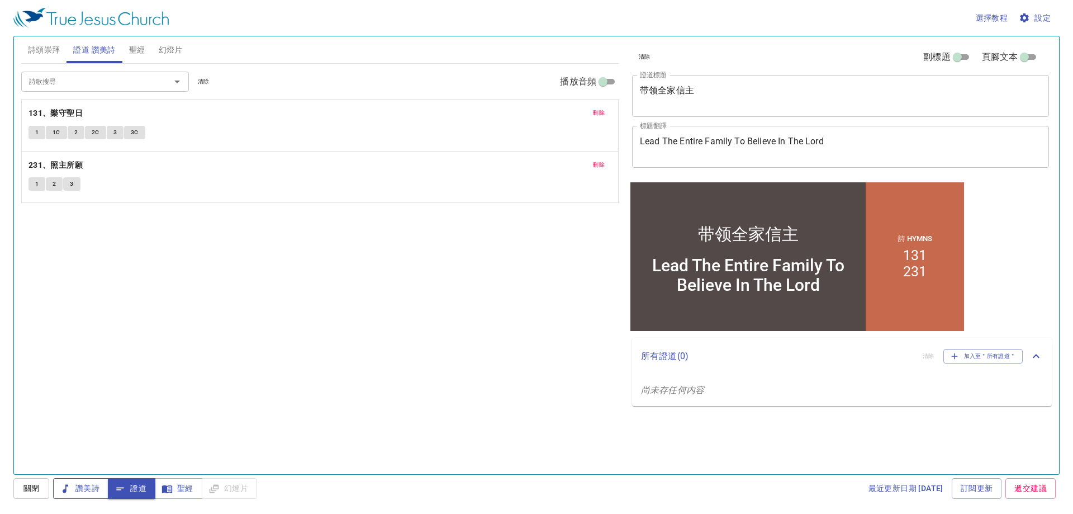
drag, startPoint x: 16, startPoint y: 480, endPoint x: 54, endPoint y: 484, distance: 38.8
click at [26, 481] on button "關閉" at bounding box center [31, 488] width 36 height 21
drag, startPoint x: 118, startPoint y: 497, endPoint x: 127, endPoint y: 489, distance: 13.0
click at [125, 494] on button "證道" at bounding box center [132, 488] width 48 height 21
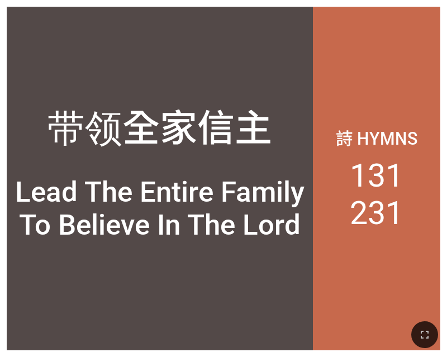
click at [349, 283] on div "詩 Hymns 131 231" at bounding box center [376, 179] width 127 height 344
drag, startPoint x: 400, startPoint y: 336, endPoint x: 409, endPoint y: 343, distance: 12.0
click at [407, 342] on div at bounding box center [223, 334] width 447 height 45
drag, startPoint x: 422, startPoint y: 338, endPoint x: 707, endPoint y: 397, distance: 290.7
click at [421, 338] on icon "button" at bounding box center [425, 335] width 8 height 8
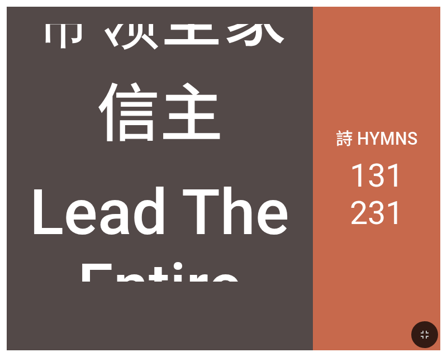
click at [306, 357] on div "Lead The Entire Family To Believe In The Lord" at bounding box center [160, 362] width 292 height 372
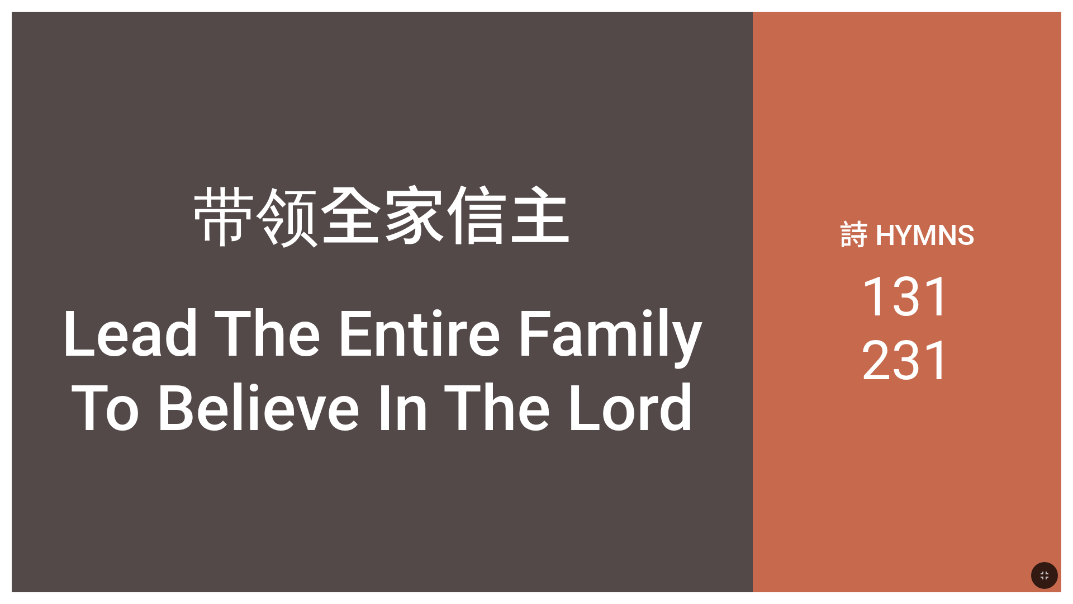
drag, startPoint x: 644, startPoint y: 267, endPoint x: 711, endPoint y: 229, distance: 76.6
click at [447, 229] on div "带领全家信主" at bounding box center [382, 157] width 741 height 232
click at [447, 250] on div "带领全家信主" at bounding box center [382, 157] width 741 height 232
click at [447, 326] on li "131" at bounding box center [907, 297] width 92 height 64
click at [447, 298] on li "131" at bounding box center [907, 297] width 92 height 64
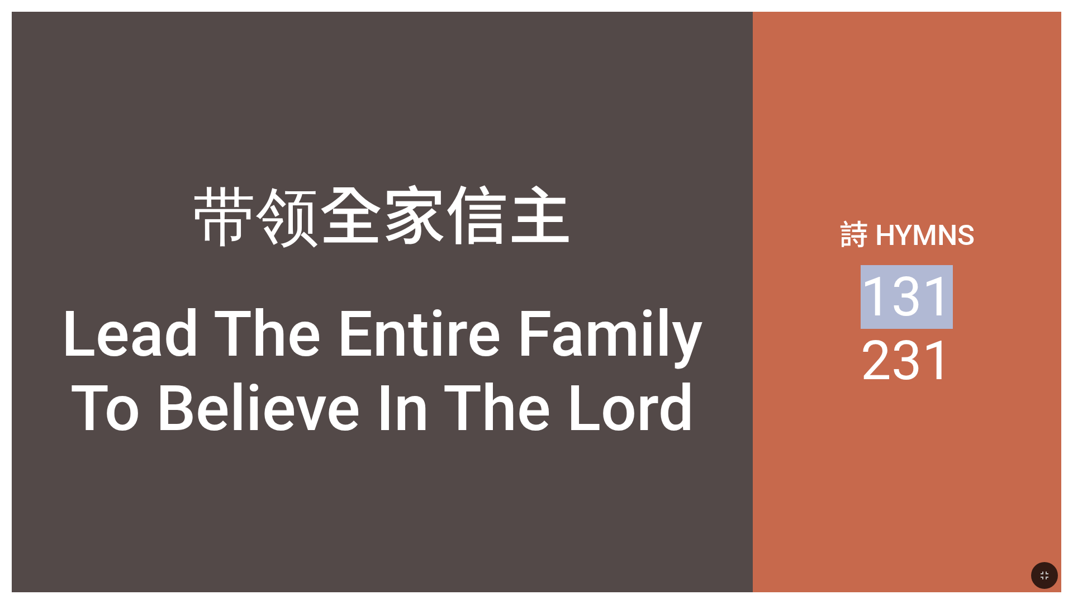
drag, startPoint x: 916, startPoint y: 298, endPoint x: 917, endPoint y: 374, distance: 75.5
click at [447, 304] on li "131" at bounding box center [907, 297] width 92 height 64
click at [447, 352] on li "231" at bounding box center [907, 361] width 92 height 64
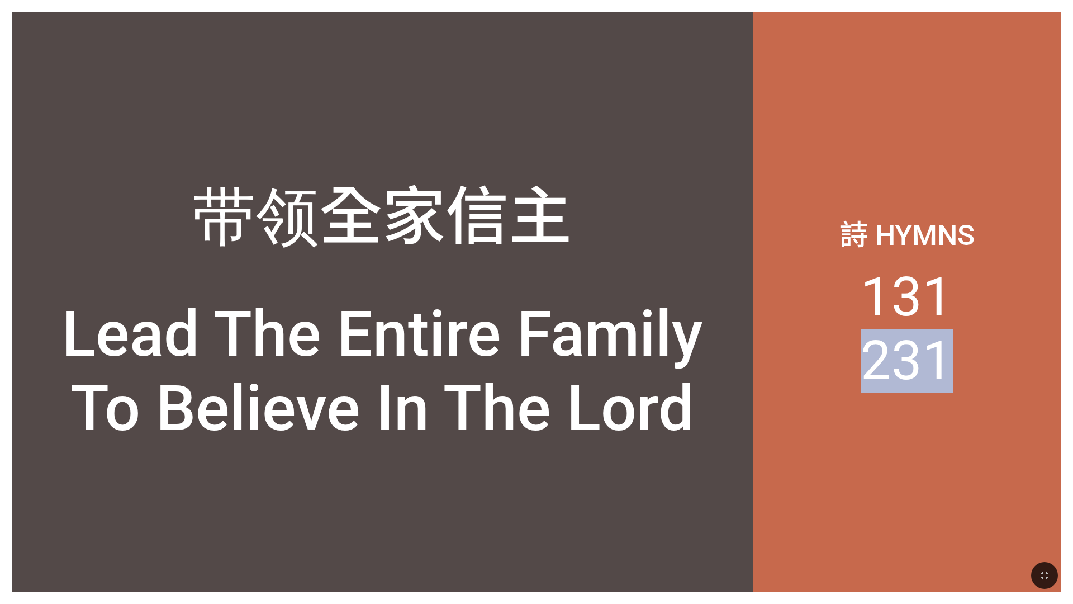
click at [447, 352] on li "231" at bounding box center [907, 361] width 92 height 64
click at [447, 357] on icon "button" at bounding box center [1044, 574] width 13 height 13
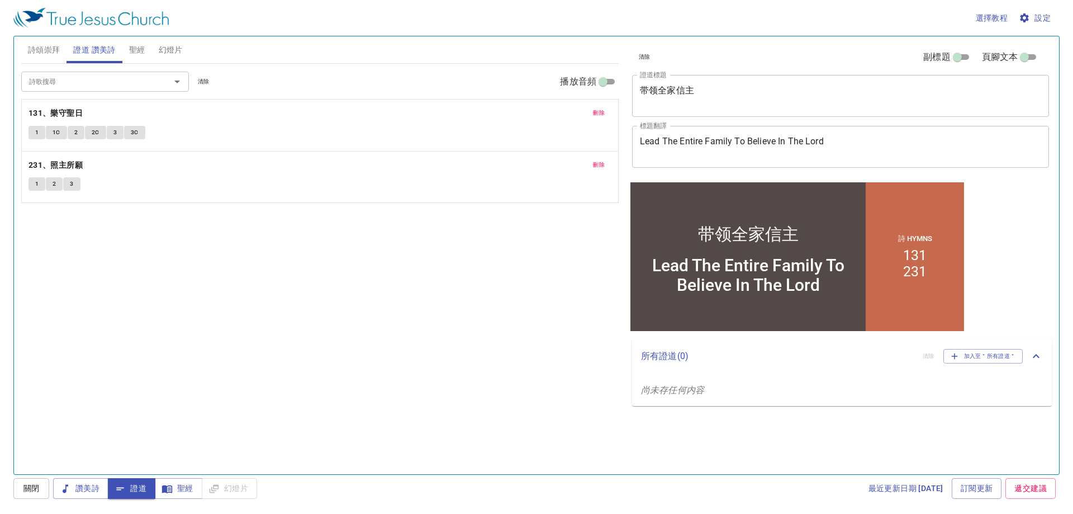
click at [187, 54] on button "幻燈片" at bounding box center [170, 49] width 37 height 27
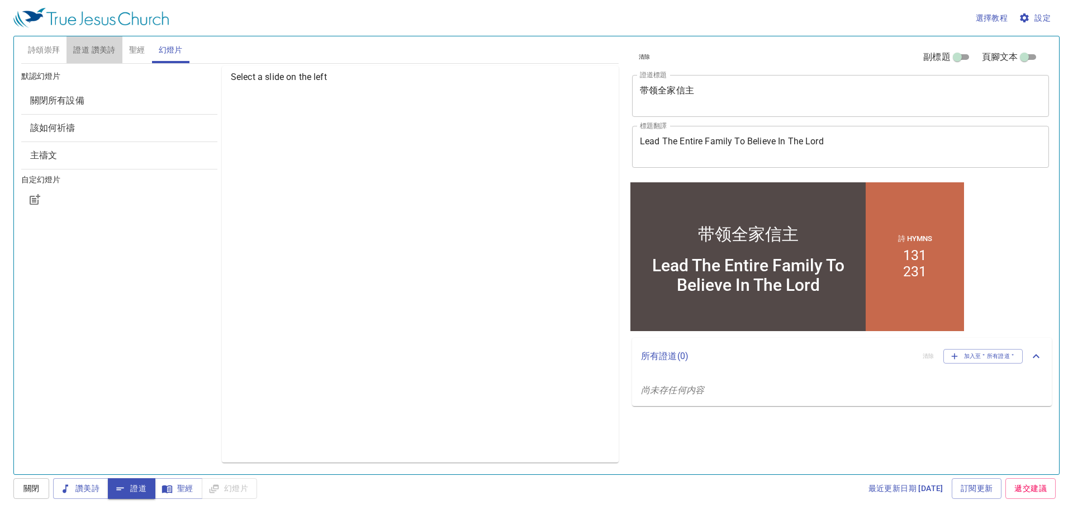
click at [107, 49] on span "證道 讚美詩" at bounding box center [94, 50] width 42 height 14
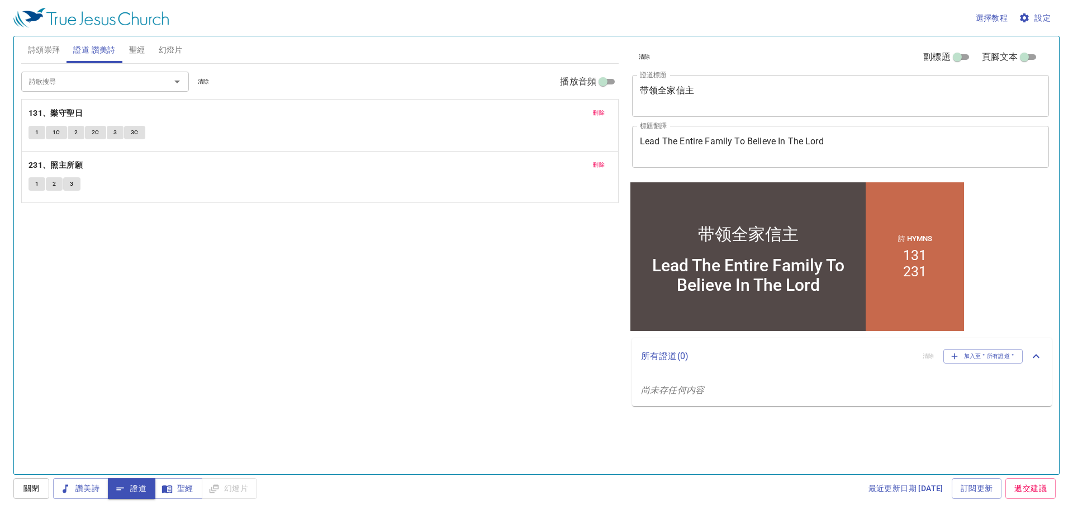
click at [150, 115] on p "131、樂守聖日" at bounding box center [320, 113] width 583 height 14
click at [192, 186] on div "1 2 3" at bounding box center [320, 185] width 583 height 16
click at [72, 181] on span "3" at bounding box center [71, 184] width 3 height 10
click at [98, 487] on span "讚美詩" at bounding box center [80, 488] width 37 height 14
click at [127, 491] on span "證道" at bounding box center [132, 488] width 30 height 14
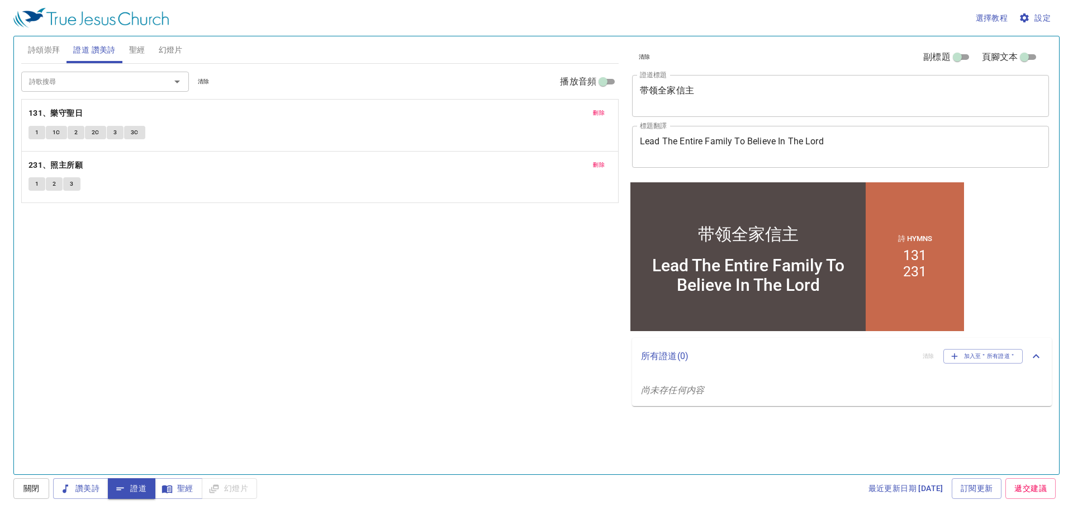
click at [27, 491] on span "關閉" at bounding box center [31, 488] width 18 height 14
click at [68, 187] on button "3" at bounding box center [71, 183] width 17 height 13
click at [36, 184] on span "1" at bounding box center [36, 184] width 3 height 10
click at [84, 477] on div "選擇教程 設定 詩頌崇拜 證道 讚美詩 聖經 幻燈片 詩歌搜尋 詩歌搜尋 清除 播放音頻 刪除 351、每一天 1 1C 2 2C 3 3C 詩歌搜尋 詩歌搜…" at bounding box center [536, 257] width 1073 height 514
drag, startPoint x: 40, startPoint y: 487, endPoint x: 0, endPoint y: 370, distance: 124.1
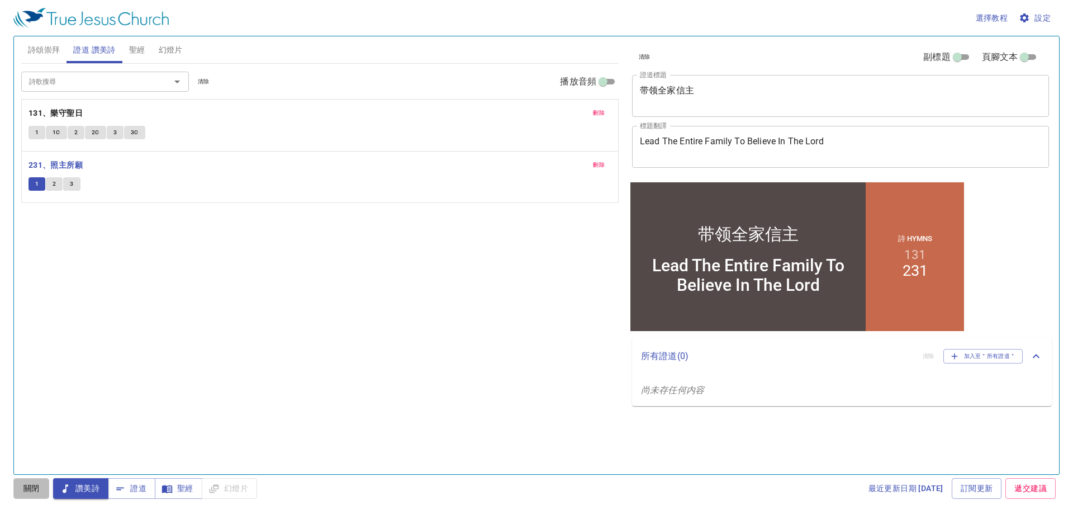
click at [39, 477] on div "選擇教程 設定 詩頌崇拜 證道 讚美詩 聖經 幻燈片 詩歌搜尋 詩歌搜尋 清除 播放音頻 刪除 351、每一天 1 1C 2 2C 3 3C 詩歌搜尋 詩歌搜…" at bounding box center [536, 257] width 1073 height 514
drag, startPoint x: 25, startPoint y: 482, endPoint x: 0, endPoint y: 165, distance: 317.9
click at [26, 478] on button "關閉" at bounding box center [31, 488] width 36 height 21
click at [35, 189] on button "1" at bounding box center [37, 183] width 17 height 13
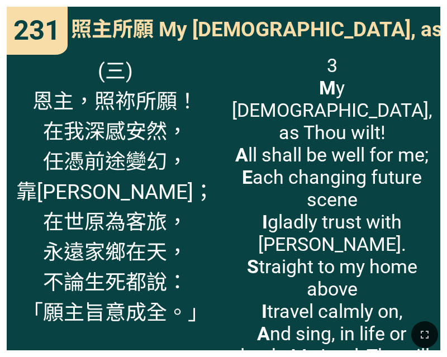
click at [223, 189] on div "(三) 恩主，照祢所願！ 在我深感安然， 任憑前途變幻， 靠[PERSON_NAME]； 在世原為客旅， 永遠家鄉在天， 不論生死都說： 「願主旨意成全。」" at bounding box center [115, 199] width 217 height 304
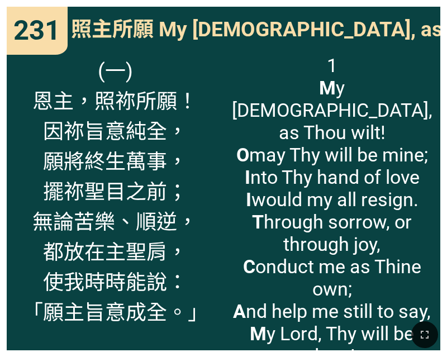
click at [305, 146] on span "1 M y [DEMOGRAPHIC_DATA], as Thou wilt! O may Thy will be mine; I nto Thy hand …" at bounding box center [332, 210] width 202 height 313
click at [429, 335] on icon "button" at bounding box center [424, 334] width 13 height 13
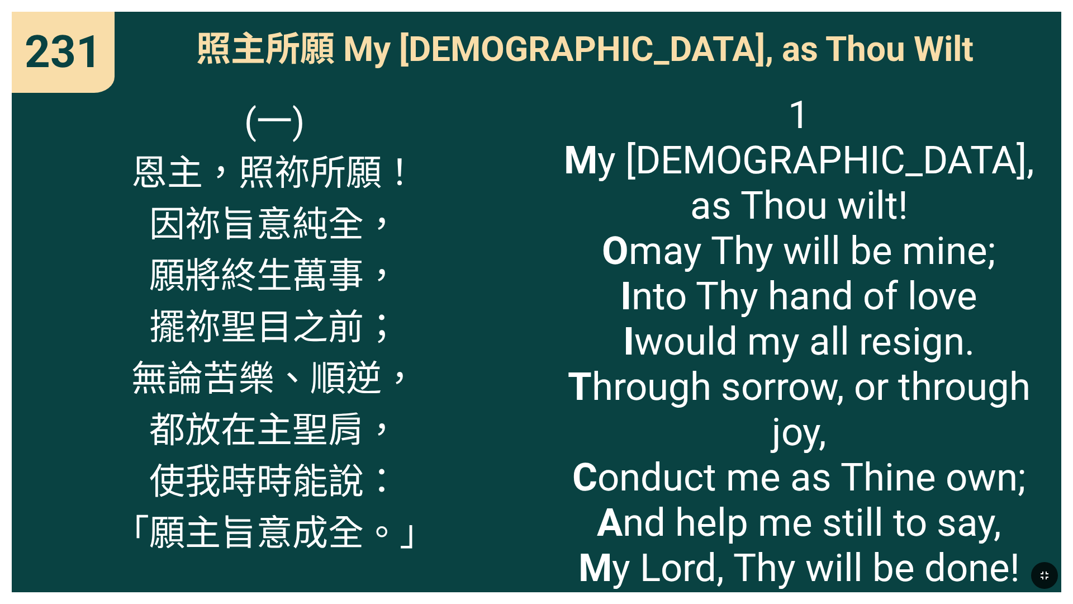
drag, startPoint x: 724, startPoint y: 422, endPoint x: 672, endPoint y: 285, distance: 147.0
click at [447, 285] on span "1 M y [DEMOGRAPHIC_DATA], as Thou wilt! O may Thy will be mine; I nto Thy hand …" at bounding box center [799, 341] width 501 height 498
drag, startPoint x: 253, startPoint y: 149, endPoint x: 288, endPoint y: 187, distance: 51.8
click at [259, 156] on span "(一) 恩主，照祢所願！ 因祢旨意純全， 願將終生萬事， 擺祢聖目之前； 無論苦樂、順逆， 都放在主聖肩， 使我時時能說： 「願主旨意成全。」" at bounding box center [274, 323] width 322 height 463
click at [403, 220] on span "(一) 恩主，照祢所願！ 因祢旨意純全， 願將終生萬事， 擺祢聖目之前； 無論苦樂、順逆， 都放在主聖肩， 使我時時能說： 「願主旨意成全。」" at bounding box center [274, 323] width 322 height 463
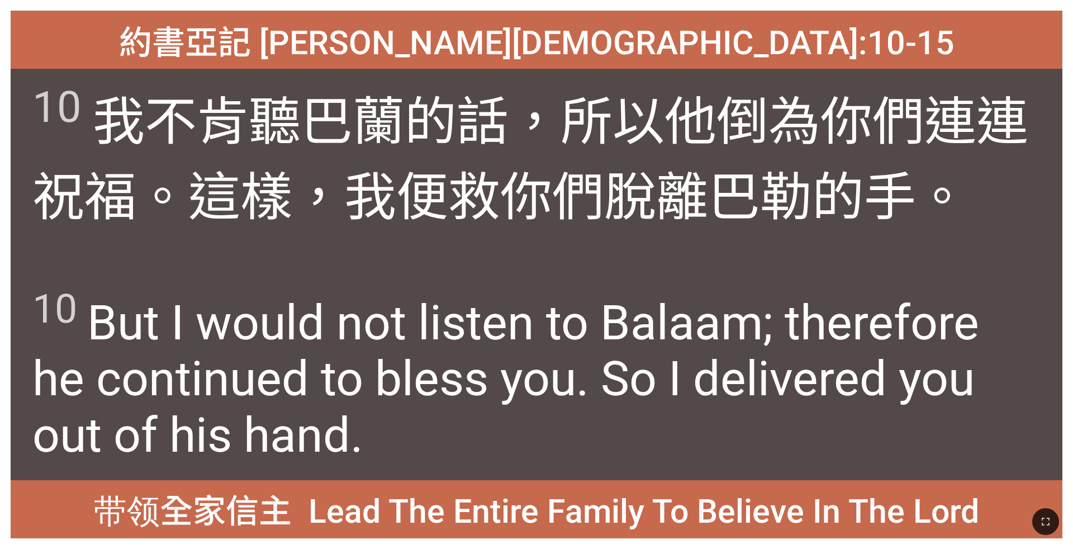
click at [447, 249] on div "10 我不肯 聽 巴蘭 的話，所以他倒為你們連連祝福 。這樣，我便救 你們脫離巴勒的手 。" at bounding box center [537, 172] width 1052 height 206
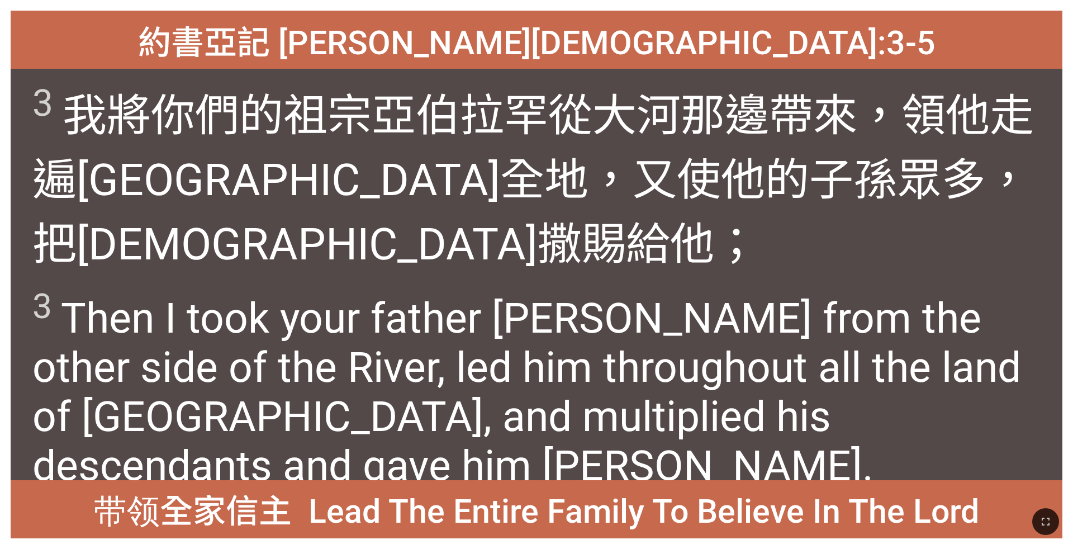
click at [447, 246] on div "3 我將你們的祖宗 亞伯拉罕 從大河 那邊 帶來 ，領 他走遍[GEOGRAPHIC_DATA]南 全地 ，又使他的子孫 眾多 ，把以撒 賜 給他；" at bounding box center [537, 172] width 1052 height 206
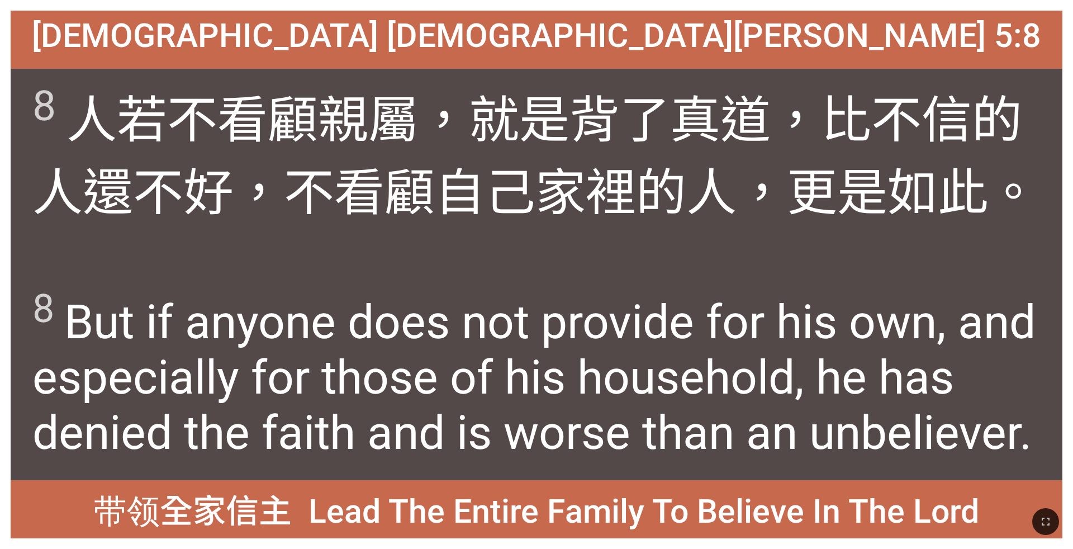
drag, startPoint x: 1039, startPoint y: 521, endPoint x: 1040, endPoint y: 554, distance: 33.0
click at [447, 357] on icon "button" at bounding box center [1045, 521] width 13 height 13
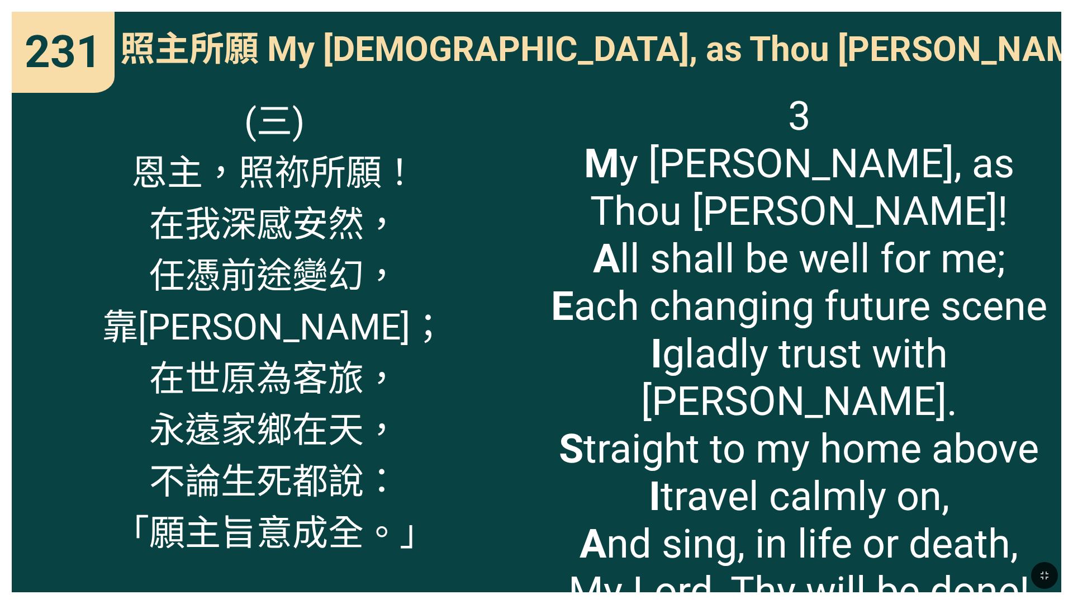
click at [272, 74] on div "照主所願 My [DEMOGRAPHIC_DATA], as Thou [PERSON_NAME]" at bounding box center [537, 46] width 1050 height 68
click at [447, 357] on icon "button" at bounding box center [1044, 574] width 13 height 13
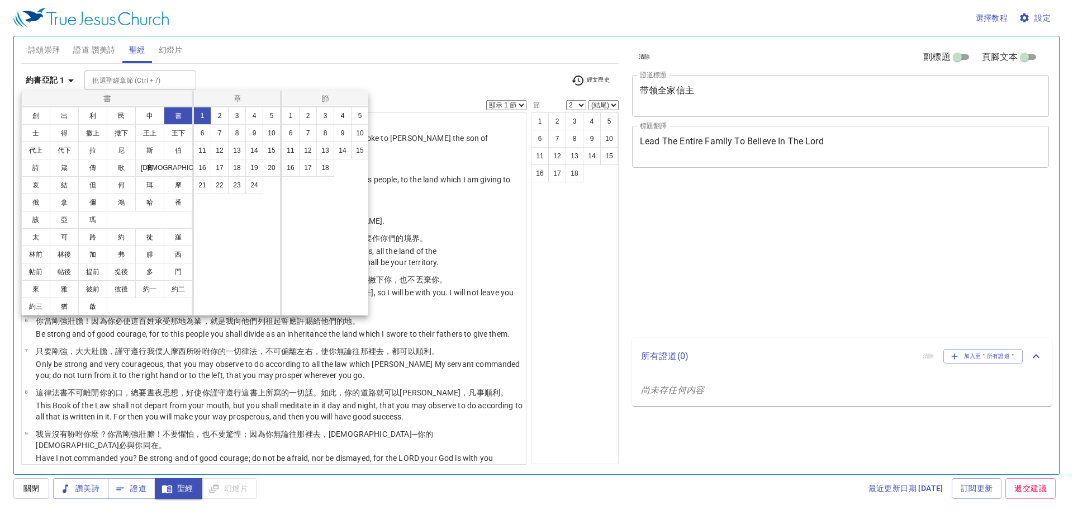
select select "2"
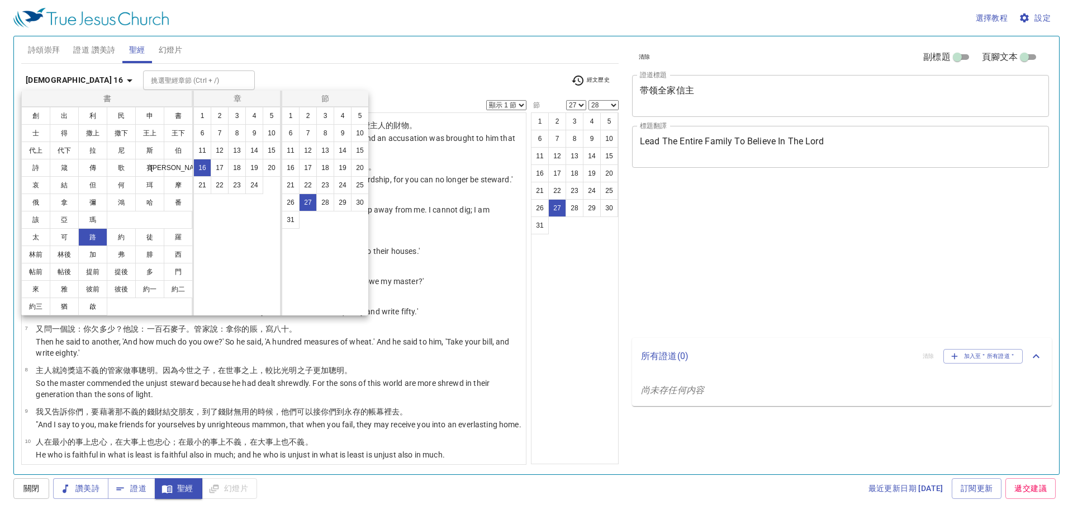
select select "27"
select select "28"
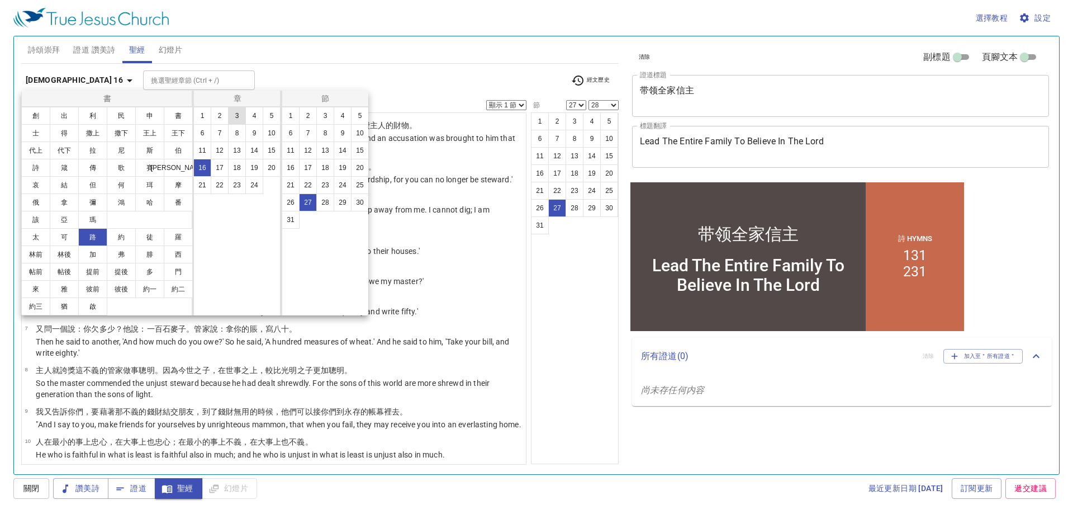
click at [60, 186] on button "結" at bounding box center [64, 185] width 29 height 18
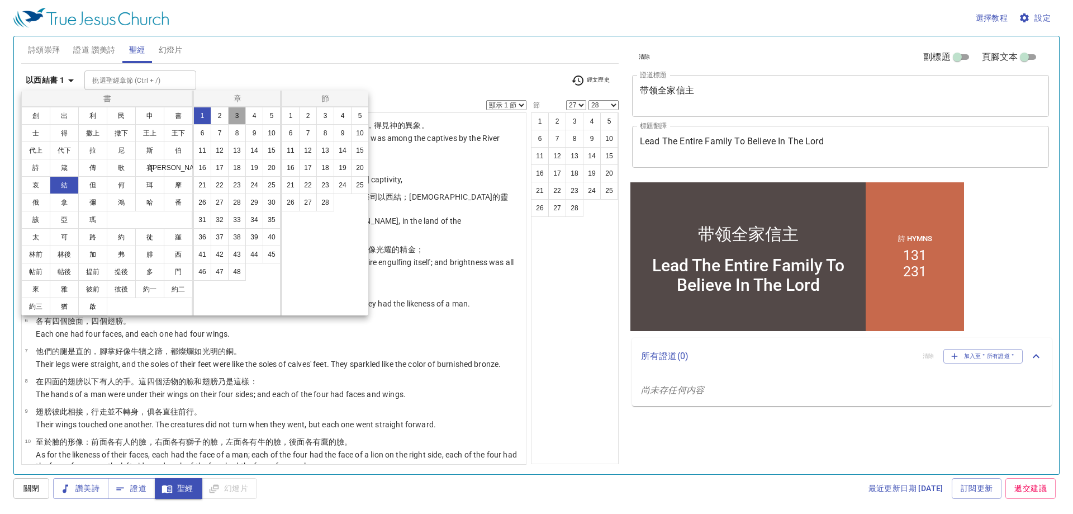
click at [236, 116] on button "3" at bounding box center [237, 116] width 18 height 18
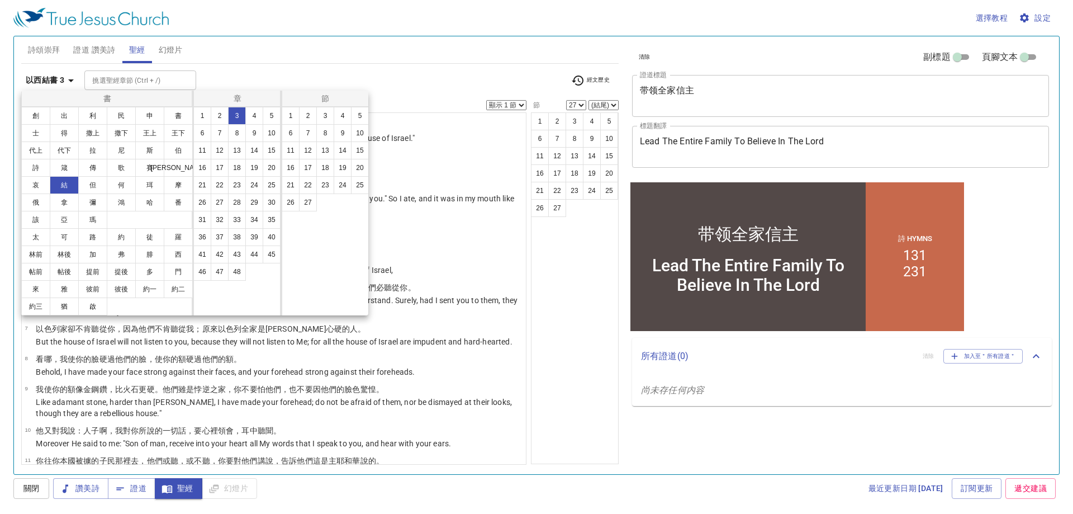
select select
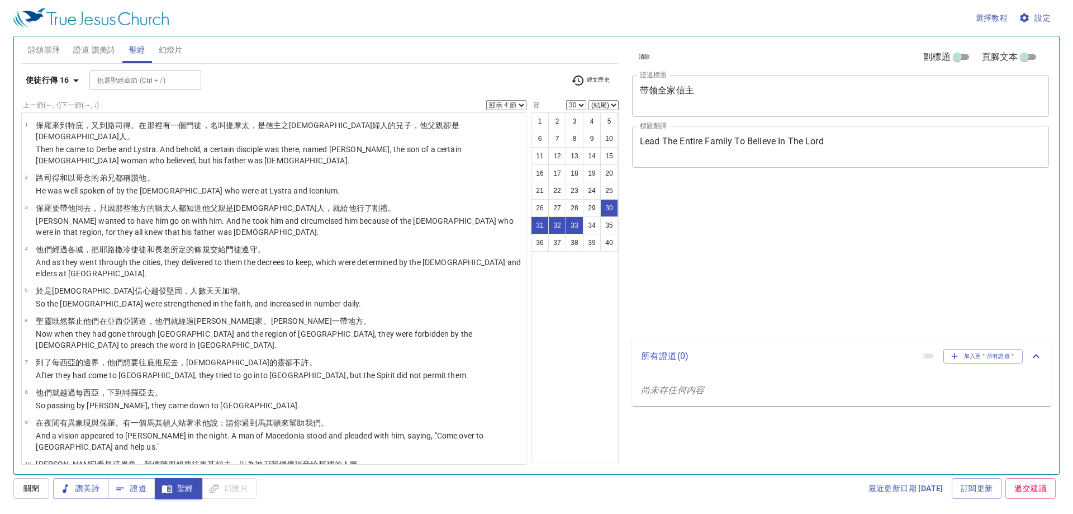
select select "4"
select select "30"
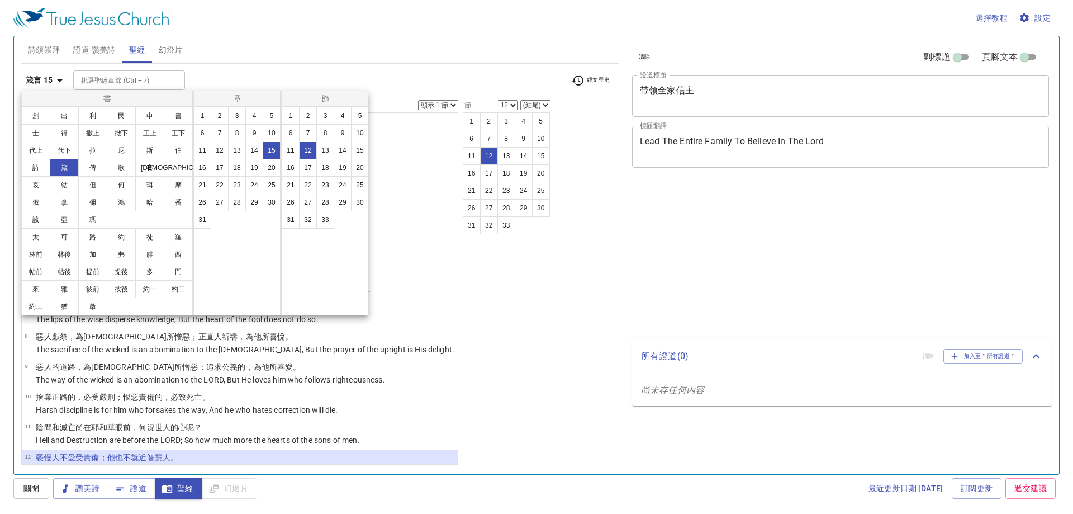
select select "12"
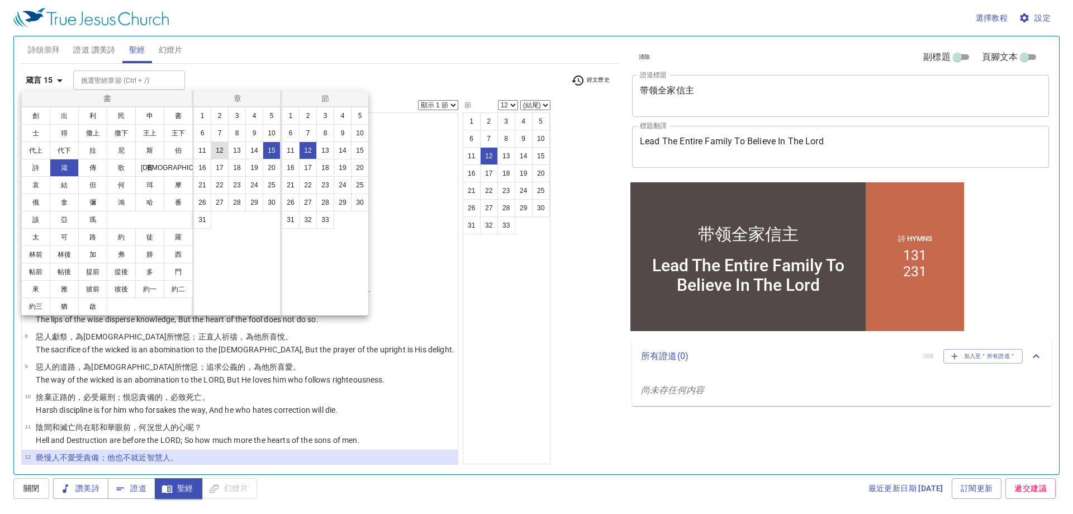
click at [226, 146] on button "12" at bounding box center [220, 150] width 18 height 18
click at [220, 153] on button "12" at bounding box center [220, 150] width 18 height 18
click at [226, 144] on button "12" at bounding box center [220, 150] width 18 height 18
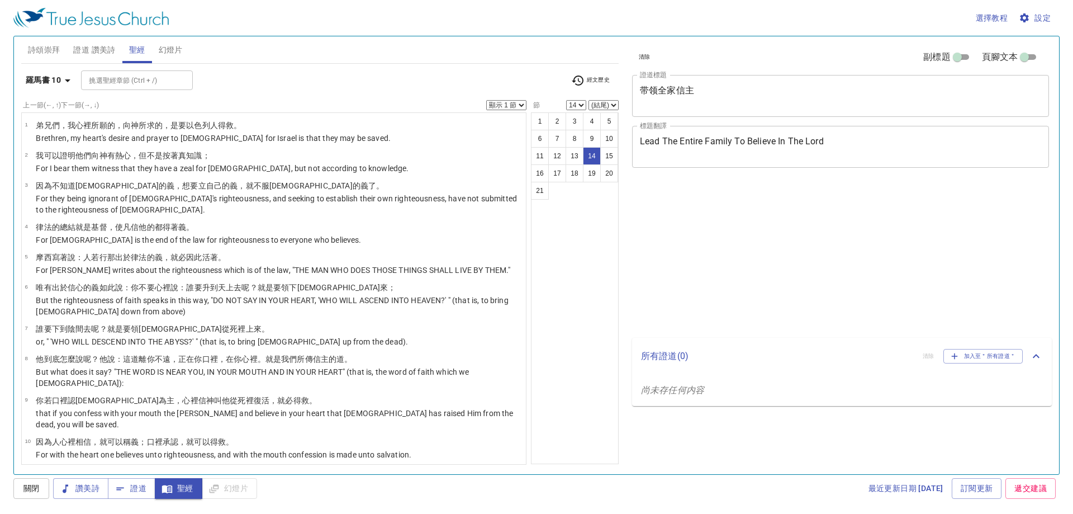
select select "14"
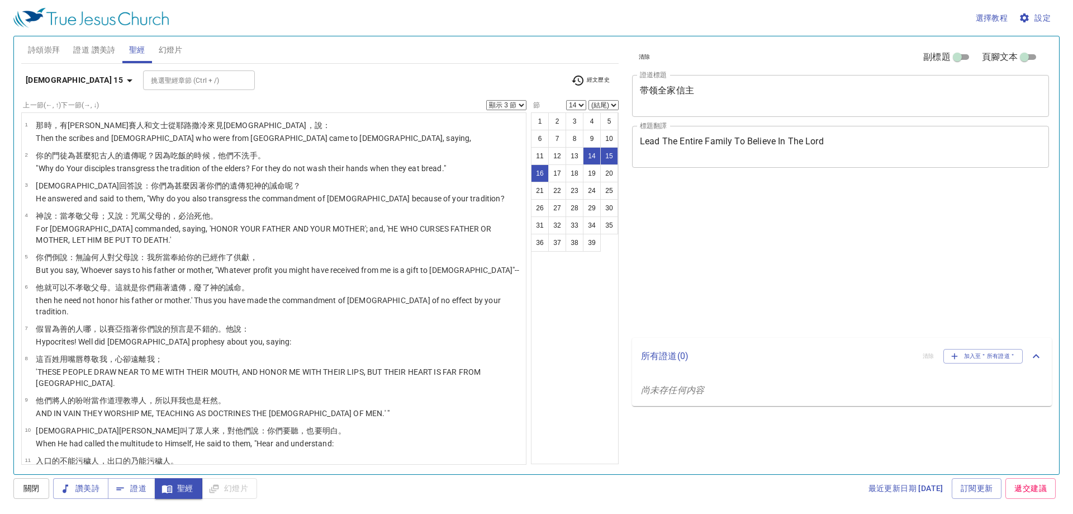
select select "3"
select select "14"
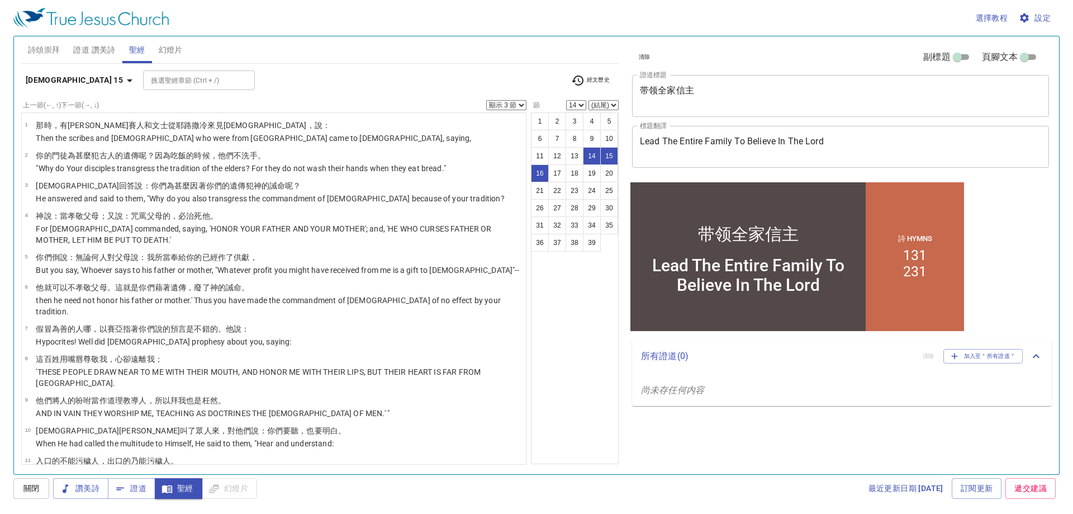
scroll to position [248, 0]
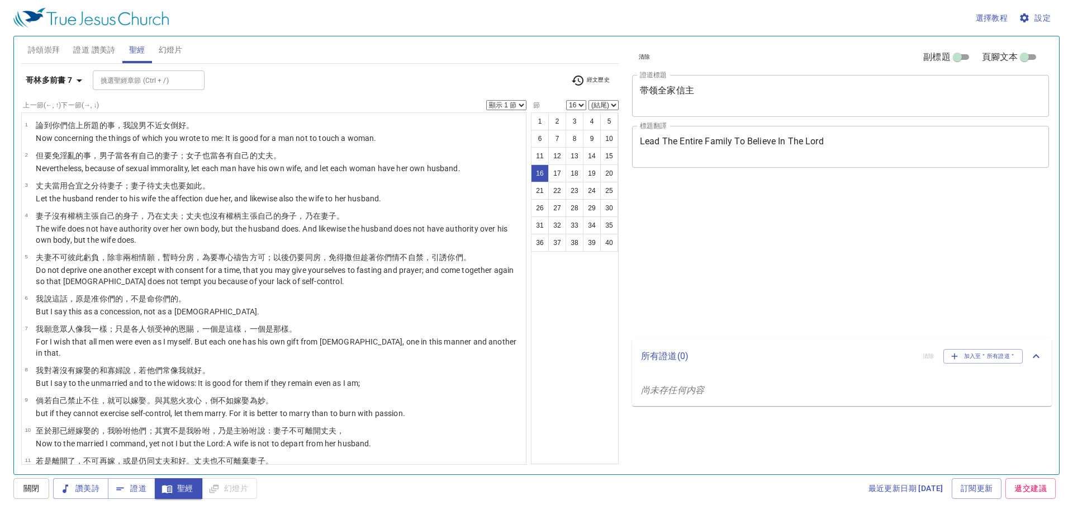
select select "16"
